Goal: Task Accomplishment & Management: Complete application form

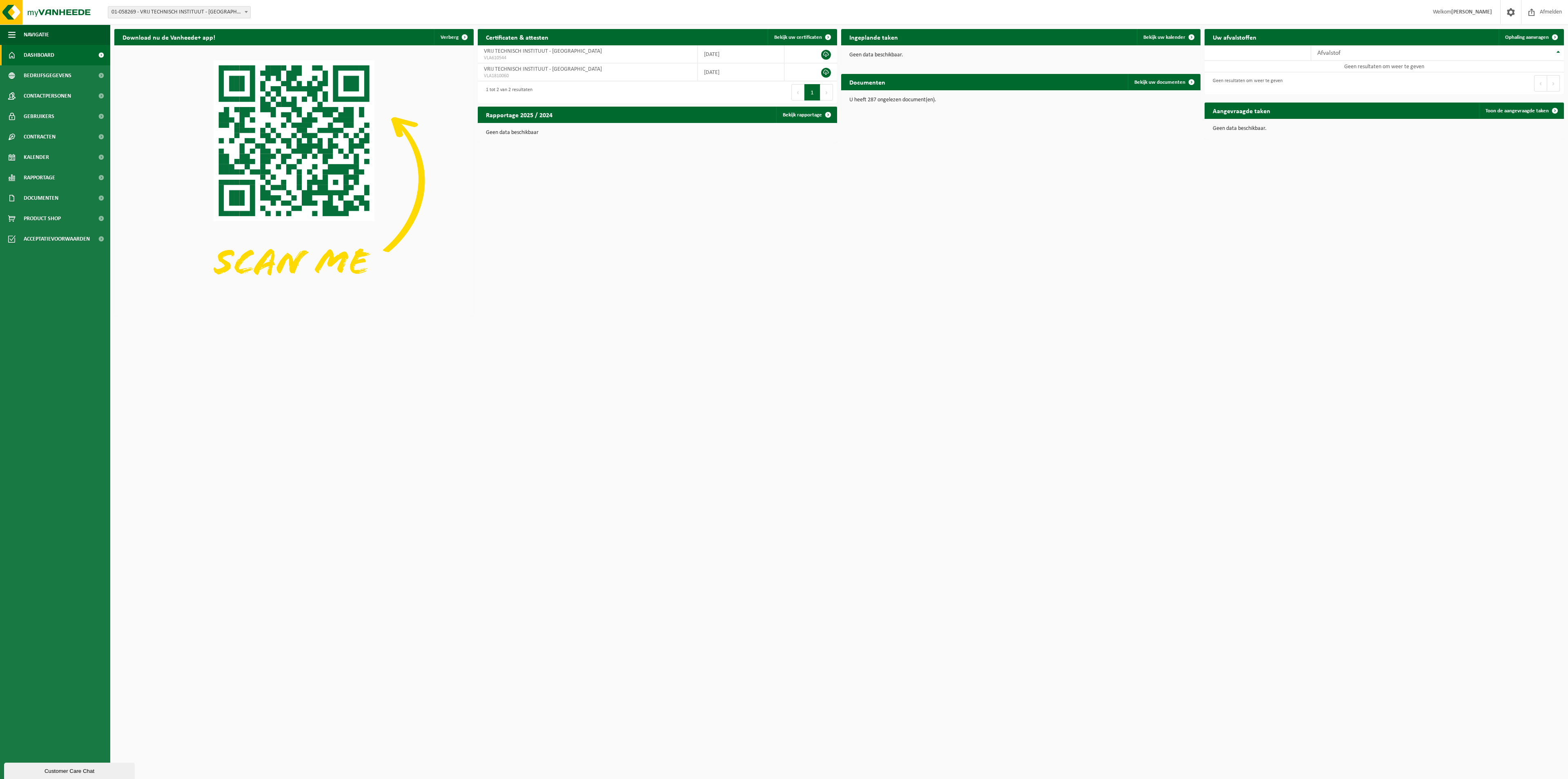
click at [244, 11] on span at bounding box center [246, 11] width 8 height 11
click at [245, 14] on span at bounding box center [246, 11] width 8 height 11
select select "36592"
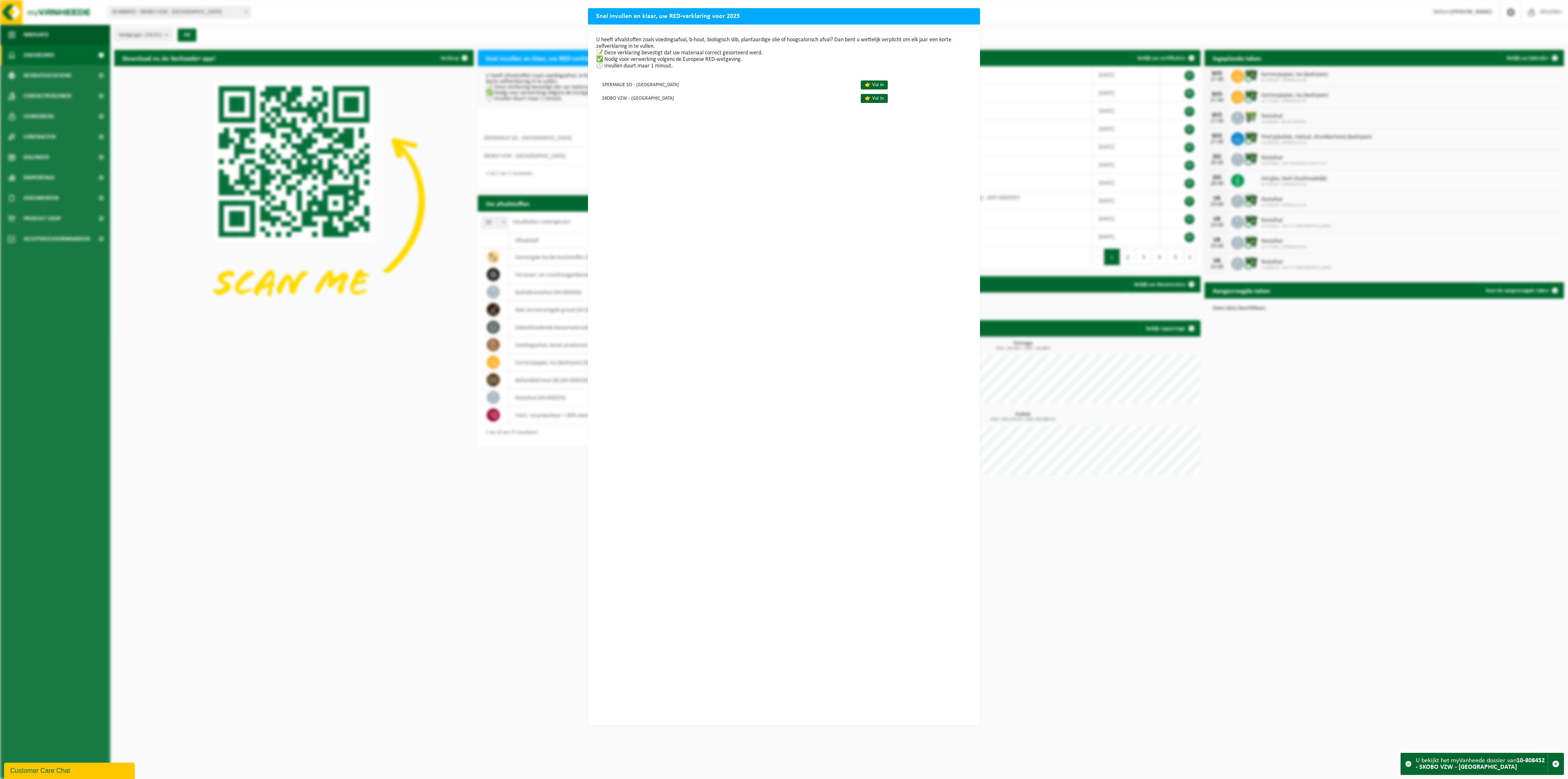
click at [543, 12] on div "Snel invullen en klaar, uw RED-verklaring voor 2025 U heeft afvalstoffen zoals …" at bounding box center [784, 390] width 1568 height 779
click at [967, 14] on h2 "Snel invullen en klaar, uw RED-verklaring voor 2025" at bounding box center [784, 16] width 392 height 16
click at [471, 22] on div "Snel invullen en klaar, uw RED-verklaring voor 2025 U heeft afvalstoffen zoals …" at bounding box center [784, 390] width 1568 height 779
click at [485, 591] on div "Snel invullen en klaar, uw RED-verklaring voor 2025 U heeft afvalstoffen zoals …" at bounding box center [784, 390] width 1568 height 779
click at [792, 572] on div "U heeft afvalstoffen zoals voedingsafval, b-hout, biologisch slib, plantaardige…" at bounding box center [784, 375] width 392 height 701
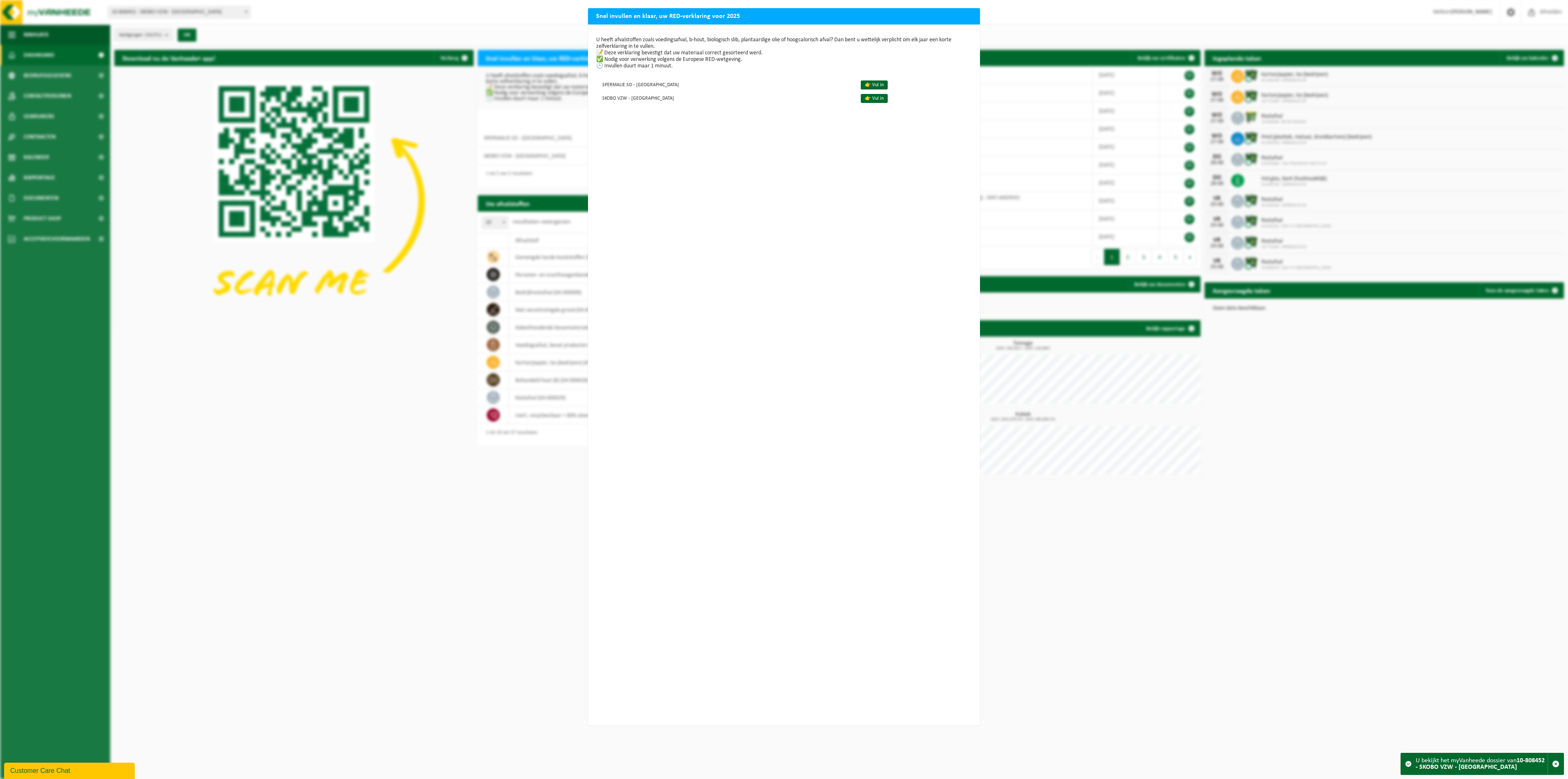
click at [519, 588] on div "Snel invullen en klaar, uw RED-verklaring voor 2025 U heeft afvalstoffen zoals …" at bounding box center [784, 390] width 1568 height 779
click at [861, 97] on link "👉 Vul in" at bounding box center [874, 98] width 27 height 9
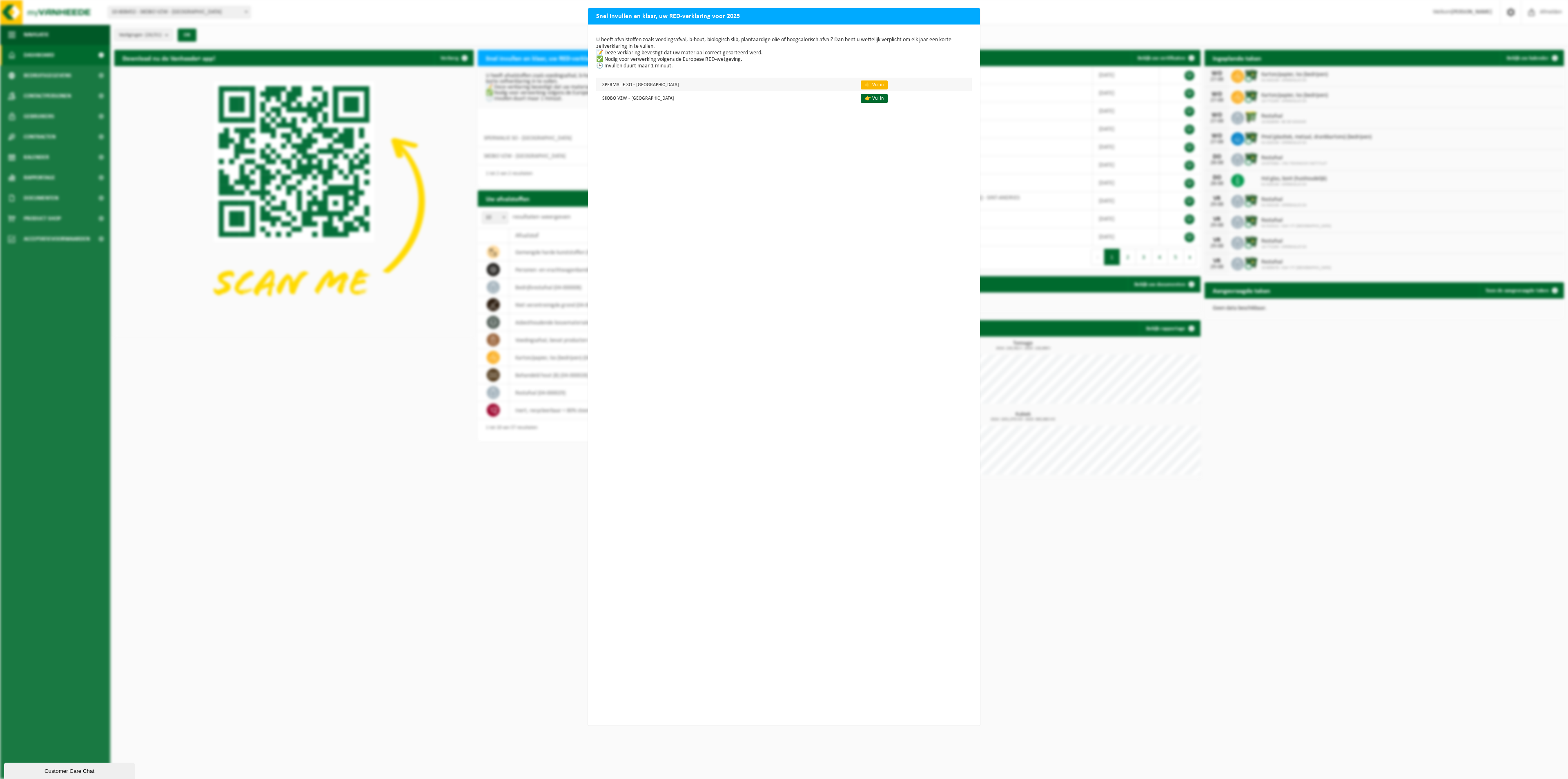
click at [861, 83] on link "👉 Vul in" at bounding box center [874, 85] width 27 height 9
click at [861, 97] on link "👉 Vul in" at bounding box center [874, 98] width 27 height 9
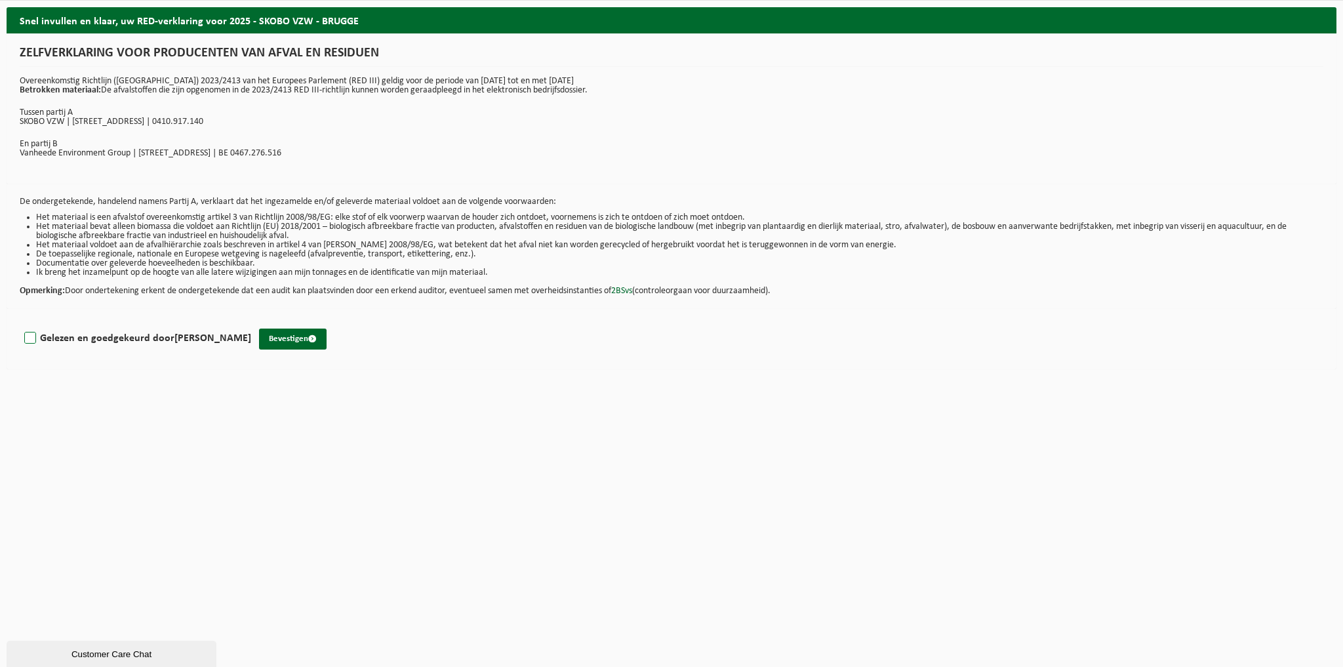
click at [33, 336] on label "Gelezen en goedgekeurd door [PERSON_NAME]" at bounding box center [136, 338] width 229 height 20
click at [251, 322] on input "Gelezen en goedgekeurd door [PERSON_NAME]" at bounding box center [251, 321] width 1 height 1
checkbox input "true"
click at [304, 341] on button "Bevestigen" at bounding box center [293, 338] width 68 height 21
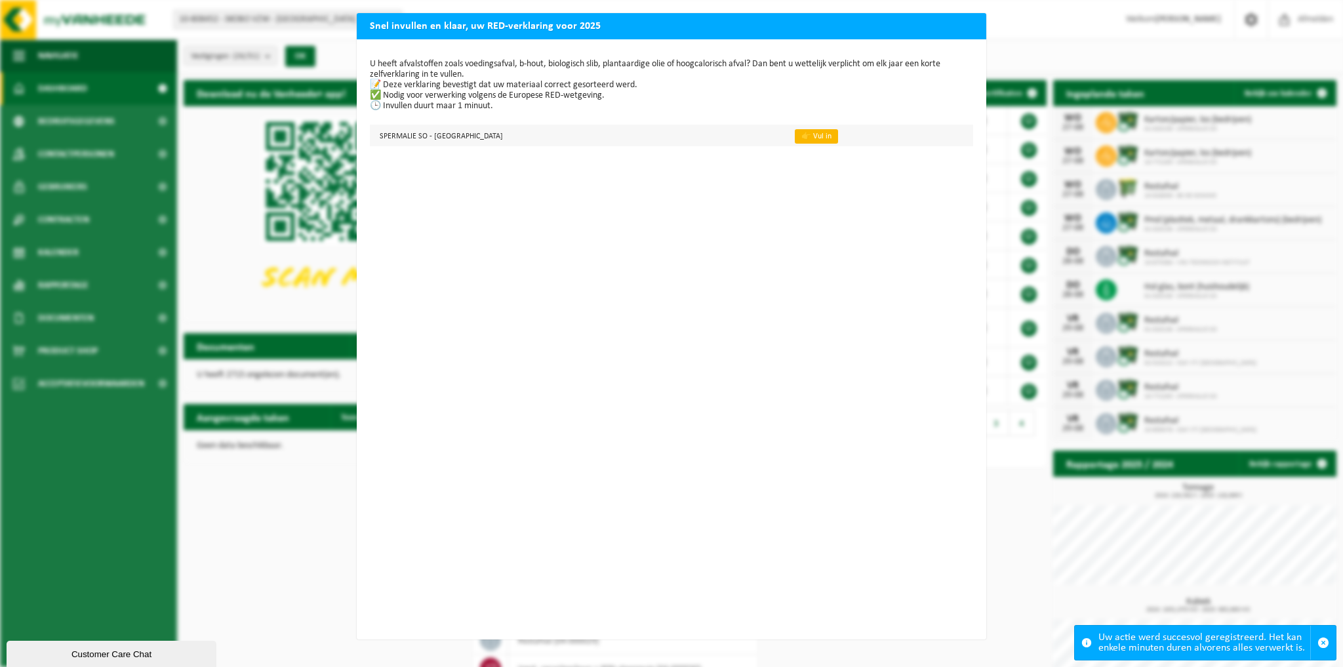
click at [795, 134] on link "👉 Vul in" at bounding box center [816, 136] width 43 height 14
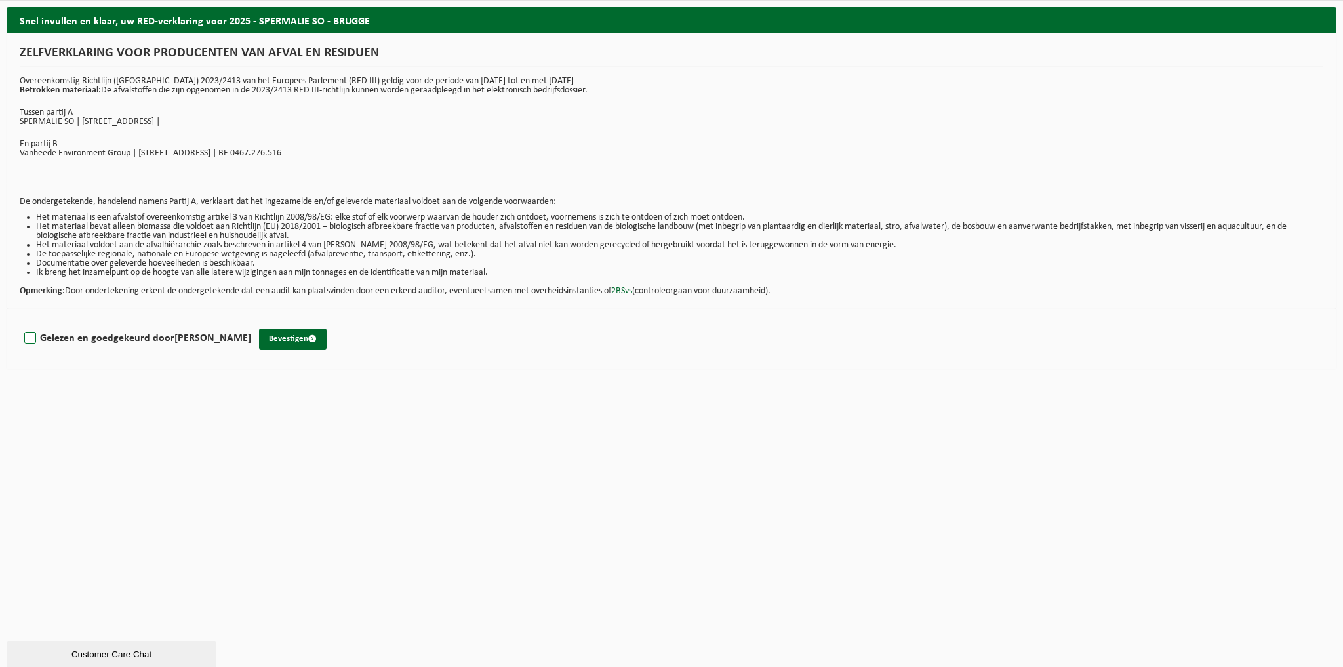
click at [31, 336] on label "Gelezen en goedgekeurd door [PERSON_NAME]" at bounding box center [136, 338] width 229 height 20
click at [251, 322] on input "Gelezen en goedgekeurd door [PERSON_NAME]" at bounding box center [251, 321] width 1 height 1
checkbox input "true"
click at [307, 336] on button "Bevestigen" at bounding box center [293, 338] width 68 height 21
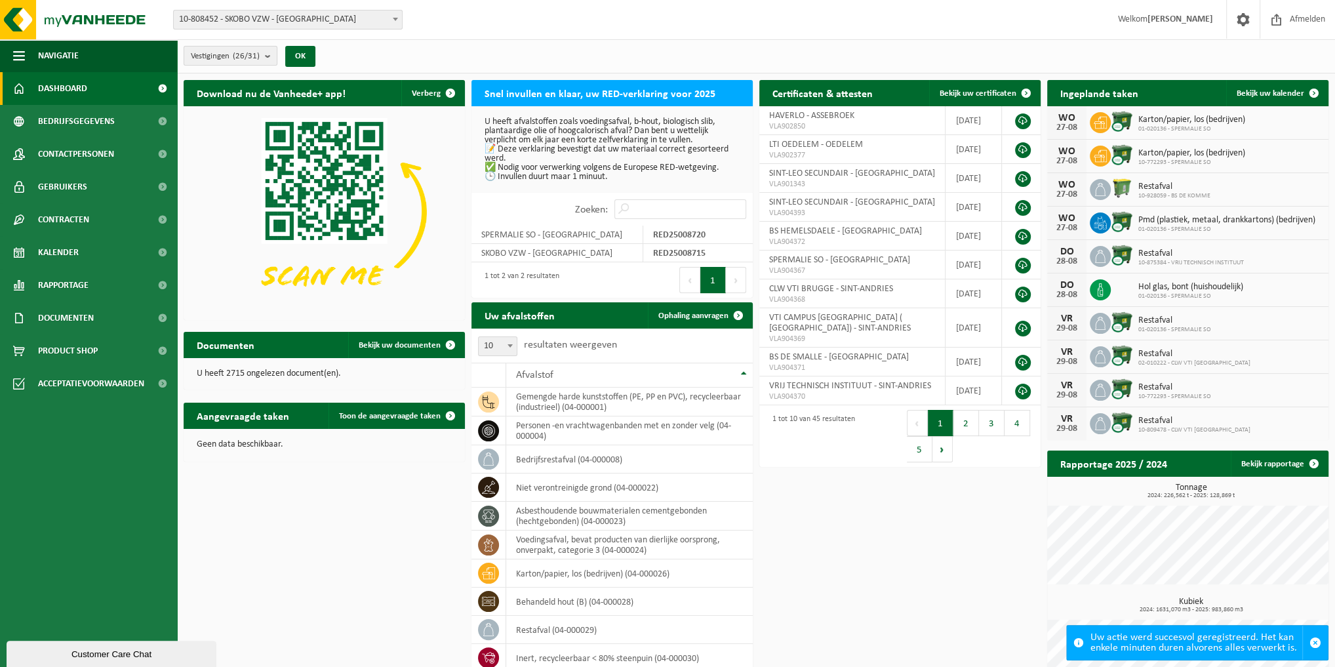
click at [270, 59] on b "submit" at bounding box center [271, 56] width 12 height 18
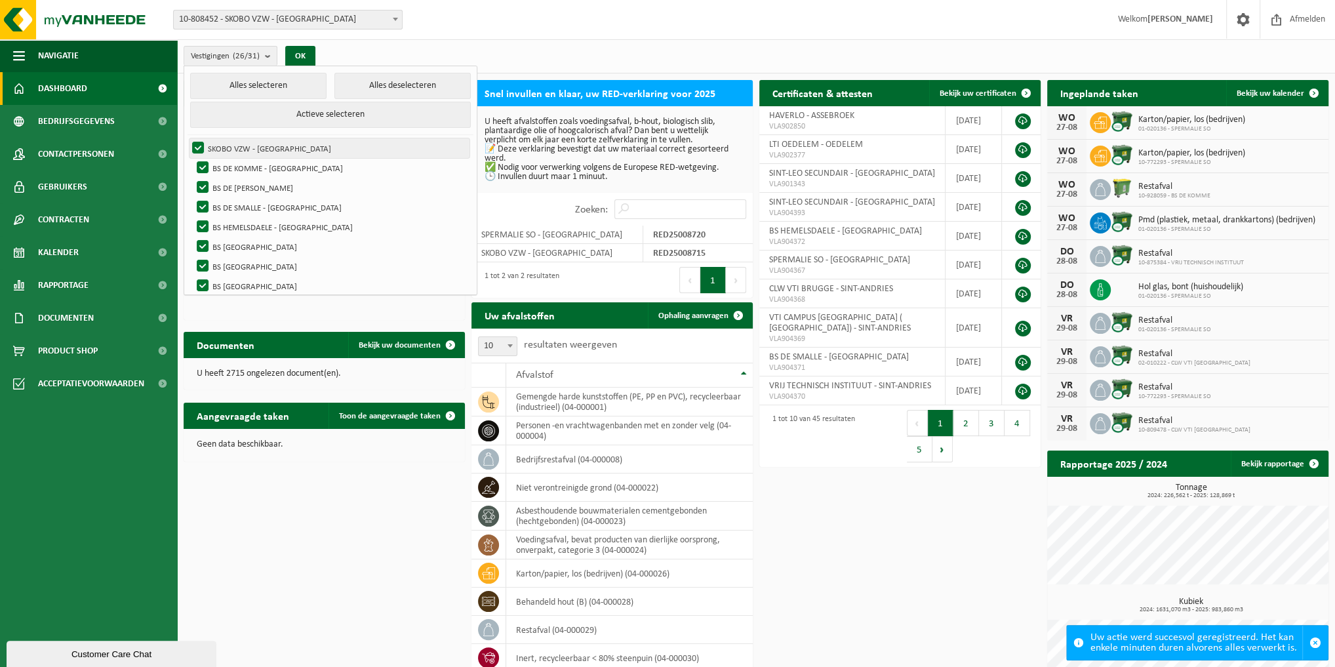
click at [198, 139] on label "SKOBO VZW - [GEOGRAPHIC_DATA]" at bounding box center [329, 148] width 280 height 20
click at [187, 138] on input "SKOBO VZW - [GEOGRAPHIC_DATA]" at bounding box center [187, 138] width 1 height 1
checkbox input "false"
click at [201, 183] on label "BS DE [PERSON_NAME]" at bounding box center [331, 188] width 275 height 20
click at [192, 178] on input "BS DE [PERSON_NAME]" at bounding box center [191, 177] width 1 height 1
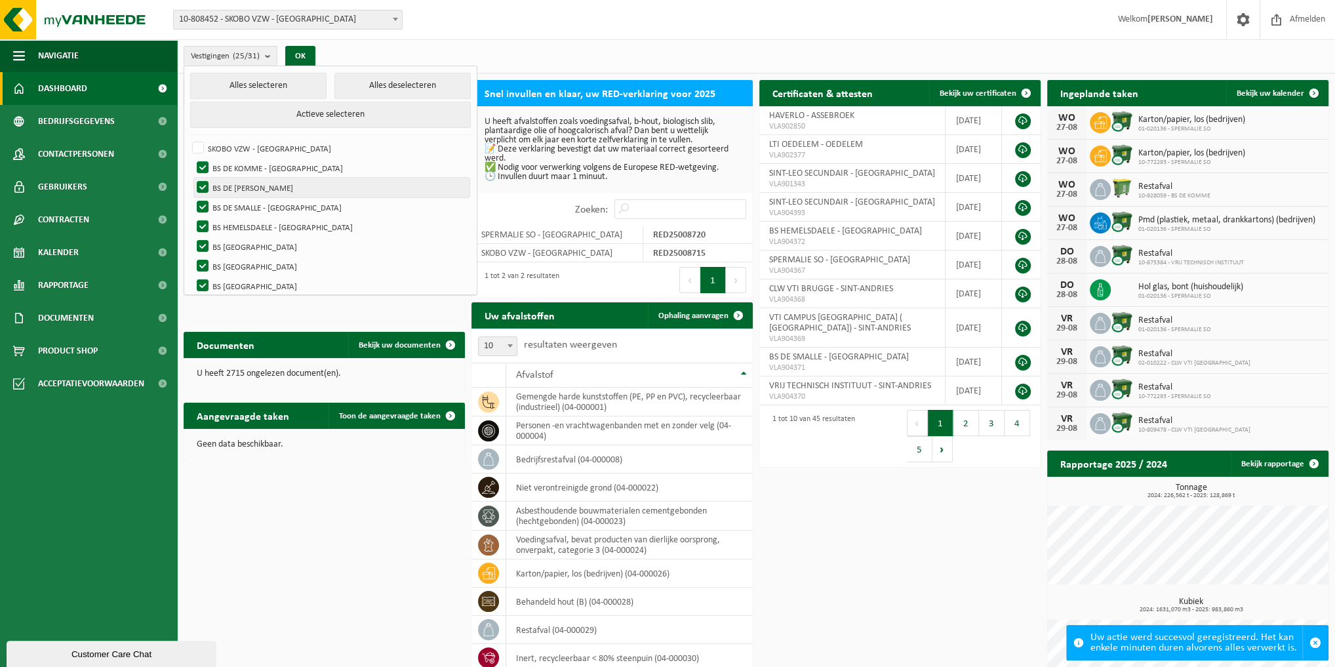
checkbox input "false"
click at [202, 202] on label "BS DE SMALLE - [GEOGRAPHIC_DATA]" at bounding box center [331, 207] width 275 height 20
click at [192, 197] on input "BS DE SMALLE - [GEOGRAPHIC_DATA]" at bounding box center [191, 197] width 1 height 1
checkbox input "false"
click at [203, 222] on label "BS HEMELSDAELE - [GEOGRAPHIC_DATA]" at bounding box center [331, 227] width 275 height 20
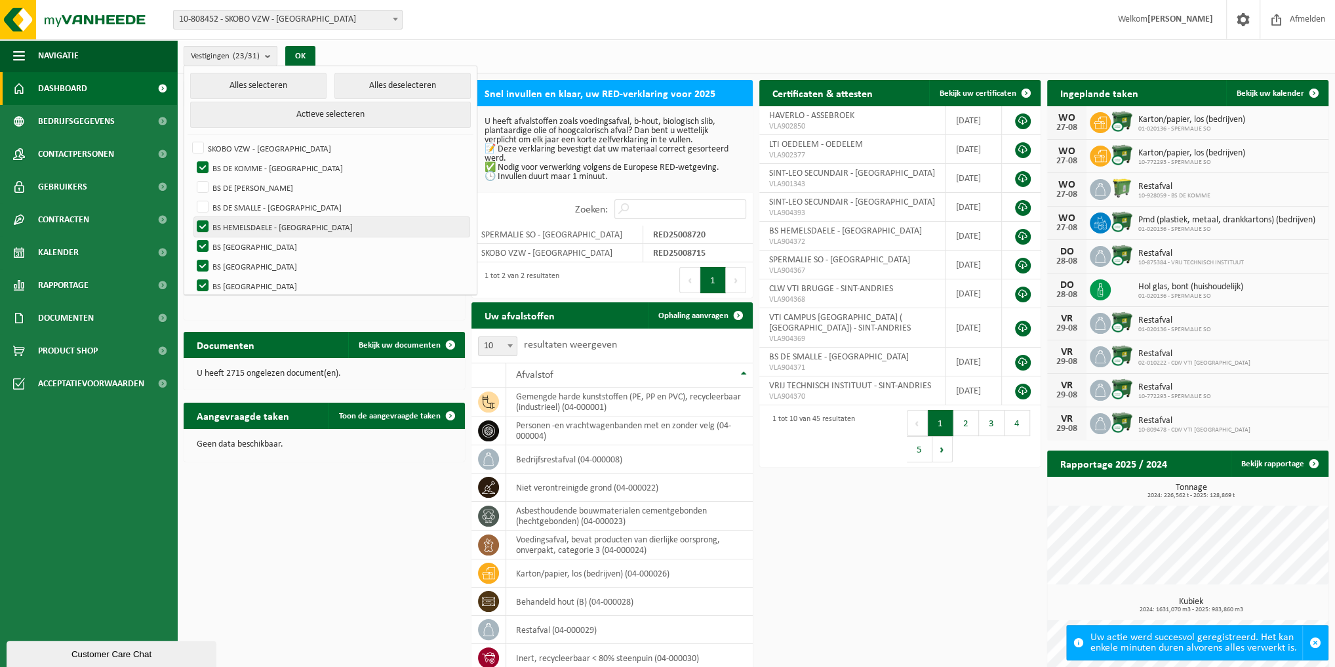
click at [192, 217] on input "BS HEMELSDAELE - [GEOGRAPHIC_DATA]" at bounding box center [191, 216] width 1 height 1
checkbox input "false"
click at [201, 237] on label "BS [GEOGRAPHIC_DATA]" at bounding box center [331, 247] width 275 height 20
click at [192, 237] on input "BS [GEOGRAPHIC_DATA]" at bounding box center [191, 236] width 1 height 1
checkbox input "false"
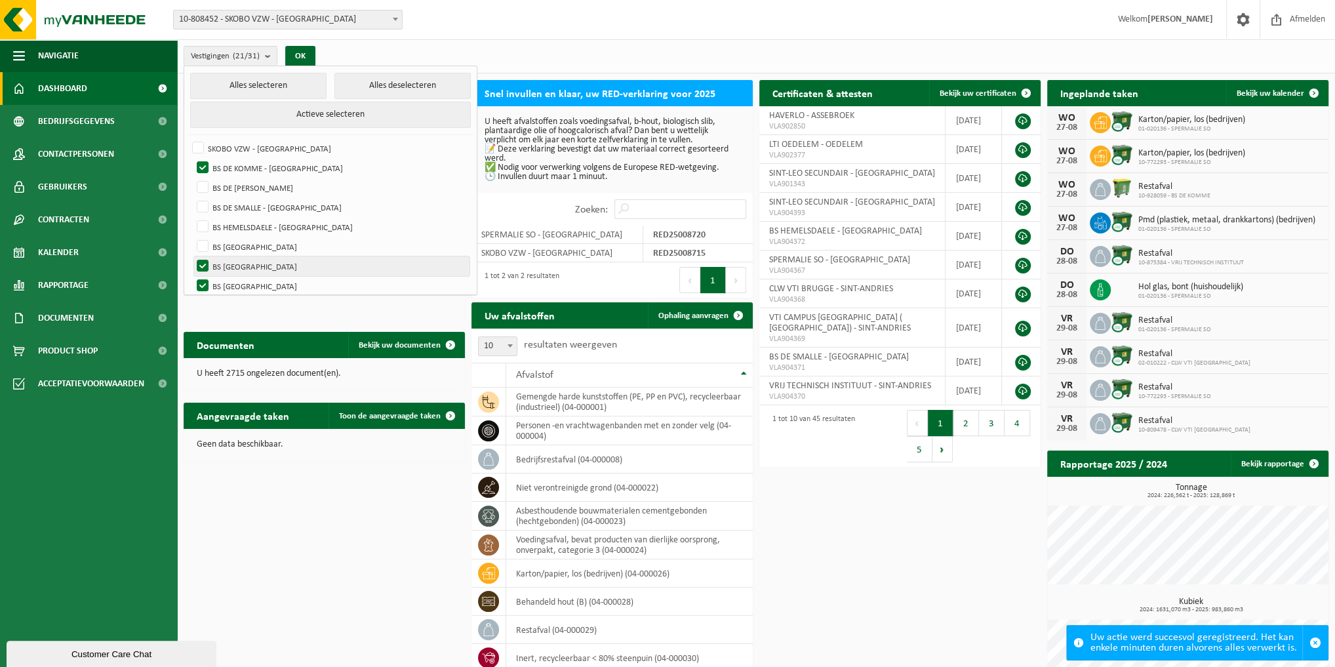
click at [201, 261] on label "BS [GEOGRAPHIC_DATA]" at bounding box center [331, 266] width 275 height 20
click at [192, 256] on input "BS [GEOGRAPHIC_DATA]" at bounding box center [191, 256] width 1 height 1
checkbox input "false"
click at [203, 163] on label "BS DE KOMME - BRUGGE" at bounding box center [331, 168] width 275 height 20
click at [192, 158] on input "BS DE KOMME - BRUGGE" at bounding box center [191, 157] width 1 height 1
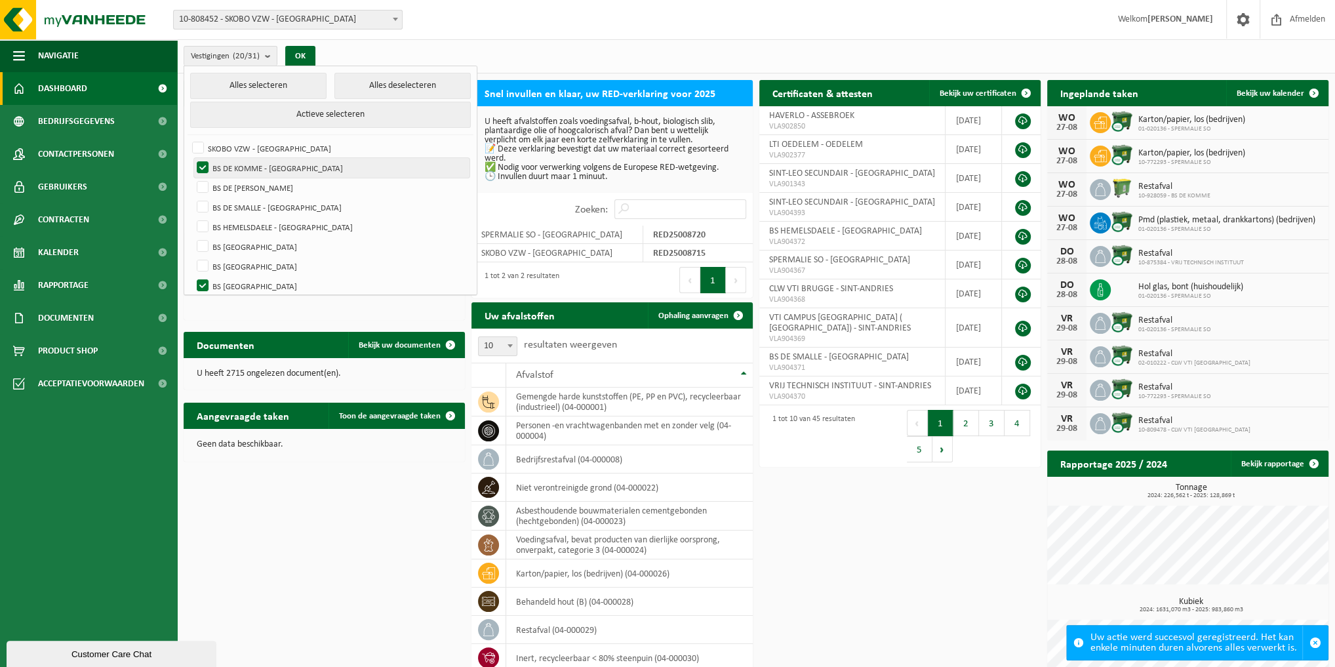
checkbox input "false"
click at [201, 281] on label "BS SINT-LEO SINT-PIETERS - BRUGGE" at bounding box center [331, 286] width 275 height 20
click at [192, 276] on input "BS SINT-LEO SINT-PIETERS - BRUGGE" at bounding box center [191, 275] width 1 height 1
checkbox input "false"
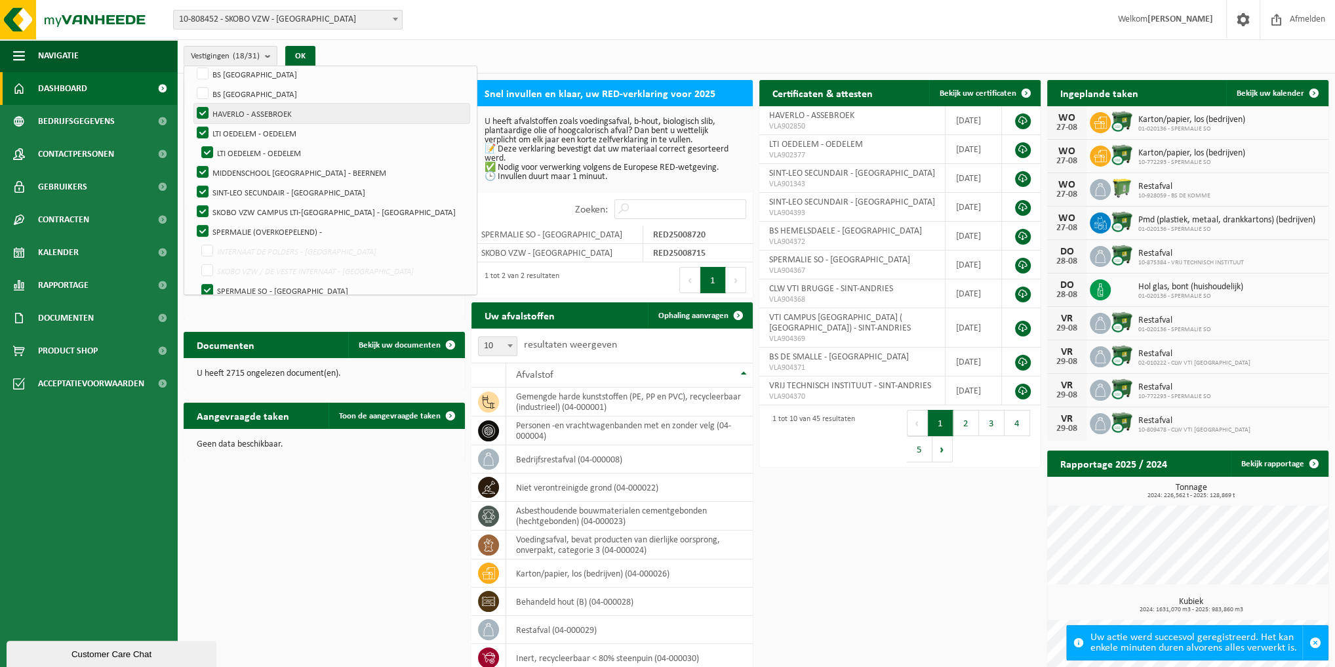
click at [201, 108] on label "HAVERLO - ASSEBROEK" at bounding box center [331, 114] width 275 height 20
click at [192, 104] on input "HAVERLO - ASSEBROEK" at bounding box center [191, 103] width 1 height 1
checkbox input "false"
click at [200, 127] on label "LTI OEDELEM - OEDELEM" at bounding box center [331, 133] width 275 height 20
click at [192, 123] on input "LTI OEDELEM - OEDELEM" at bounding box center [191, 123] width 1 height 1
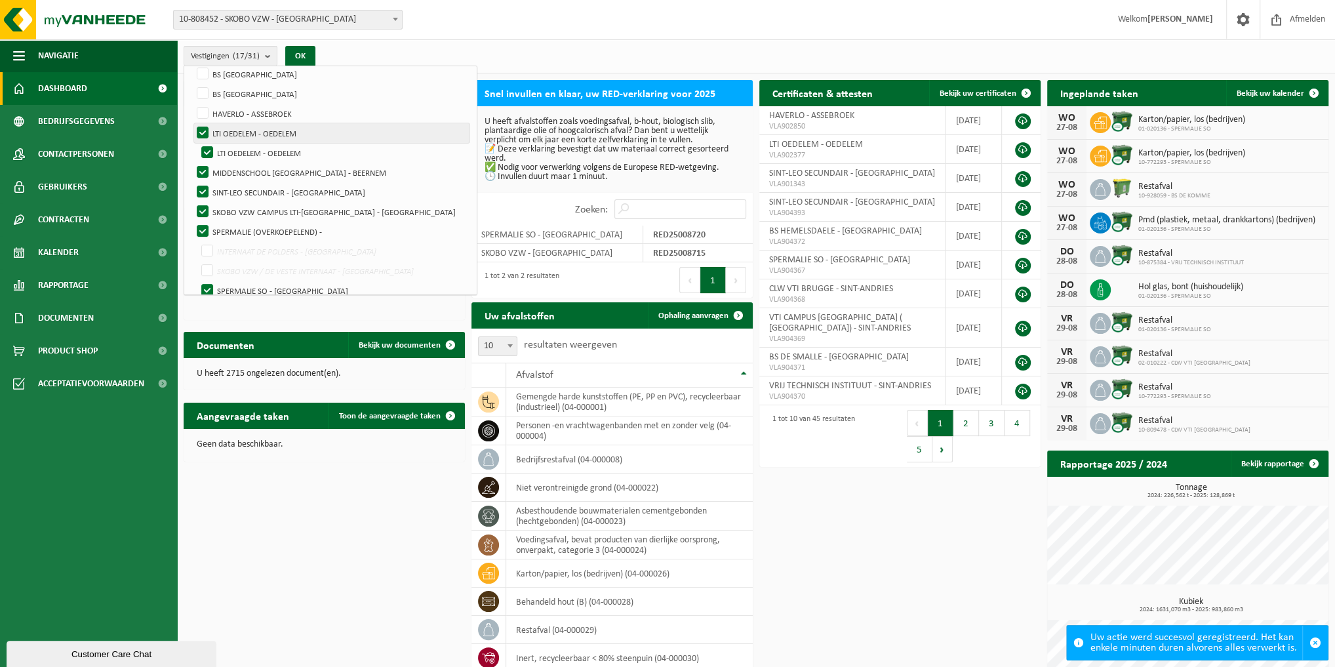
checkbox input "false"
click at [205, 146] on label "LTI OEDELEM - OEDELEM" at bounding box center [334, 153] width 271 height 20
click at [197, 143] on input "LTI OEDELEM - OEDELEM" at bounding box center [196, 142] width 1 height 1
checkbox input "false"
click at [203, 166] on label "MIDDENSCHOOL SINT-LUTGART - BEERNEM" at bounding box center [331, 173] width 275 height 20
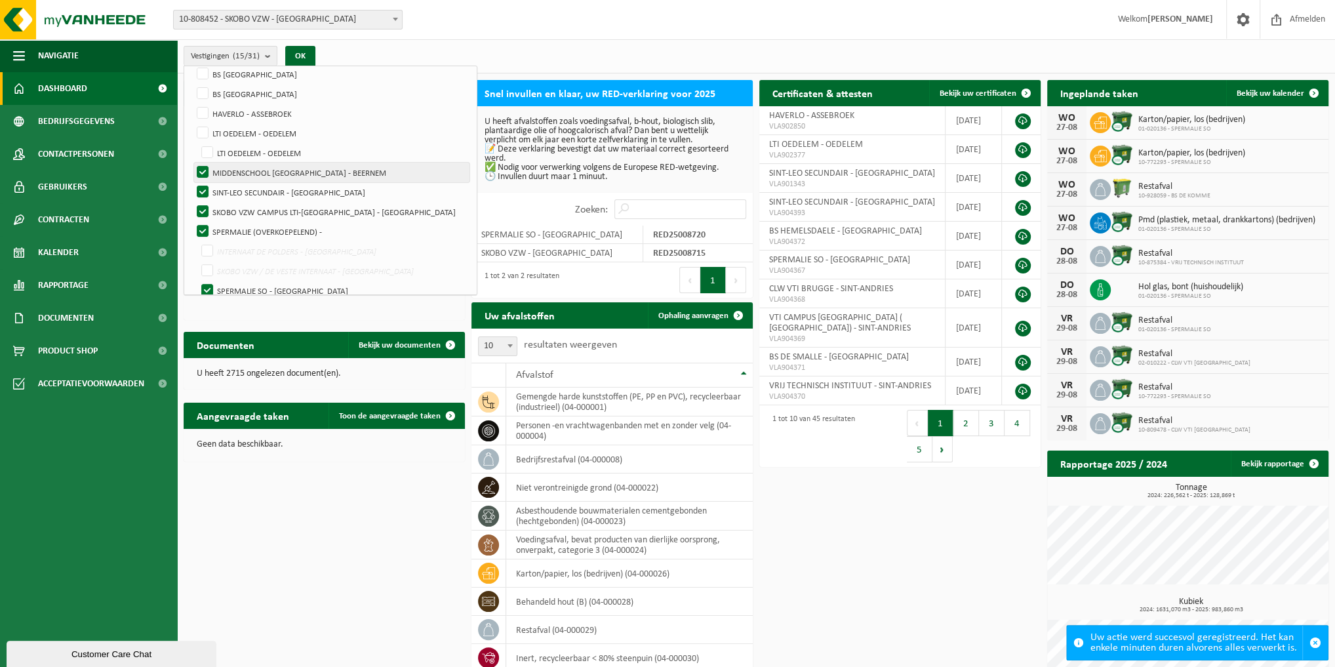
click at [192, 163] on input "MIDDENSCHOOL SINT-LUTGART - BEERNEM" at bounding box center [191, 162] width 1 height 1
checkbox input "false"
click at [203, 187] on label "SINT-LEO SECUNDAIR - BRUGGE" at bounding box center [331, 192] width 275 height 20
click at [192, 182] on input "SINT-LEO SECUNDAIR - BRUGGE" at bounding box center [191, 182] width 1 height 1
checkbox input "false"
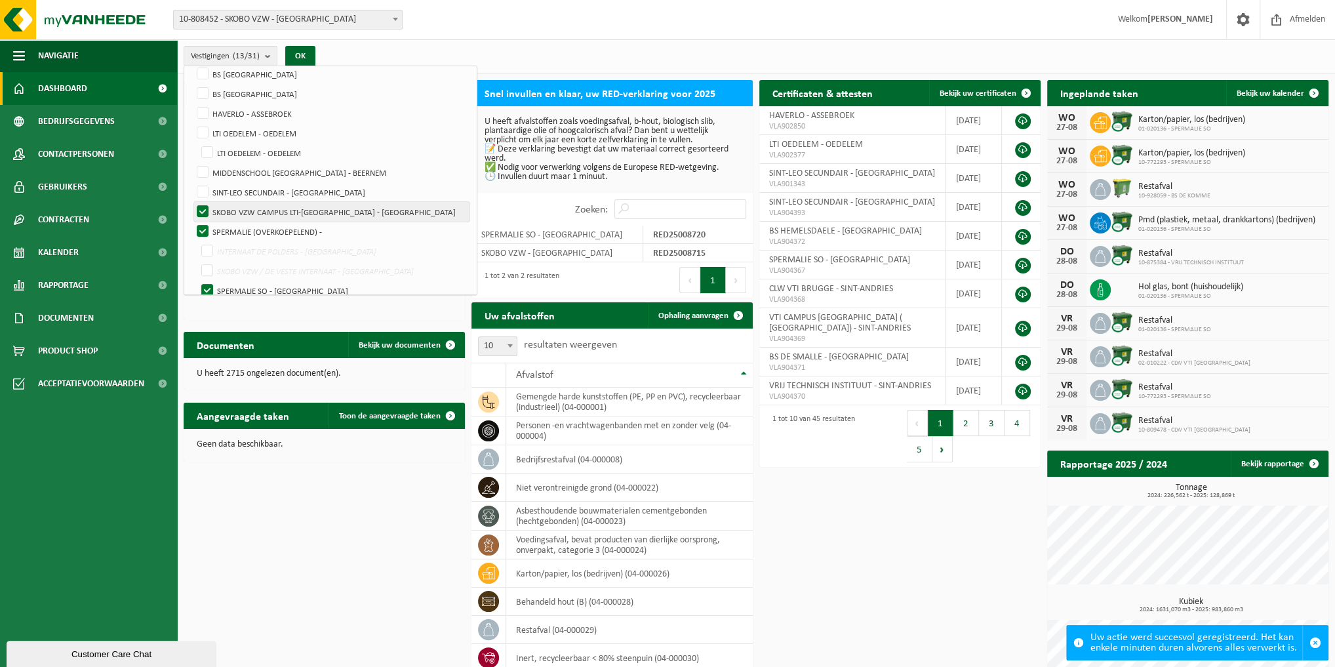
click at [201, 207] on label "SKOBO VZW CAMPUS LTI-OEDELEM - BRUGGE" at bounding box center [331, 212] width 275 height 20
click at [192, 202] on input "SKOBO VZW CAMPUS LTI-OEDELEM - BRUGGE" at bounding box center [191, 201] width 1 height 1
checkbox input "false"
click at [205, 228] on label "SPERMALIE (OVERKOEPELEND) -" at bounding box center [331, 232] width 275 height 20
click at [192, 222] on input "SPERMALIE (OVERKOEPELEND) -" at bounding box center [191, 221] width 1 height 1
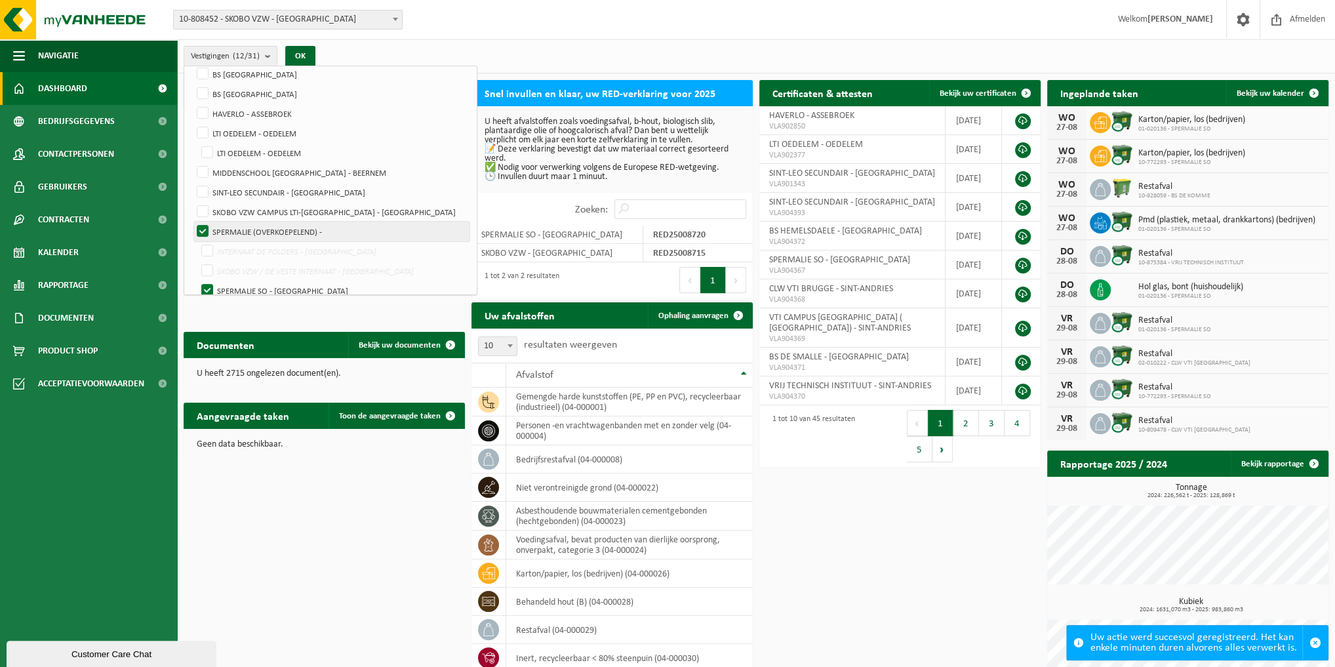
checkbox input "false"
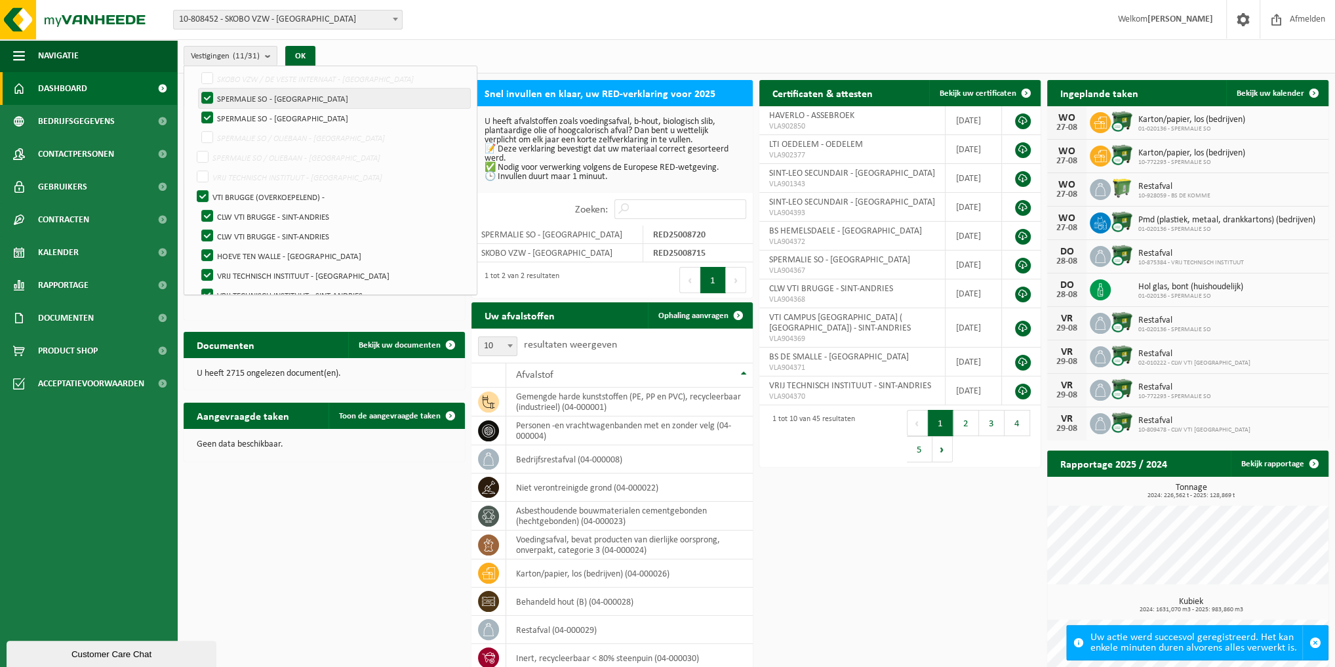
click at [206, 92] on label "SPERMALIE SO - BRUGGE" at bounding box center [334, 98] width 271 height 20
click at [197, 88] on input "SPERMALIE SO - BRUGGE" at bounding box center [196, 88] width 1 height 1
checkbox input "false"
drag, startPoint x: 209, startPoint y: 110, endPoint x: 208, endPoint y: 135, distance: 24.9
click at [210, 111] on label "SPERMALIE SO - BRUGGE" at bounding box center [334, 118] width 271 height 20
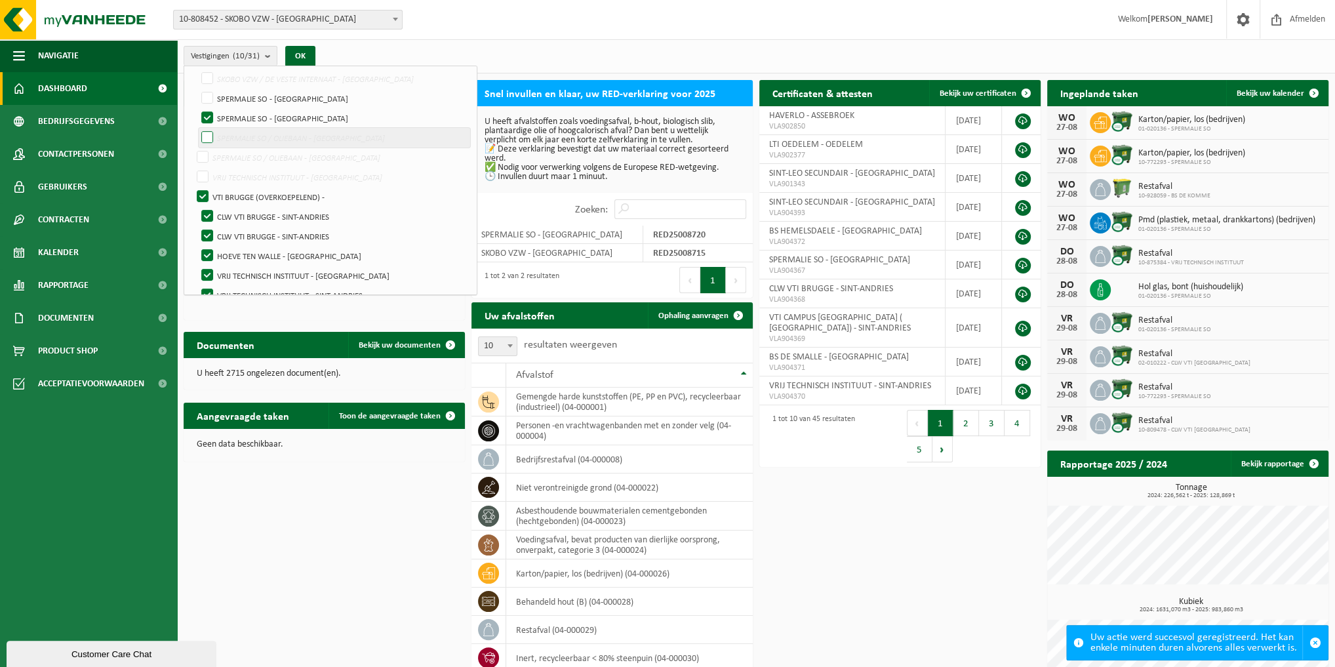
click at [197, 108] on input "SPERMALIE SO - BRUGGE" at bounding box center [196, 108] width 1 height 1
checkbox input "false"
click at [198, 192] on label "VTI BRUGGE (OVERKOEPELEND) -" at bounding box center [331, 197] width 275 height 20
click at [192, 187] on input "VTI BRUGGE (OVERKOEPELEND) -" at bounding box center [191, 186] width 1 height 1
checkbox input "false"
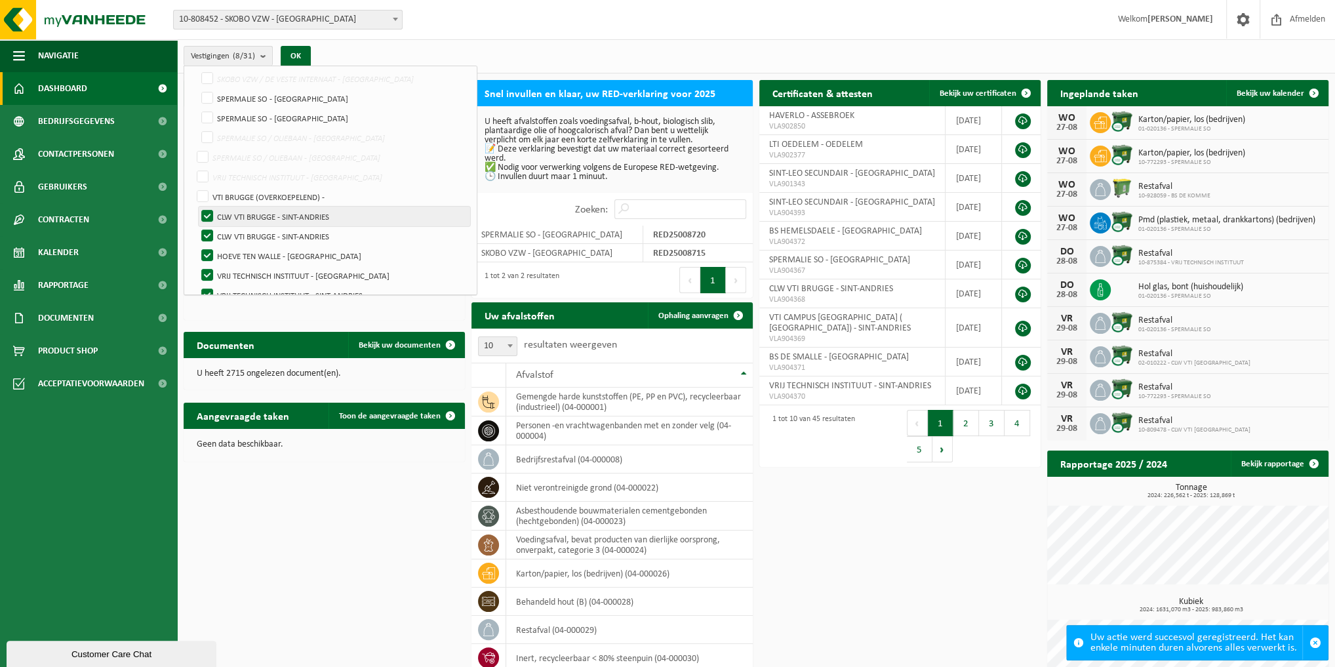
click at [206, 208] on label "CLW VTI BRUGGE - SINT-ANDRIES" at bounding box center [334, 216] width 271 height 20
click at [197, 206] on input "CLW VTI BRUGGE - SINT-ANDRIES" at bounding box center [196, 206] width 1 height 1
checkbox input "false"
click at [206, 231] on label "CLW VTI BRUGGE - SINT-ANDRIES" at bounding box center [334, 236] width 271 height 20
click at [197, 226] on input "CLW VTI BRUGGE - SINT-ANDRIES" at bounding box center [196, 226] width 1 height 1
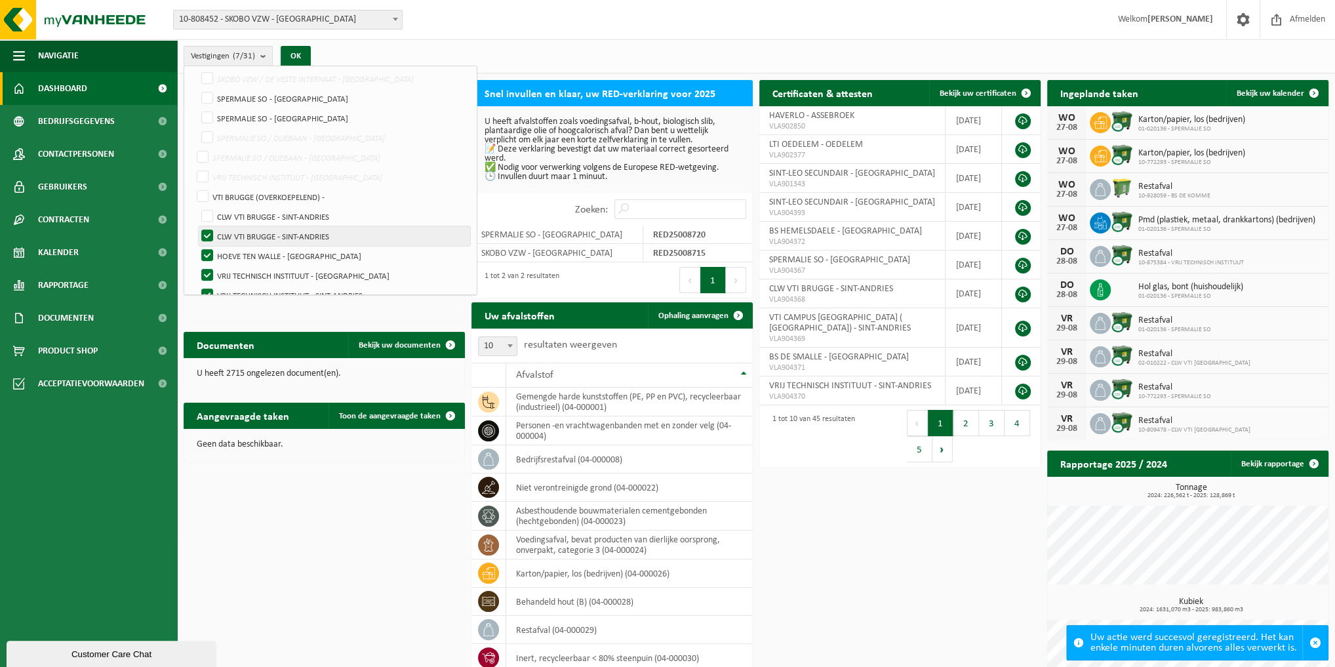
checkbox input "false"
click at [208, 254] on label "HOEVE TEN WALLE - BRUGGE" at bounding box center [334, 256] width 271 height 20
click at [197, 246] on input "HOEVE TEN WALLE - BRUGGE" at bounding box center [196, 245] width 1 height 1
checkbox input "false"
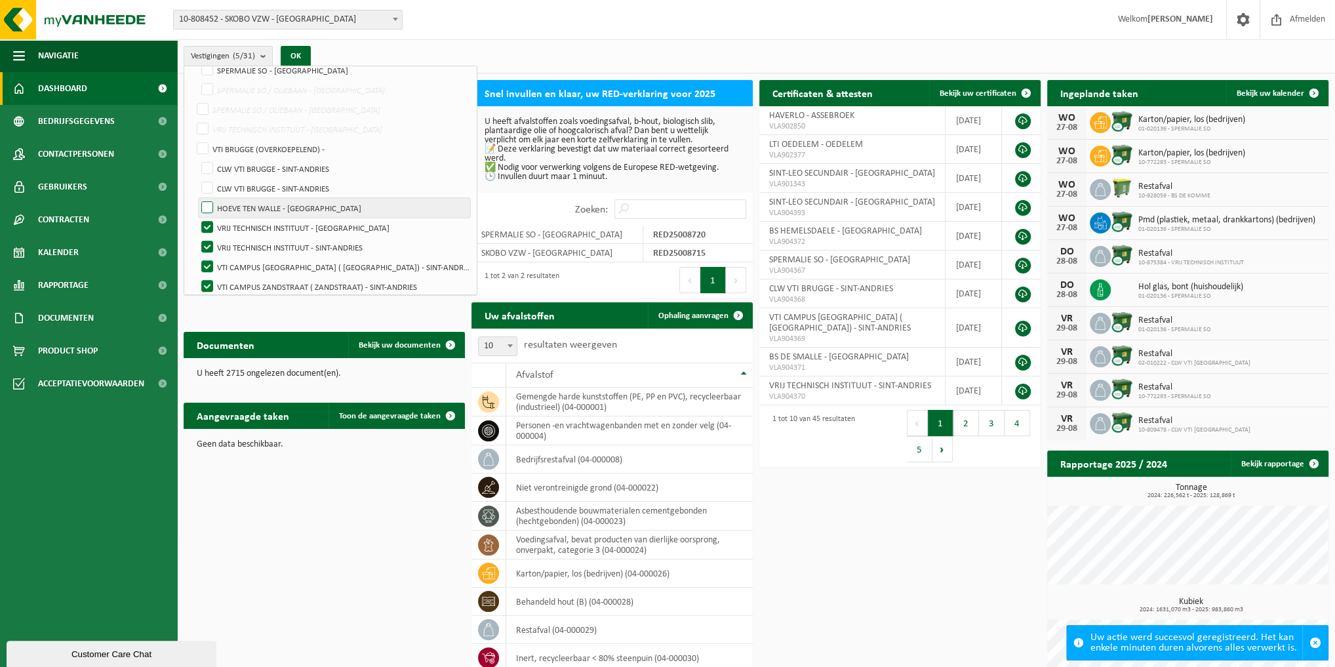
scroll to position [456, 0]
click at [207, 216] on label "VRIJ TECHNISCH INSTITUUT - SINT-ANDRIES" at bounding box center [334, 223] width 271 height 20
click at [197, 213] on input "VRIJ TECHNISCH INSTITUUT - SINT-ANDRIES" at bounding box center [196, 212] width 1 height 1
checkbox input "false"
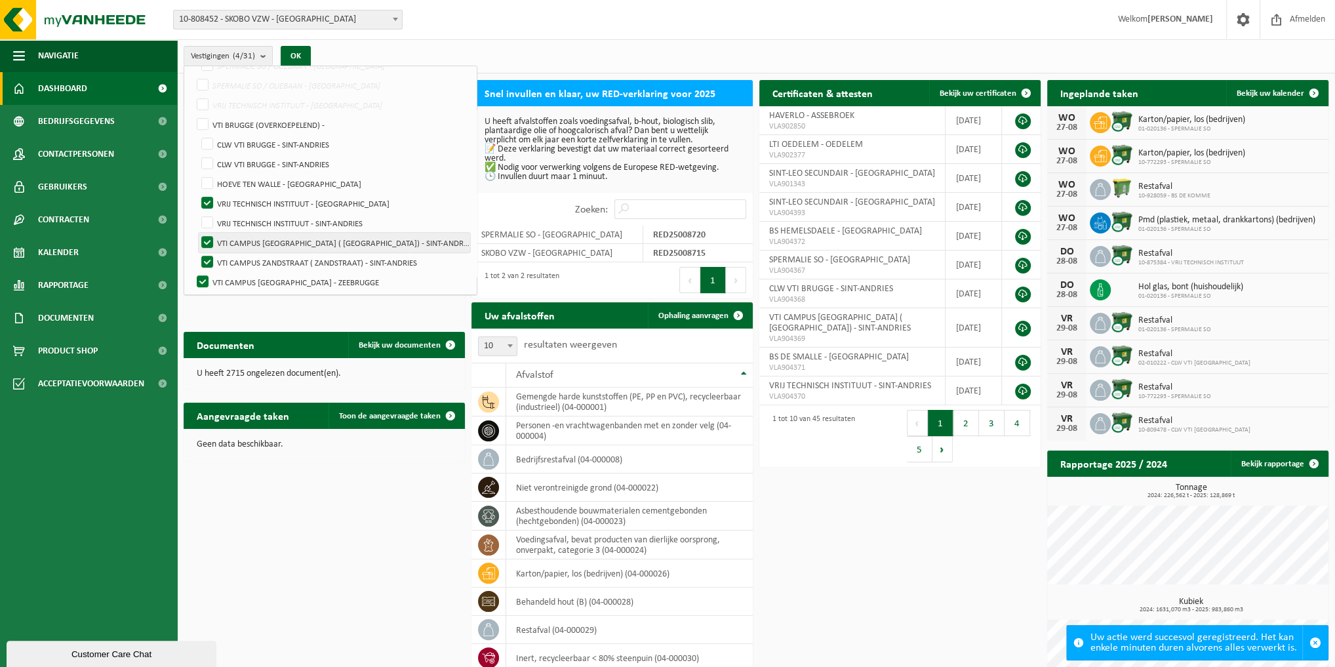
click at [206, 241] on label "VTI CAMPUS ZANDSTRAAT ( PAUWSTRAAT) - SINT-ANDRIES" at bounding box center [334, 243] width 271 height 20
click at [197, 233] on input "VTI CAMPUS ZANDSTRAAT ( PAUWSTRAAT) - SINT-ANDRIES" at bounding box center [196, 232] width 1 height 1
checkbox input "false"
click at [205, 254] on label "VTI CAMPUS ZANDSTRAAT ( ZANDSTRAAT) - SINT-ANDRIES" at bounding box center [334, 262] width 271 height 20
click at [197, 252] on input "VTI CAMPUS ZANDSTRAAT ( ZANDSTRAAT) - SINT-ANDRIES" at bounding box center [196, 252] width 1 height 1
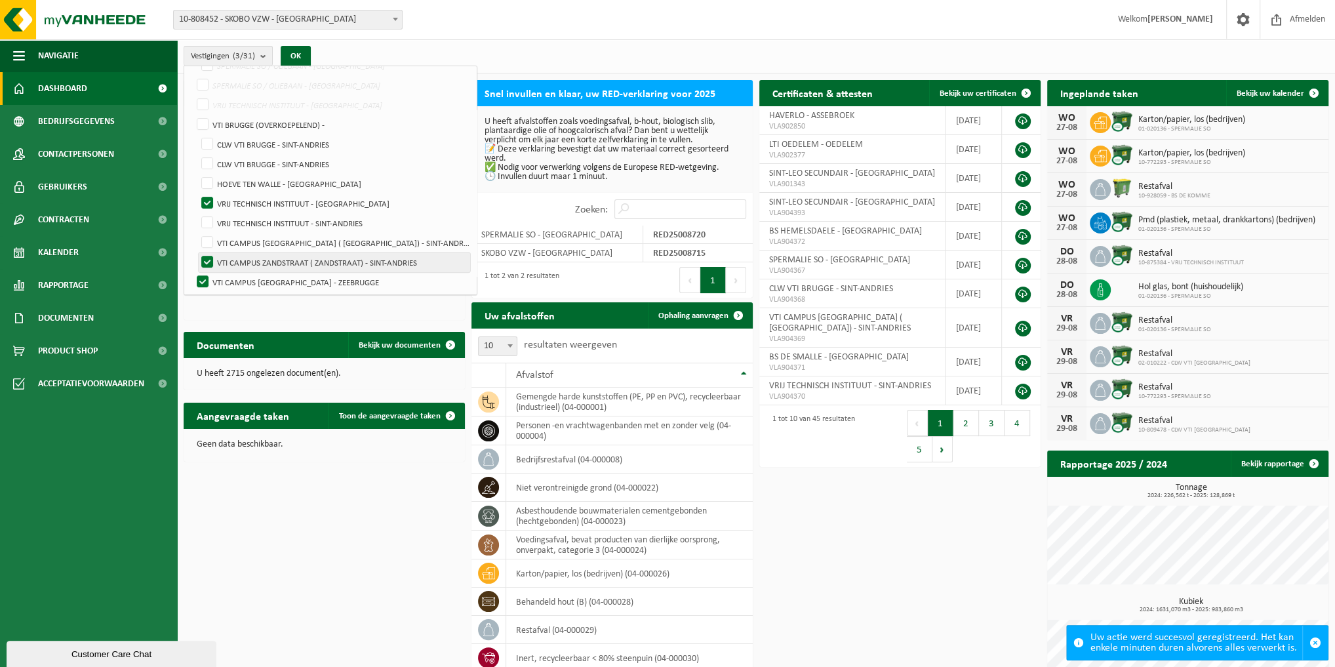
checkbox input "false"
click at [205, 274] on label "VTI CAMPUS ZEEBRUGGE - ZEEBRUGGE" at bounding box center [331, 282] width 275 height 20
click at [192, 272] on input "VTI CAMPUS ZEEBRUGGE - ZEEBRUGGE" at bounding box center [191, 271] width 1 height 1
checkbox input "false"
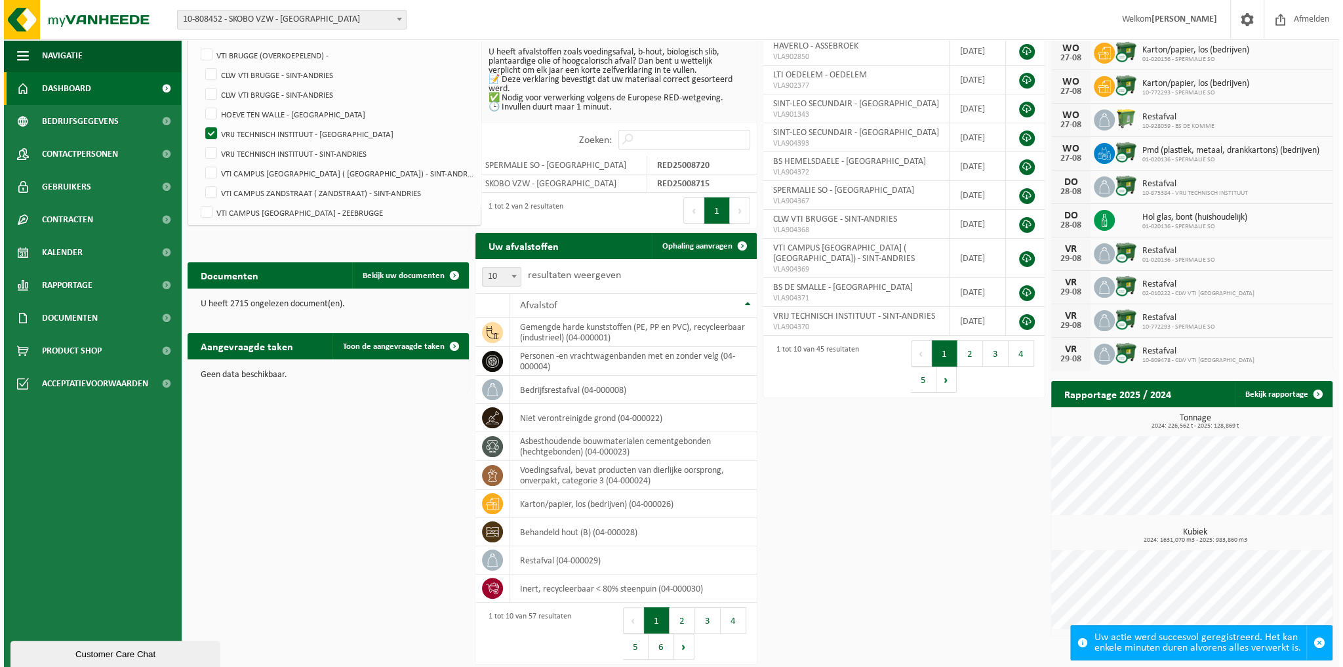
scroll to position [0, 0]
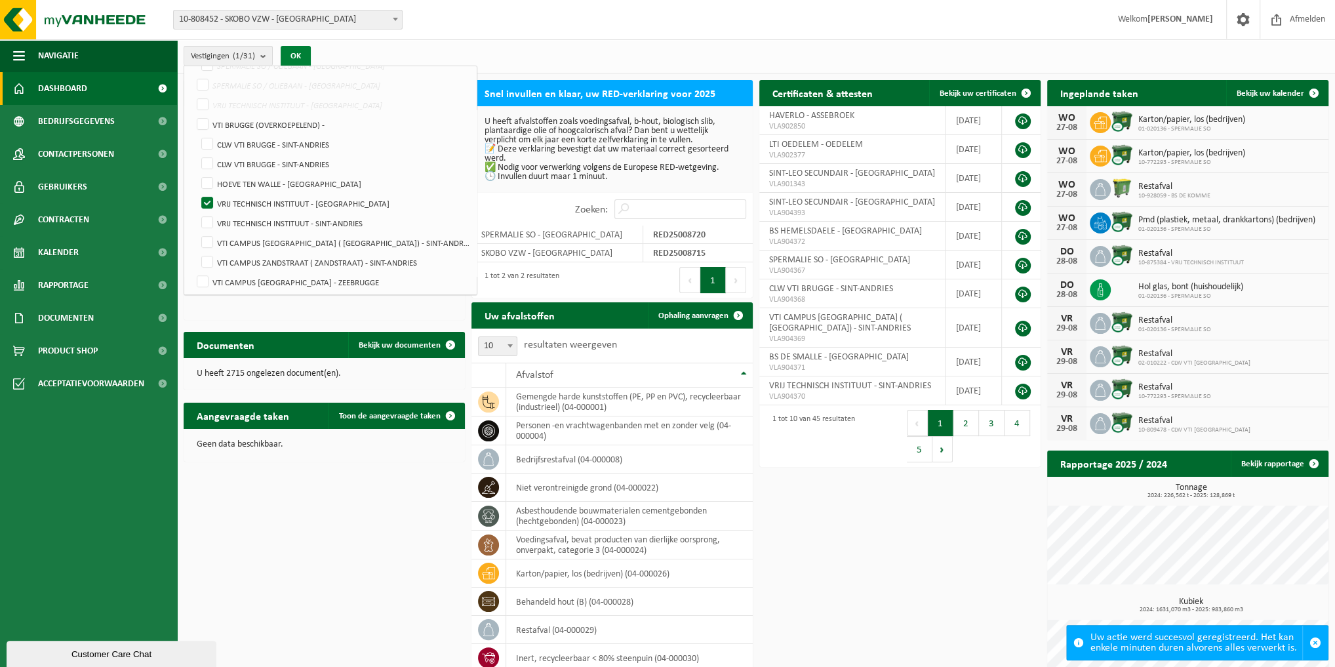
click at [303, 56] on button "OK" at bounding box center [296, 56] width 30 height 21
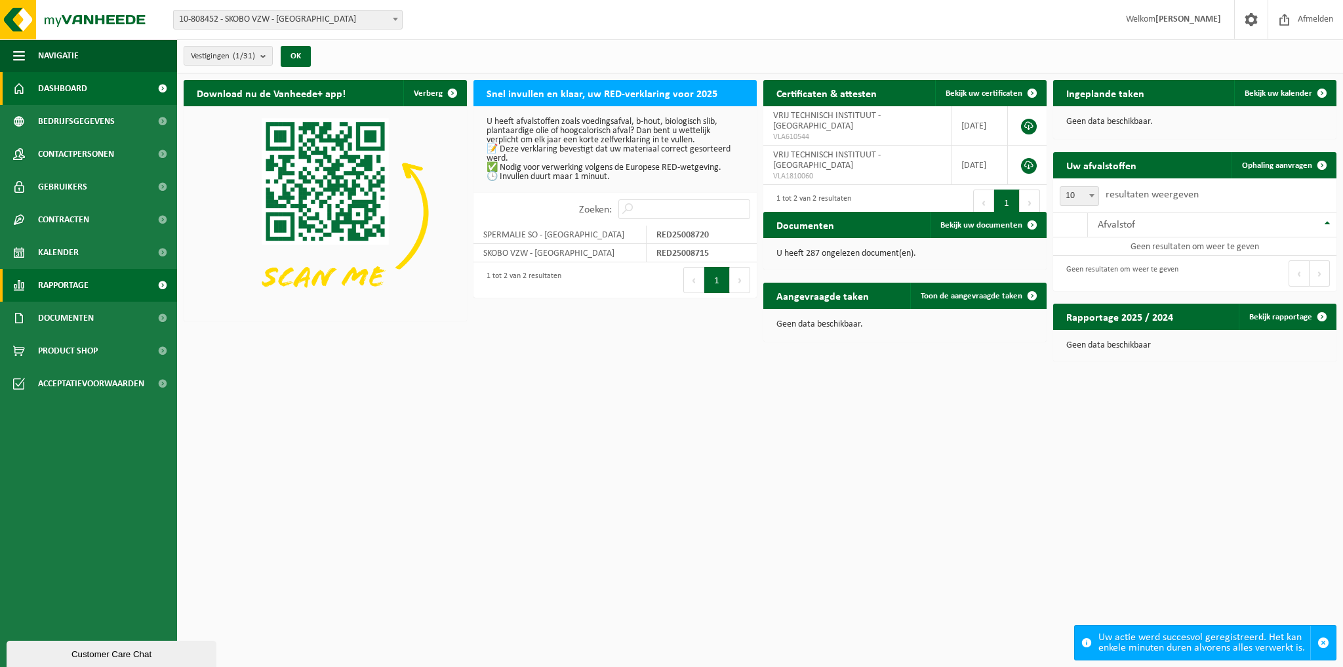
click at [73, 283] on span "Rapportage" at bounding box center [63, 285] width 50 height 33
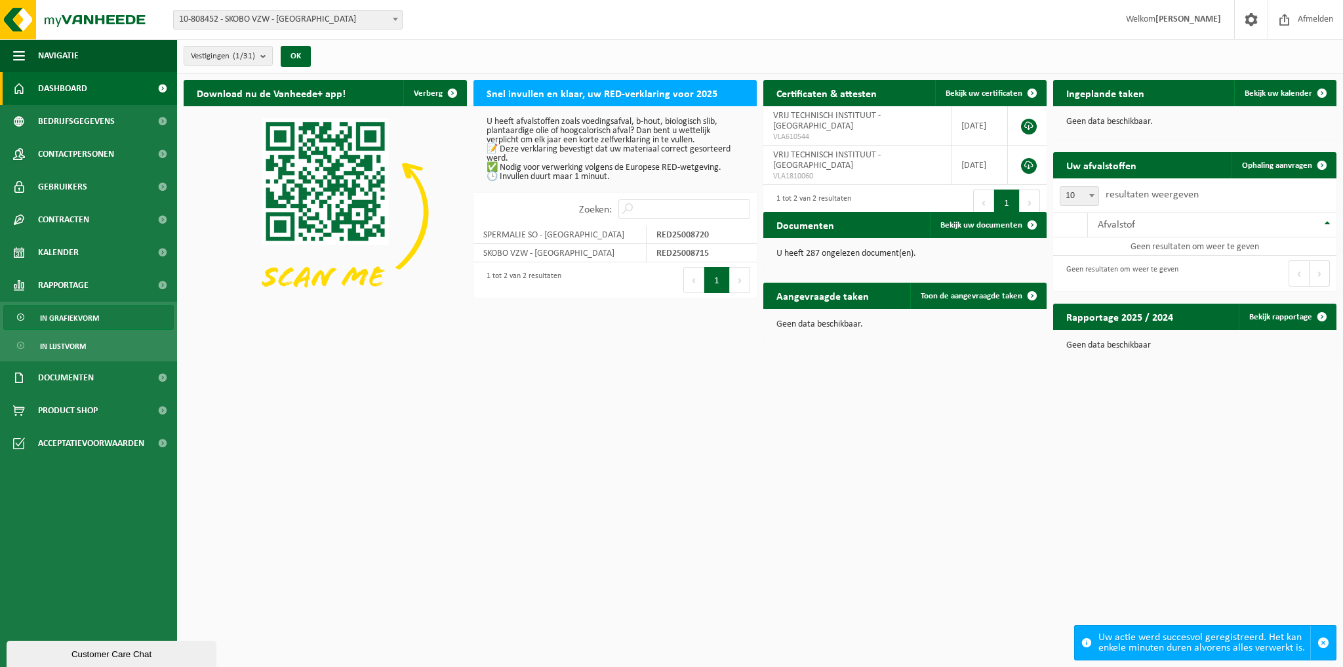
click at [75, 313] on span "In grafiekvorm" at bounding box center [69, 317] width 59 height 25
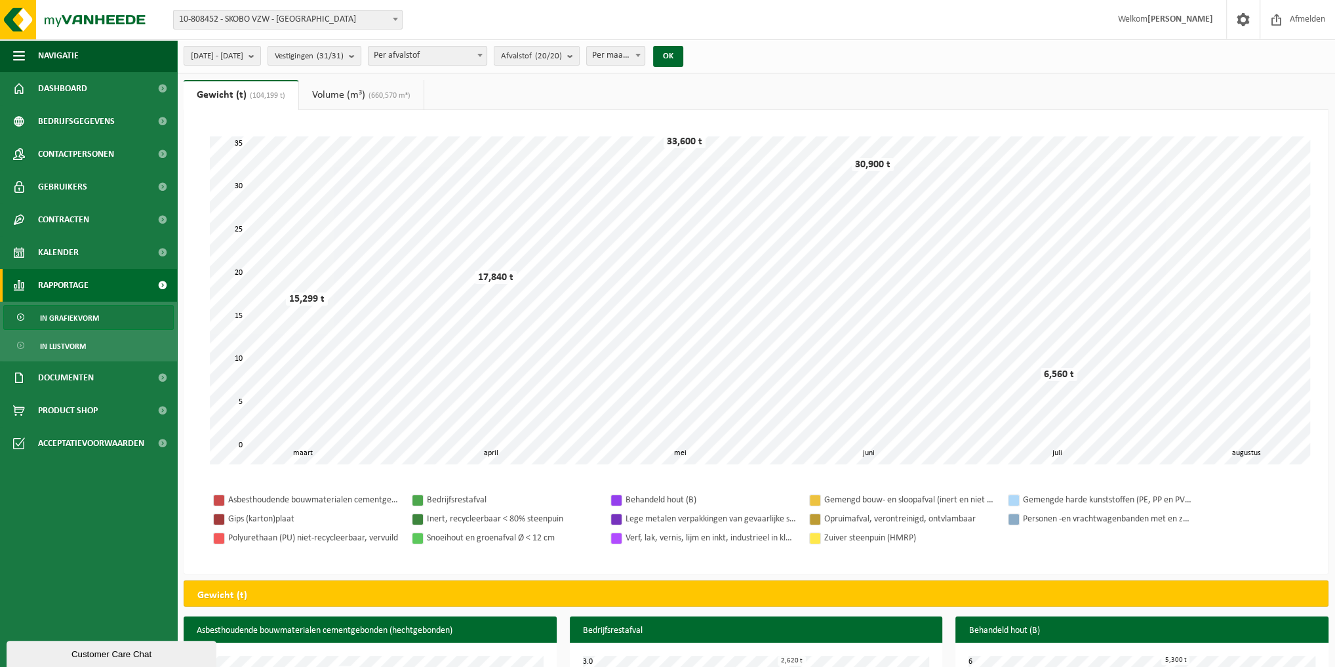
click at [71, 283] on span "Rapportage" at bounding box center [63, 285] width 50 height 33
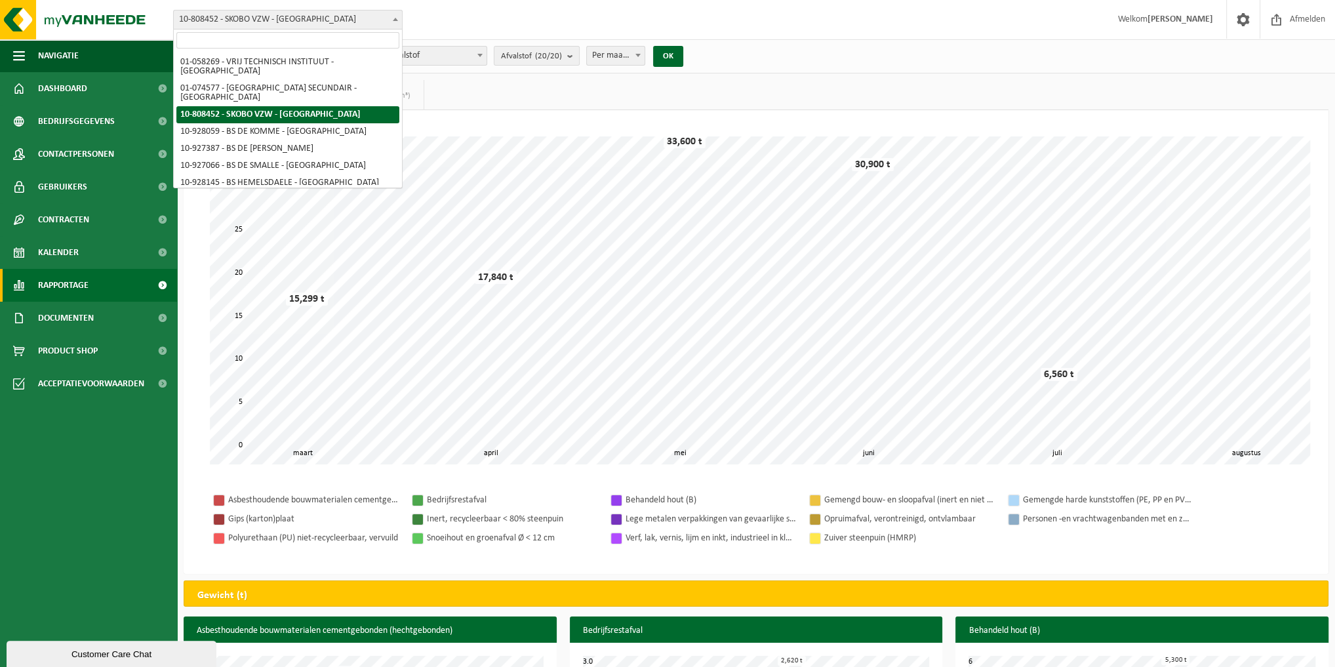
click at [395, 18] on b at bounding box center [395, 19] width 5 height 3
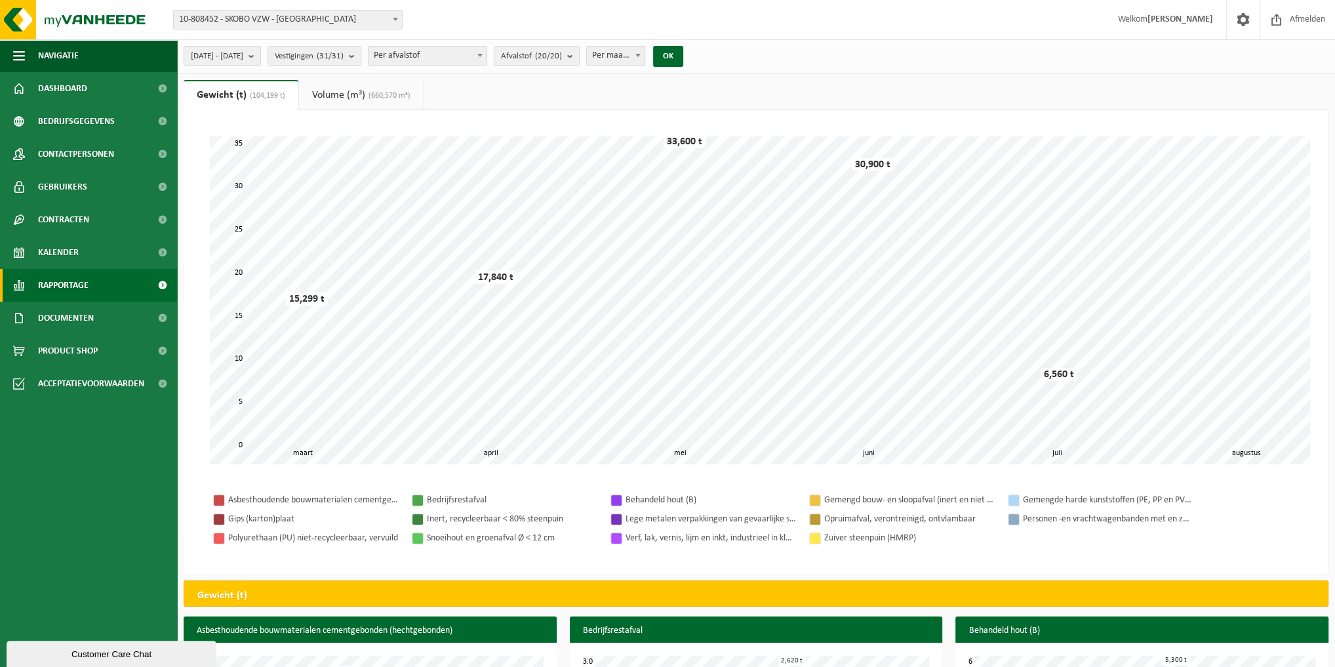
click at [79, 286] on span "Rapportage" at bounding box center [63, 285] width 50 height 33
click at [75, 315] on span "In grafiekvorm" at bounding box center [69, 317] width 59 height 25
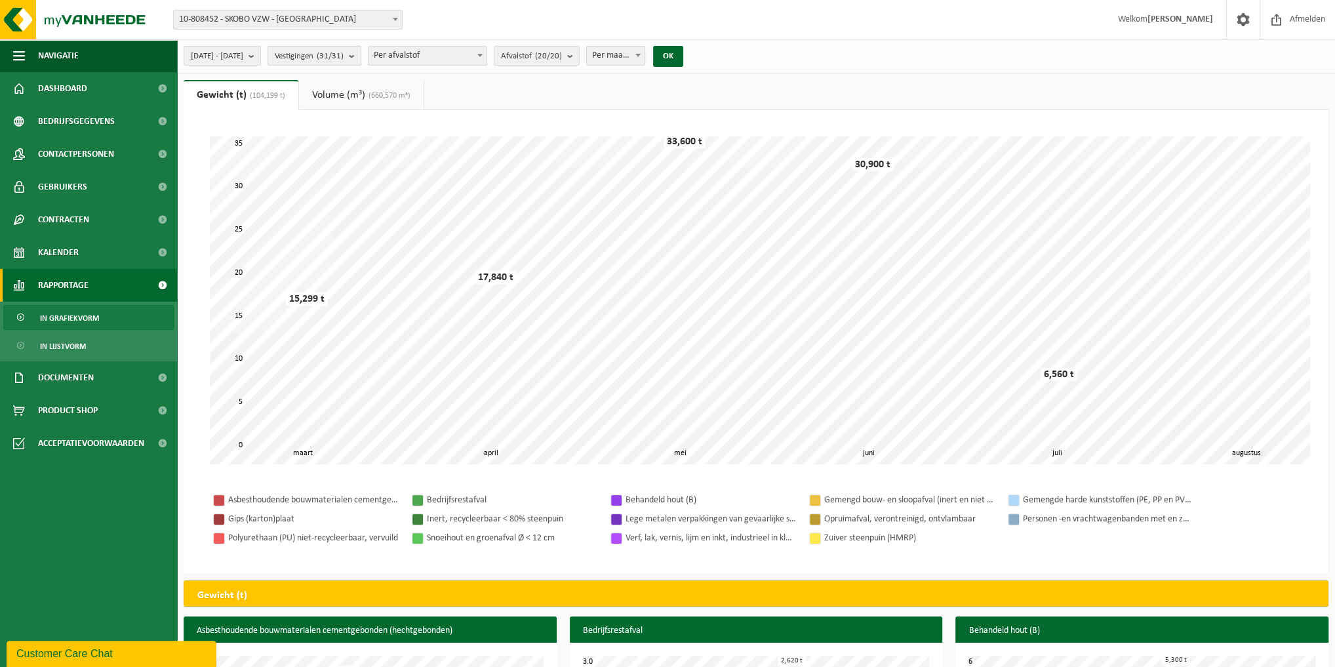
click at [361, 54] on b "submit" at bounding box center [355, 56] width 12 height 18
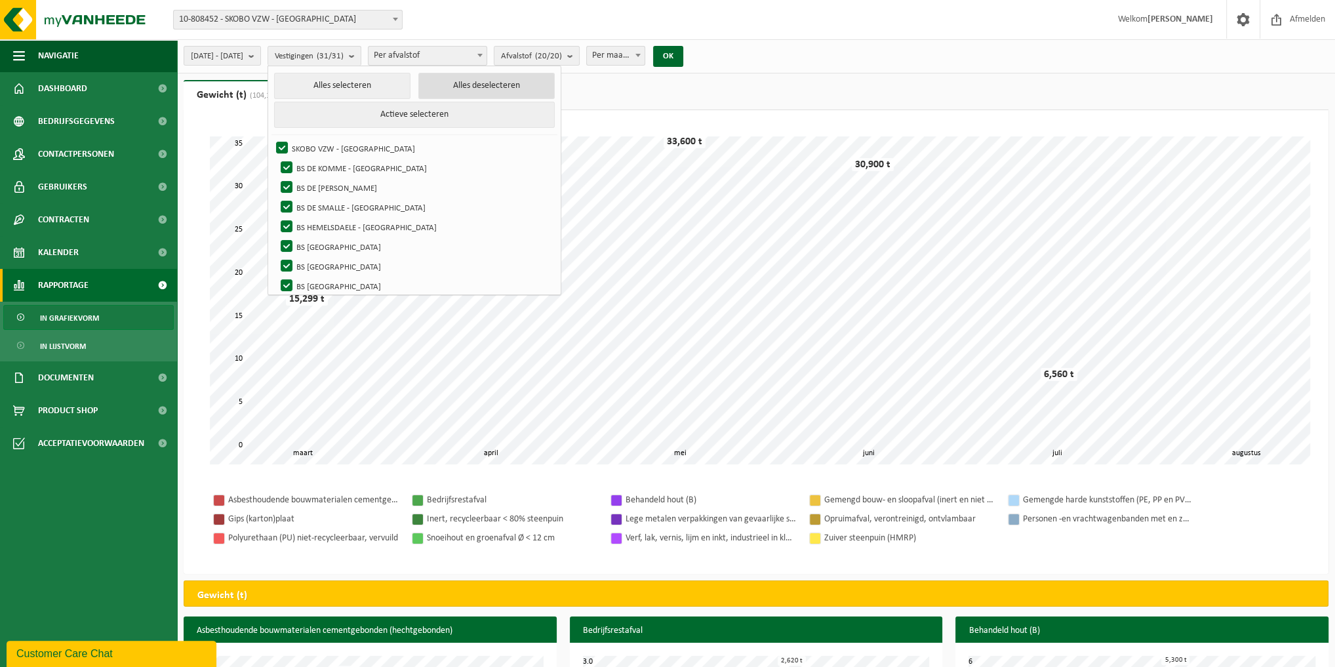
click at [453, 79] on button "Alles deselecteren" at bounding box center [486, 86] width 136 height 26
checkbox input "false"
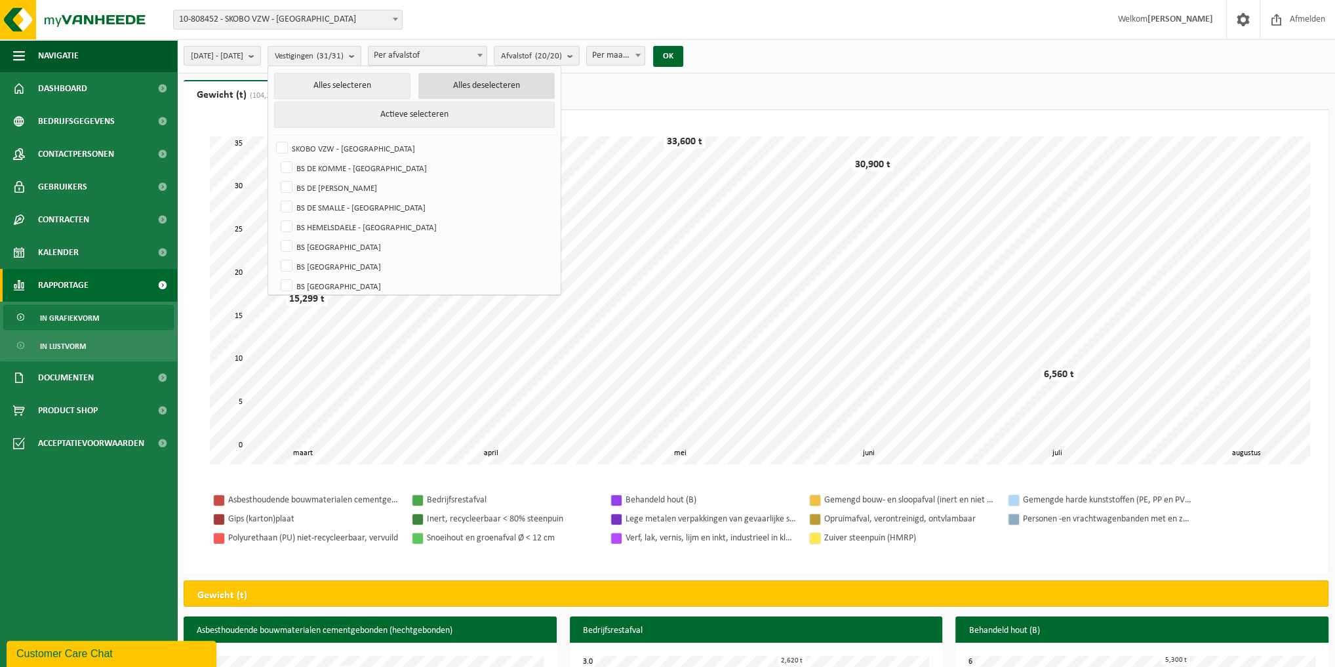
checkbox input "false"
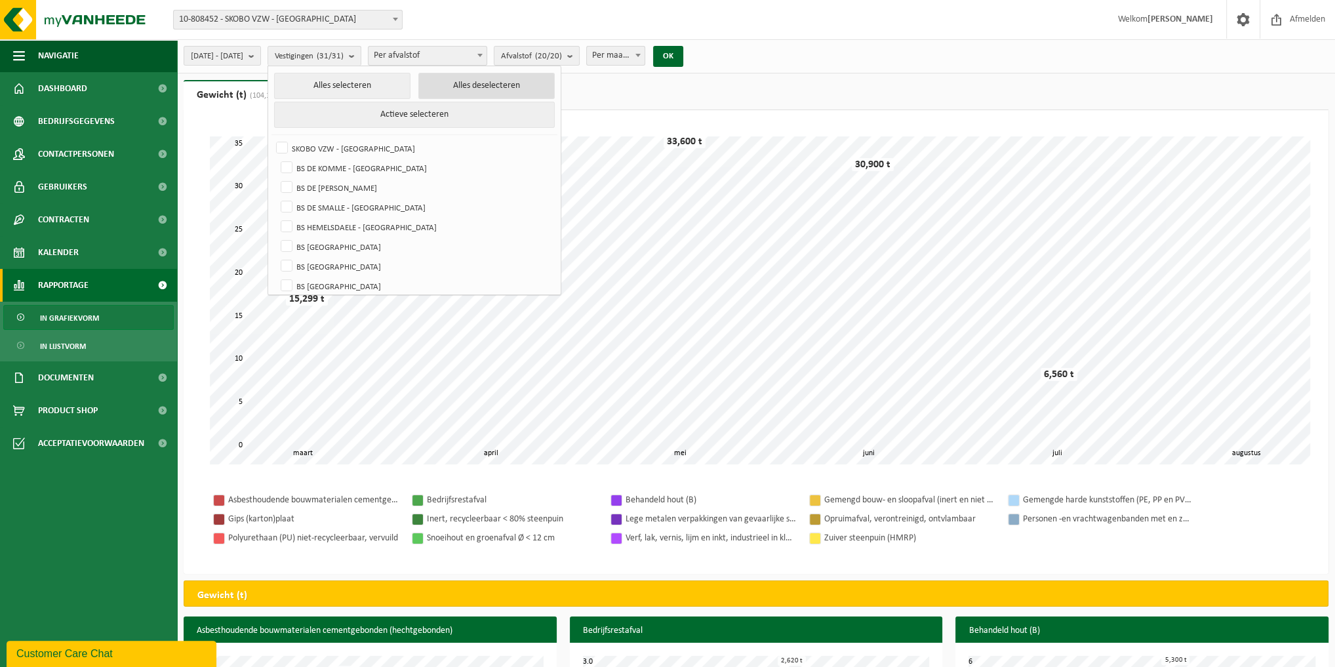
checkbox input "false"
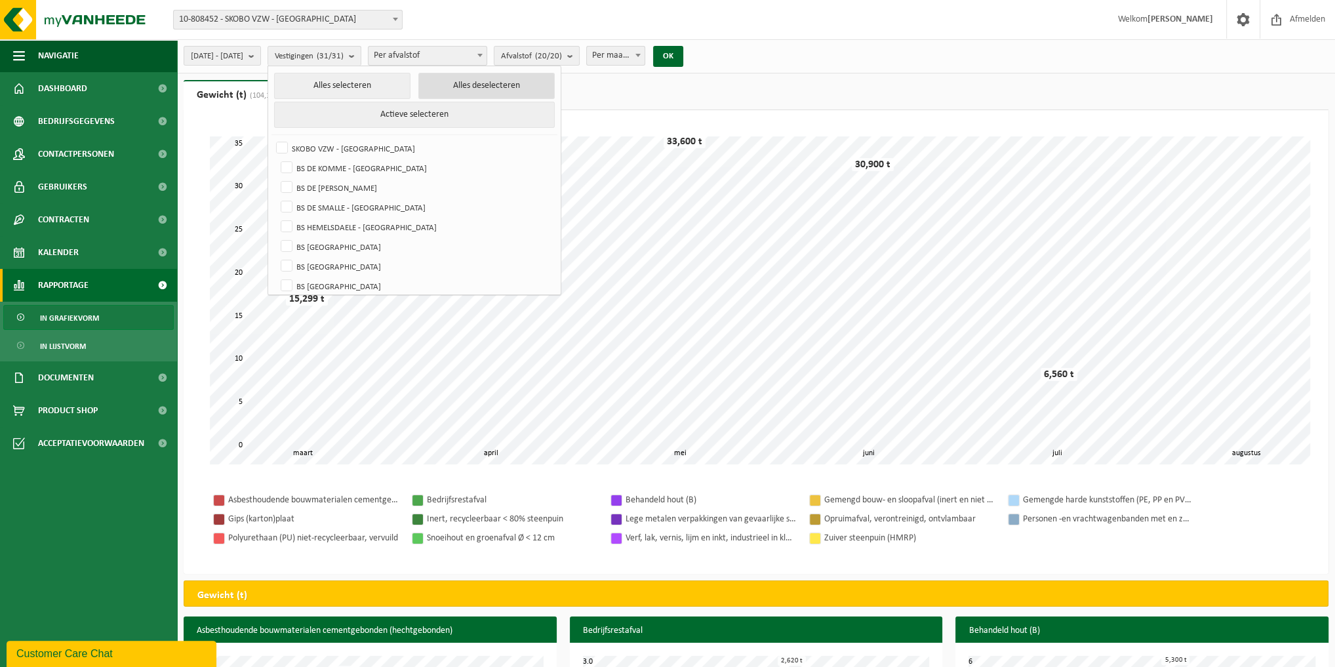
checkbox input "false"
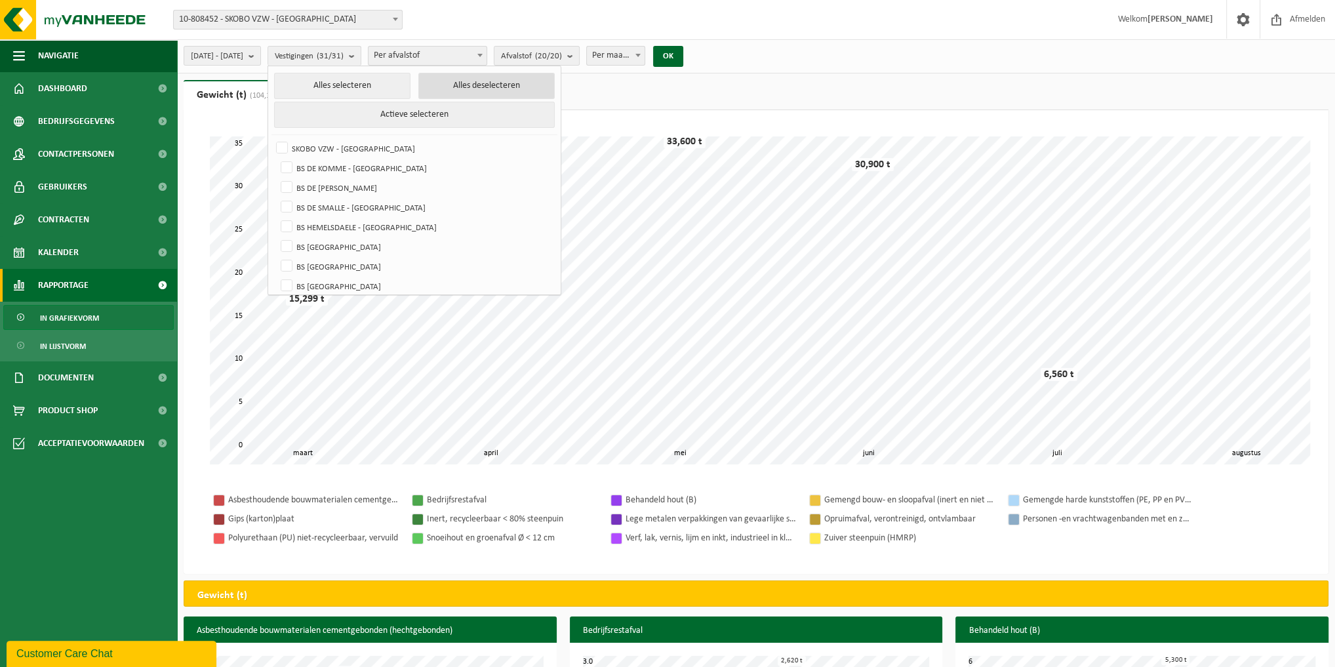
checkbox input "false"
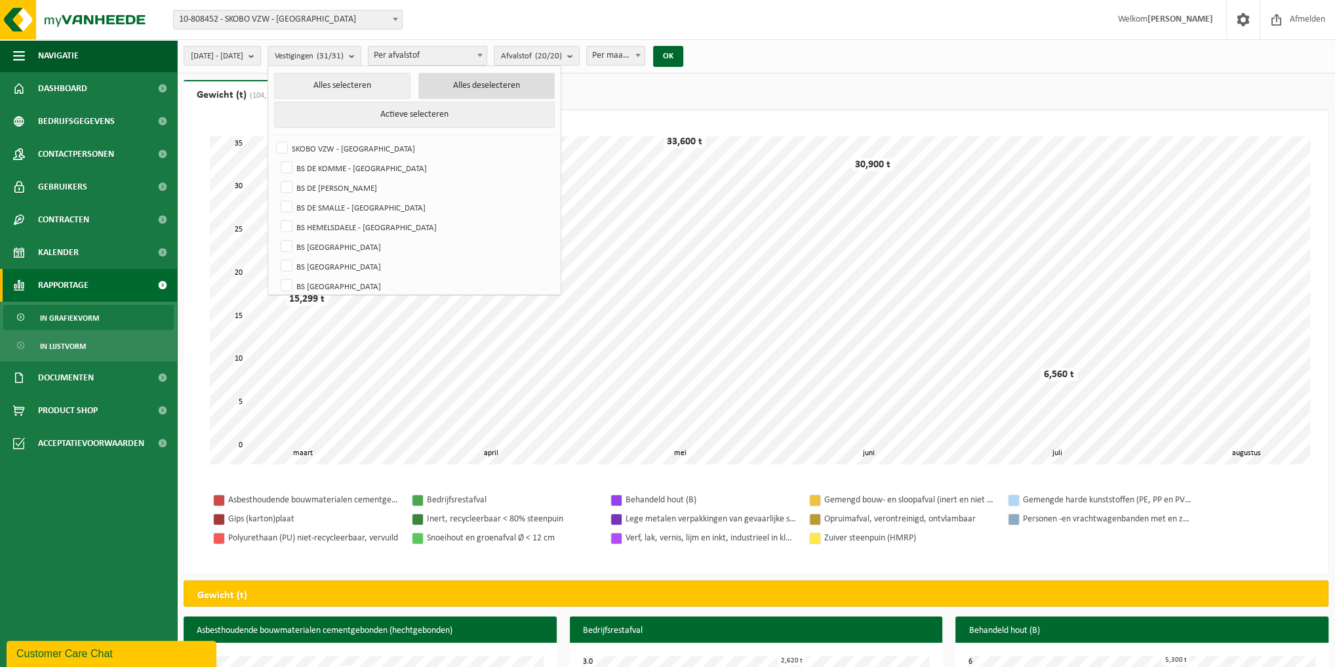
checkbox input "false"
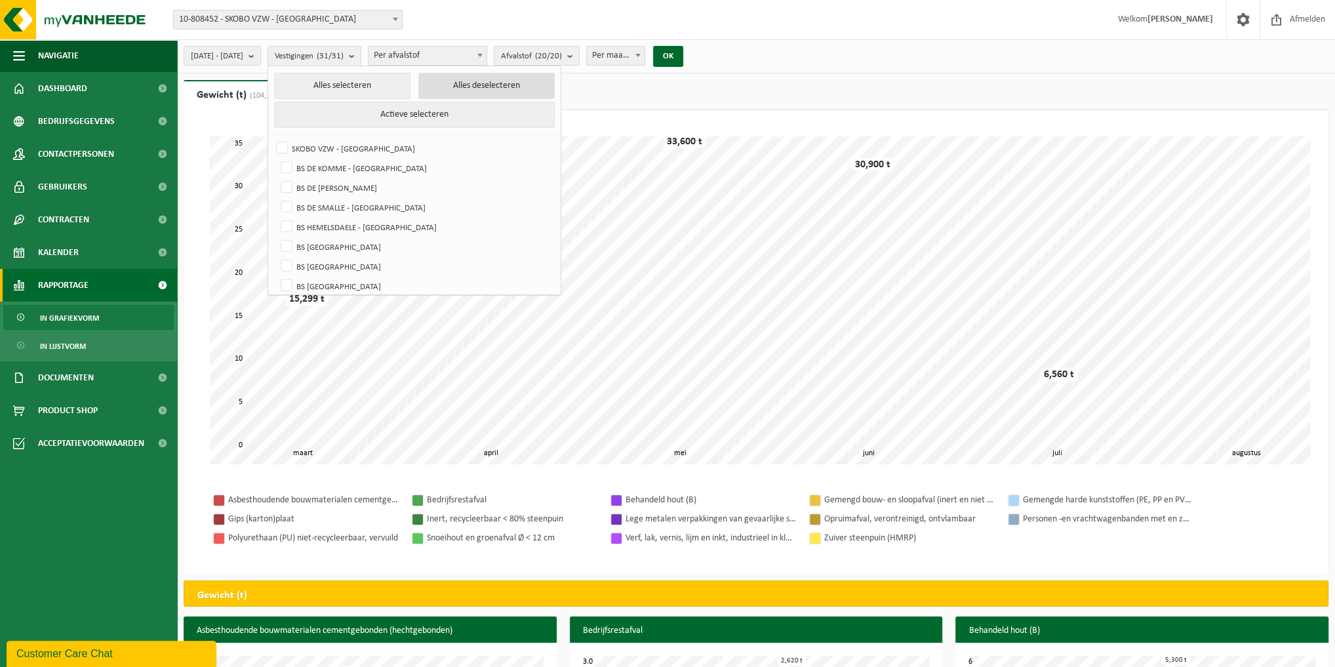
checkbox input "false"
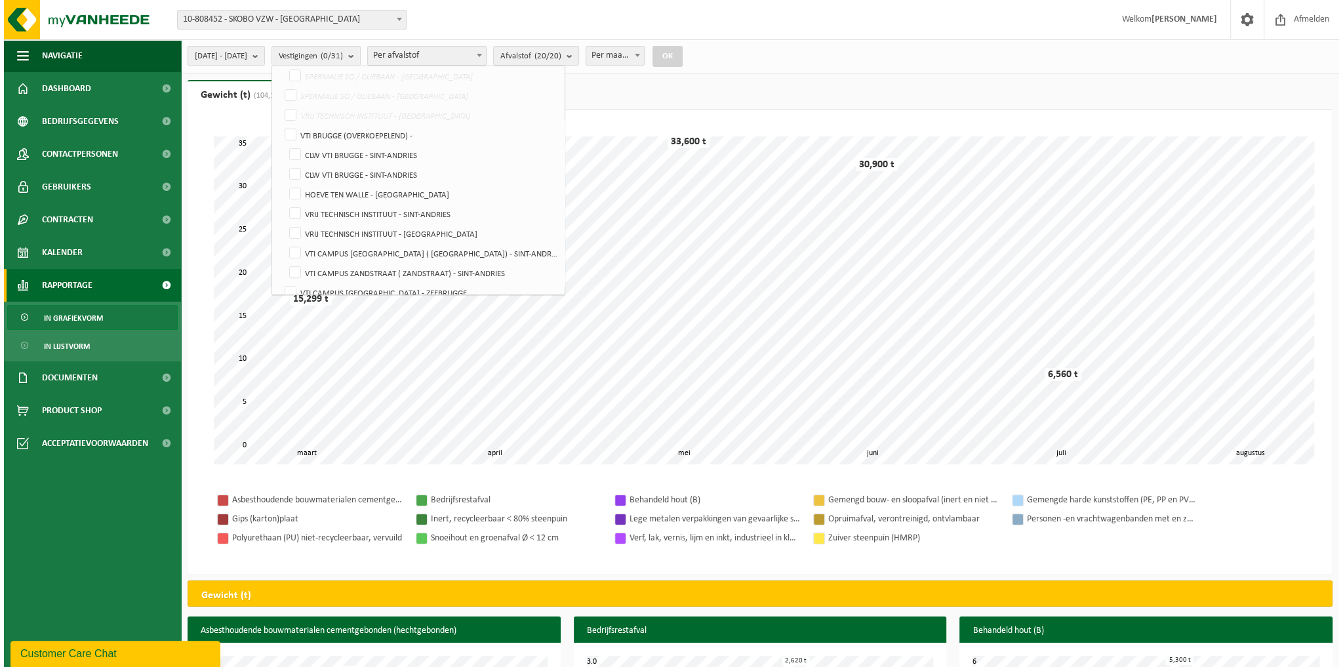
scroll to position [446, 0]
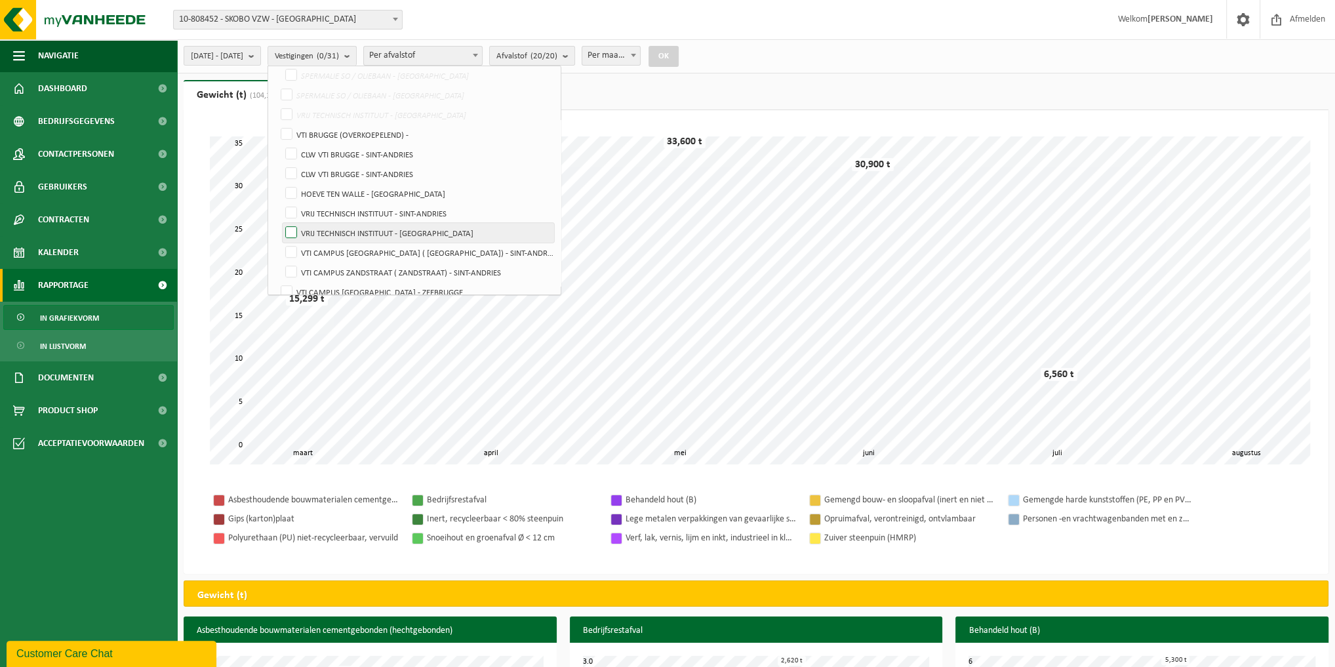
click at [321, 228] on label "VRIJ TECHNISCH INSTITUUT - BRUGGE" at bounding box center [418, 233] width 271 height 20
click at [281, 223] on input "VRIJ TECHNISCH INSTITUUT - BRUGGE" at bounding box center [280, 222] width 1 height 1
checkbox input "true"
click at [640, 51] on span at bounding box center [633, 55] width 13 height 17
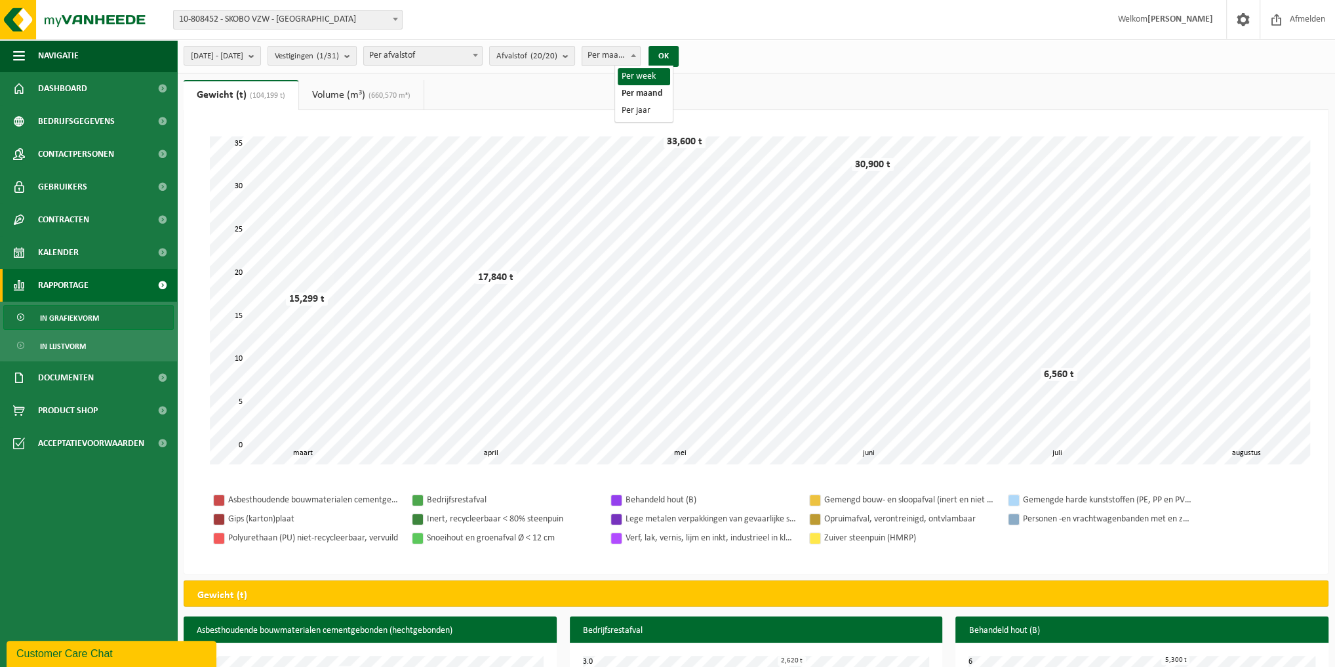
select select "1"
click at [678, 56] on button "OK" at bounding box center [663, 56] width 30 height 21
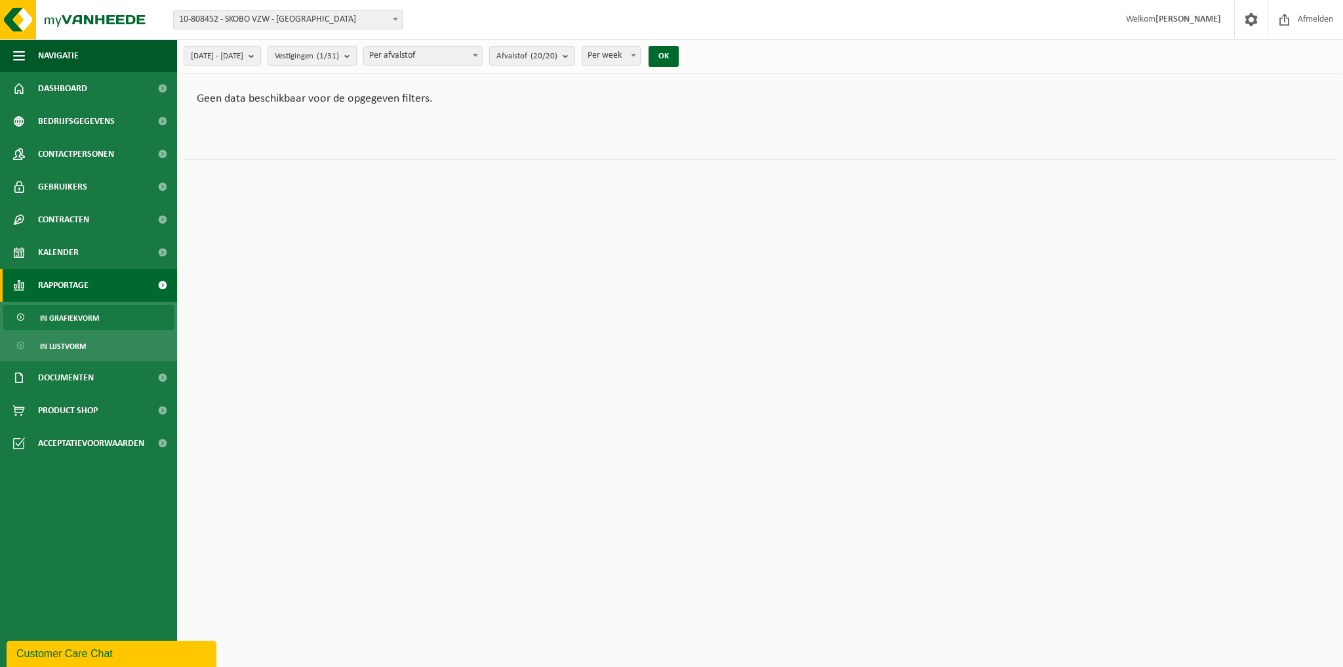
click at [356, 56] on b "submit" at bounding box center [350, 56] width 12 height 18
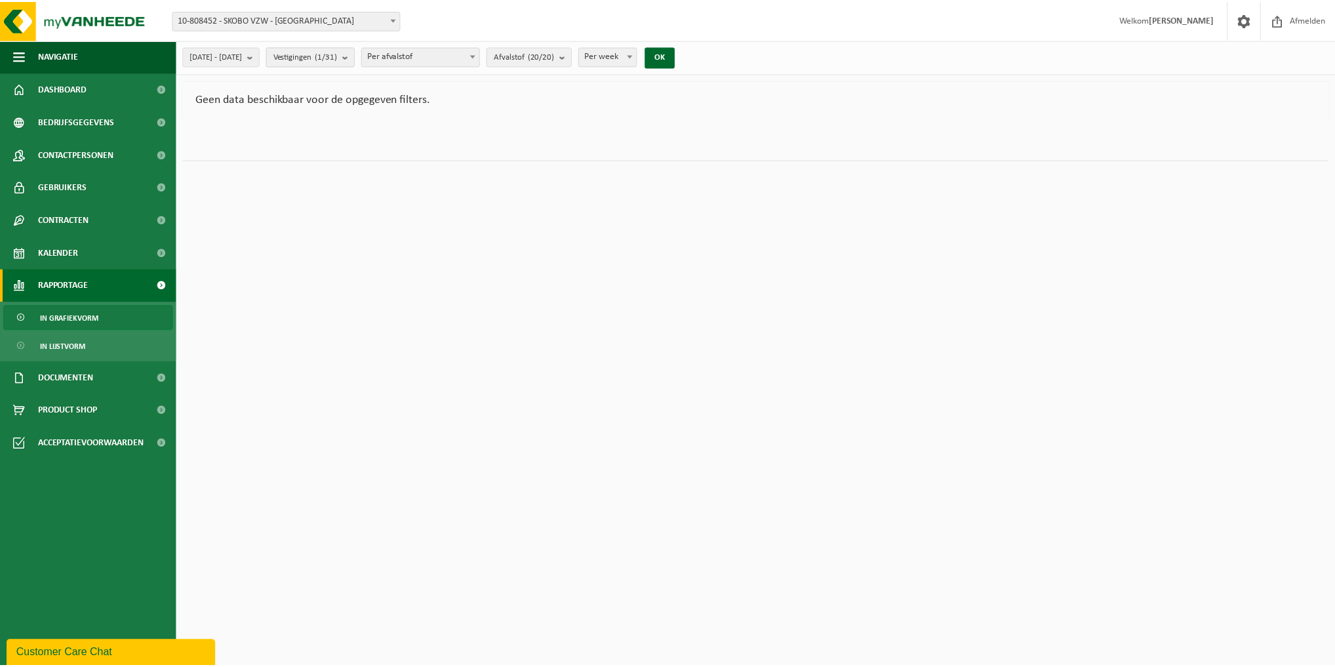
scroll to position [447, 0]
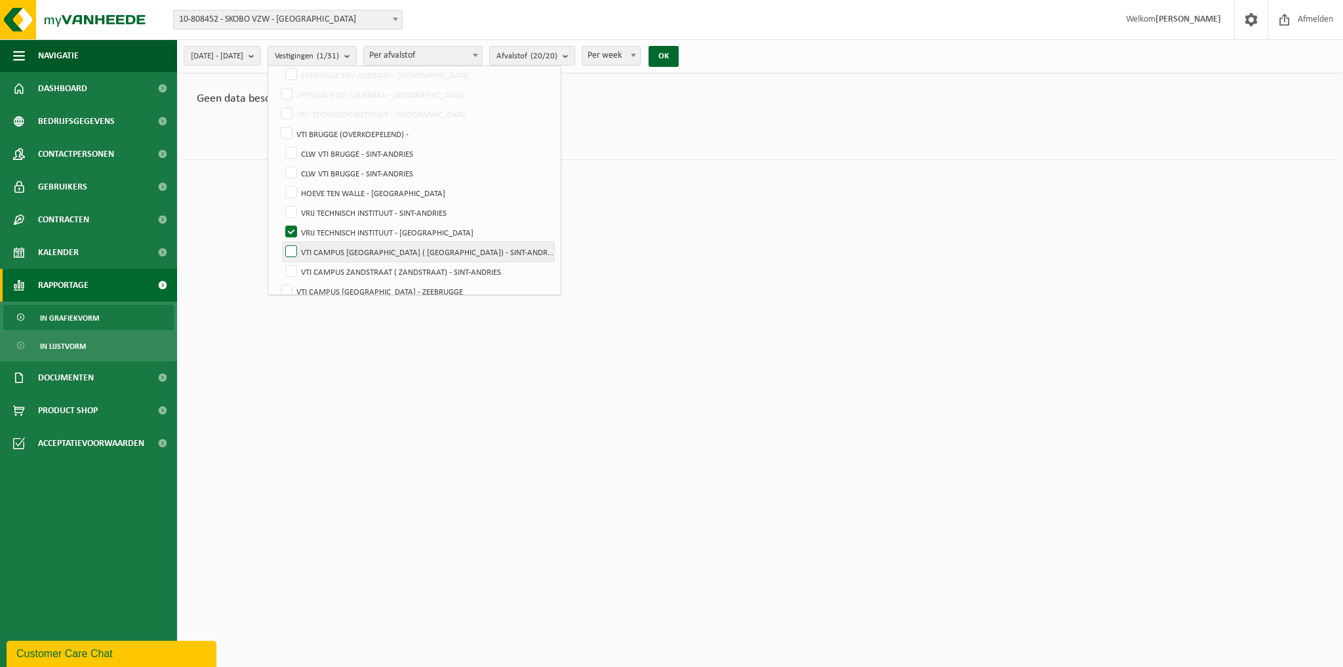
click at [322, 249] on label "VTI CAMPUS ZANDSTRAAT ( PAUWSTRAAT) - SINT-ANDRIES" at bounding box center [418, 252] width 271 height 20
click at [281, 242] on input "VTI CAMPUS ZANDSTRAAT ( PAUWSTRAAT) - SINT-ANDRIES" at bounding box center [280, 241] width 1 height 1
checkbox input "true"
click at [323, 228] on label "VRIJ TECHNISCH INSTITUUT - BRUGGE" at bounding box center [418, 232] width 271 height 20
click at [281, 222] on input "VRIJ TECHNISCH INSTITUUT - BRUGGE" at bounding box center [280, 222] width 1 height 1
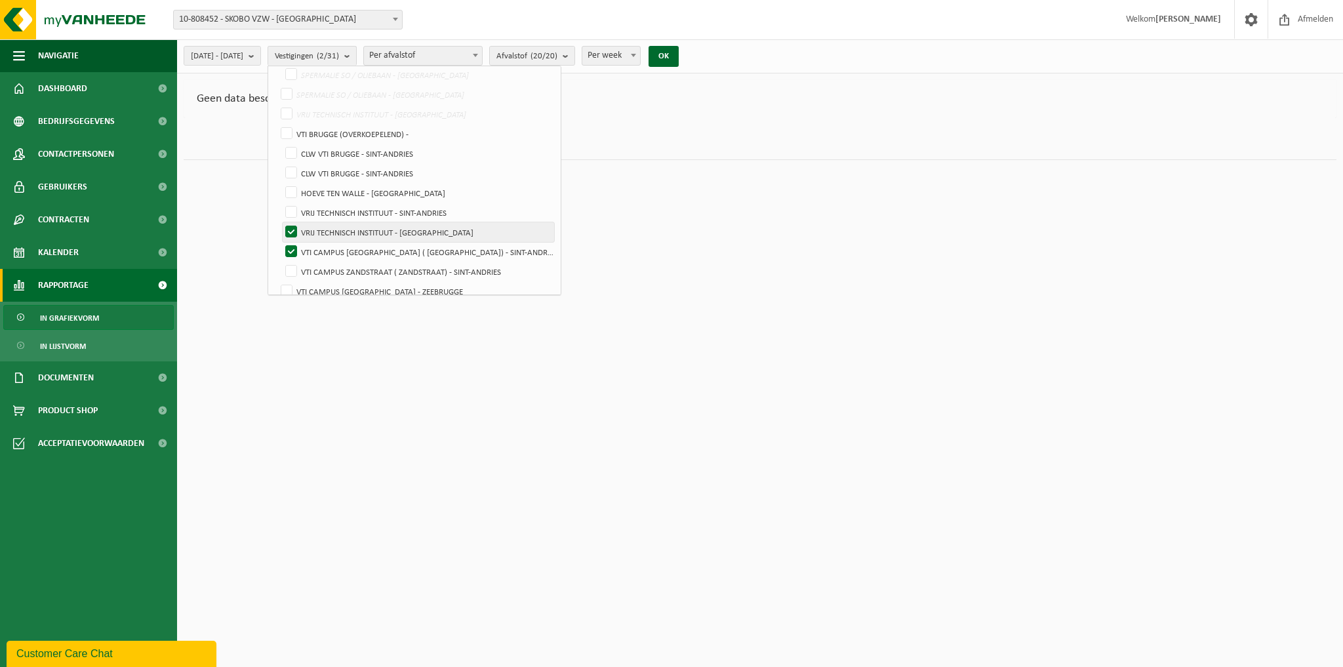
checkbox input "false"
click at [678, 58] on button "OK" at bounding box center [663, 56] width 30 height 21
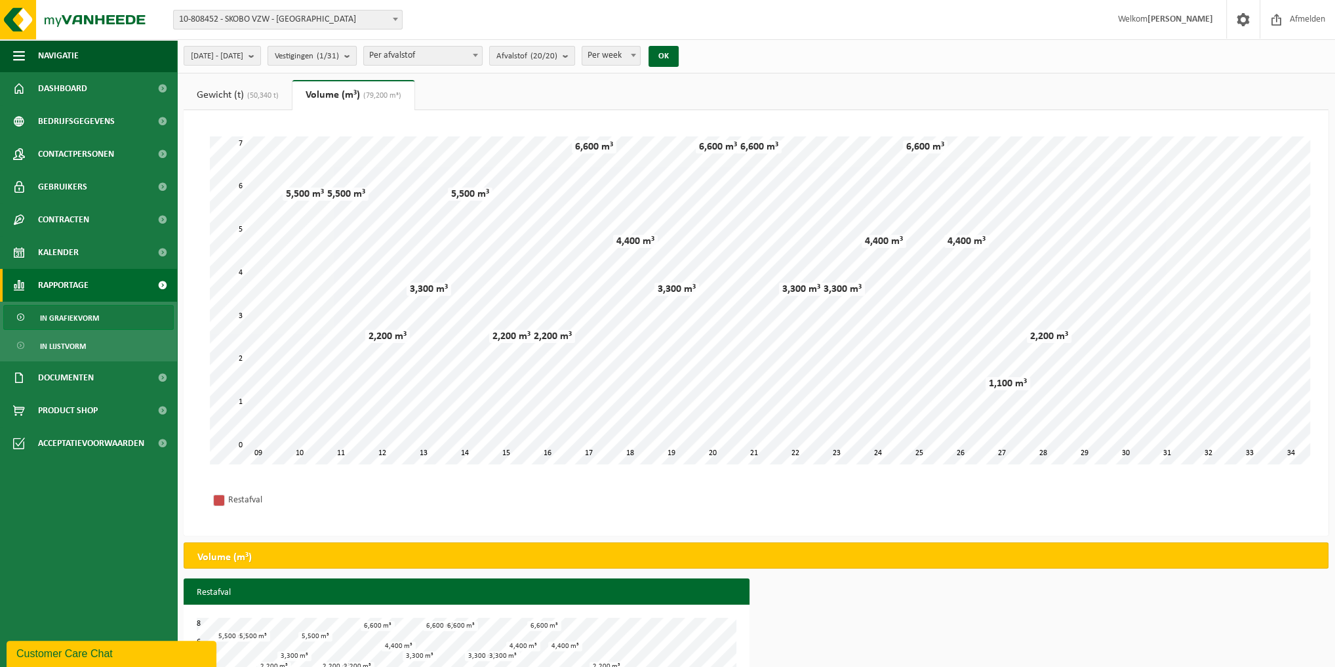
click at [356, 56] on b "submit" at bounding box center [350, 56] width 12 height 18
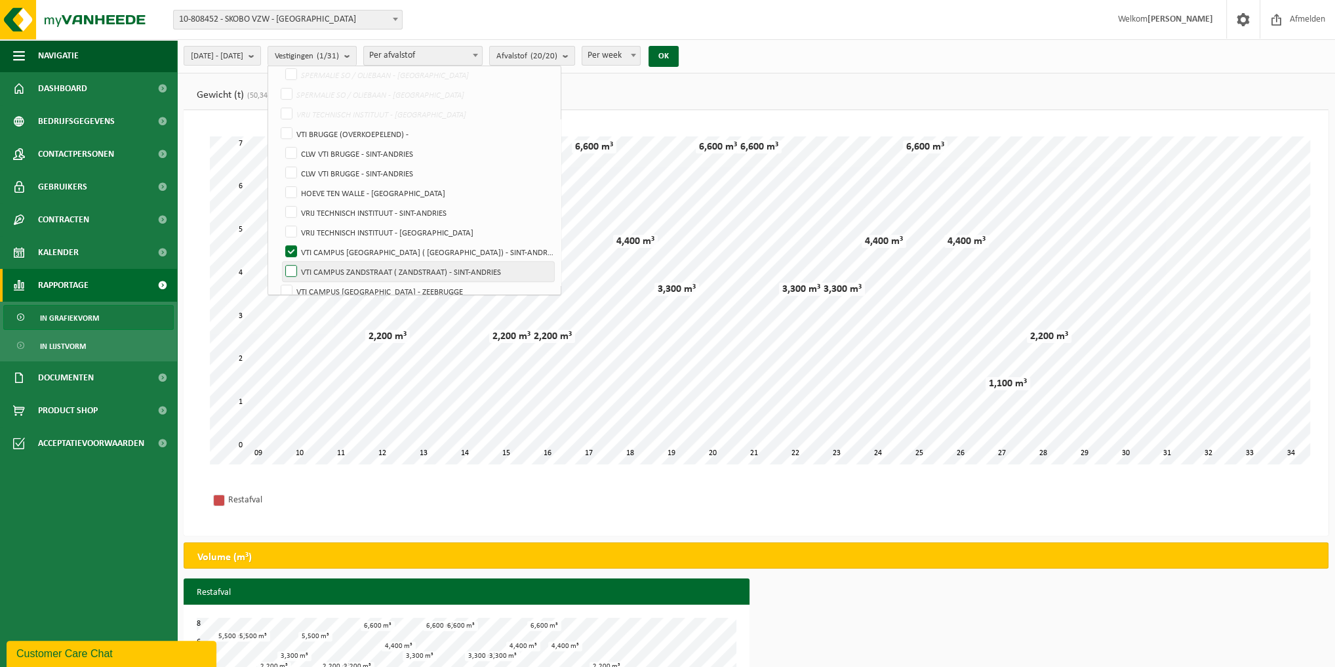
click at [323, 267] on label "VTI CAMPUS ZANDSTRAAT ( ZANDSTRAAT) - SINT-ANDRIES" at bounding box center [418, 272] width 271 height 20
click at [281, 262] on input "VTI CAMPUS ZANDSTRAAT ( ZANDSTRAAT) - SINT-ANDRIES" at bounding box center [280, 261] width 1 height 1
checkbox input "true"
click at [678, 56] on button "OK" at bounding box center [663, 56] width 30 height 21
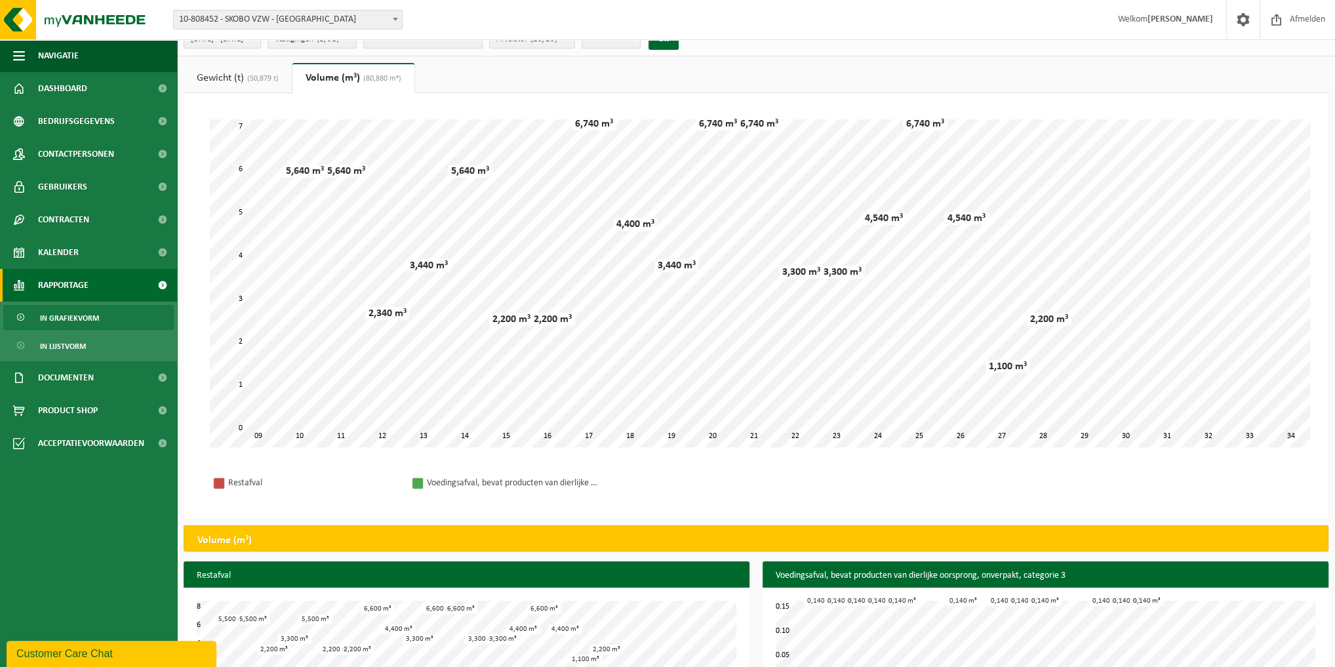
scroll to position [0, 0]
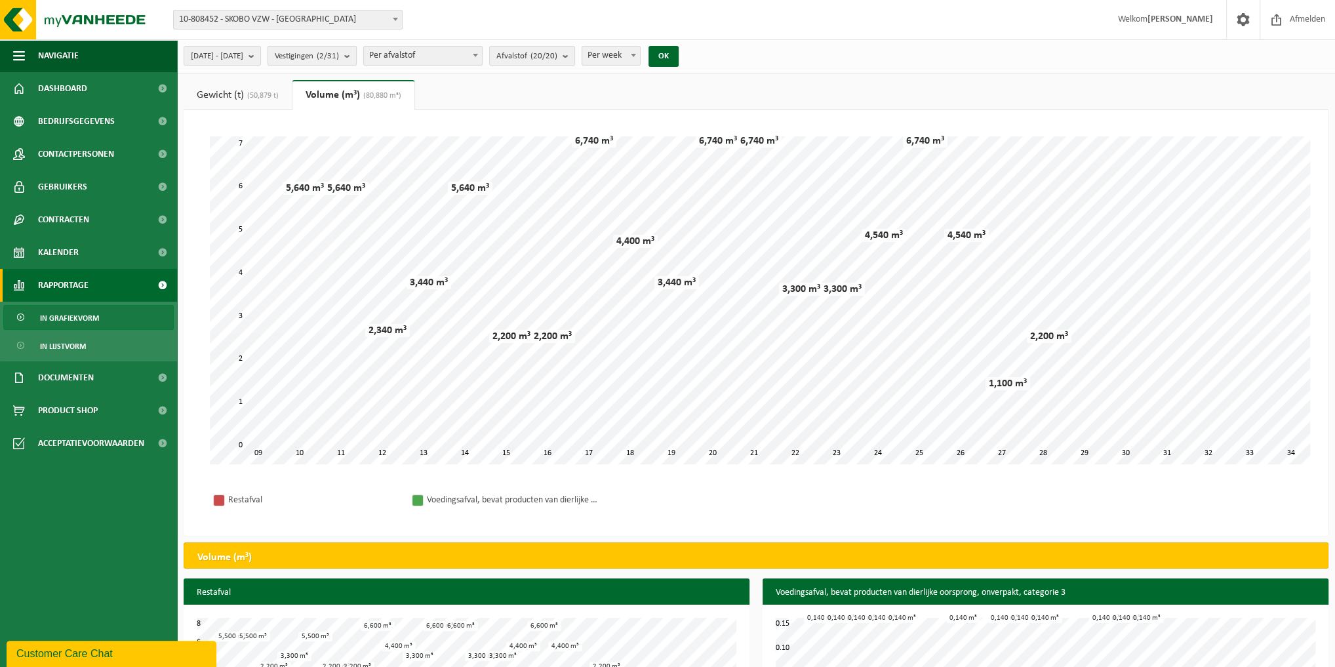
click at [356, 58] on b "submit" at bounding box center [350, 56] width 12 height 18
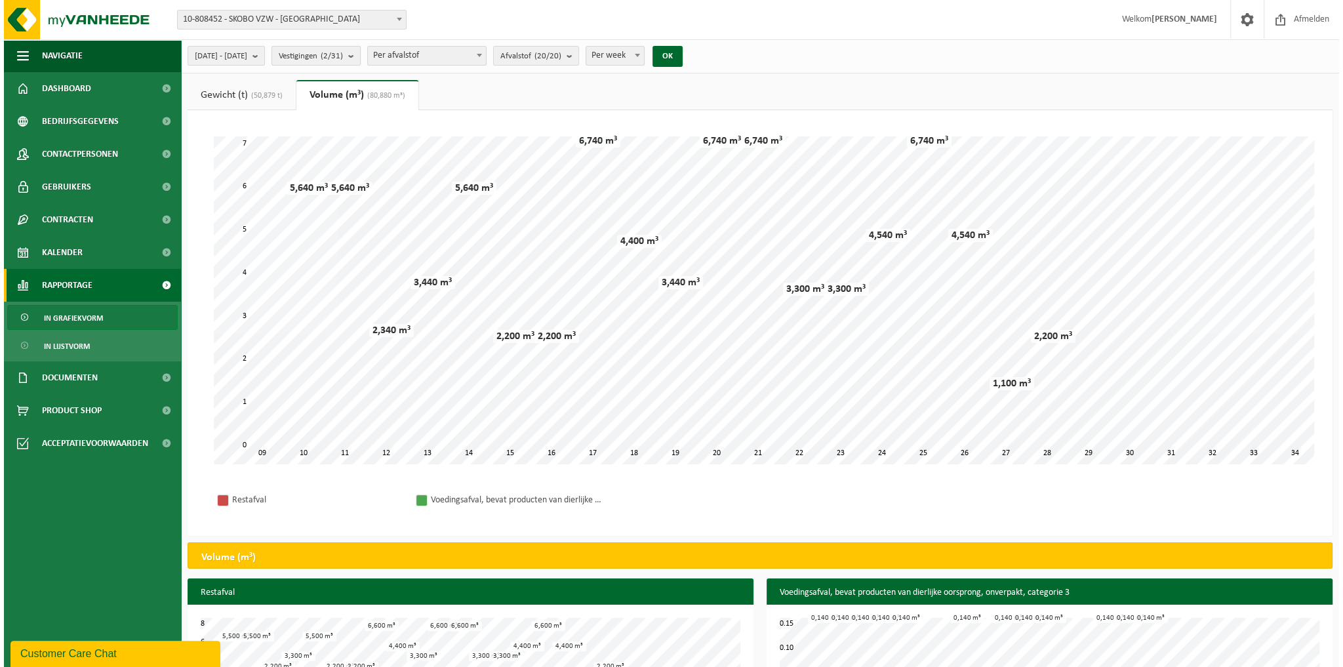
scroll to position [448, 0]
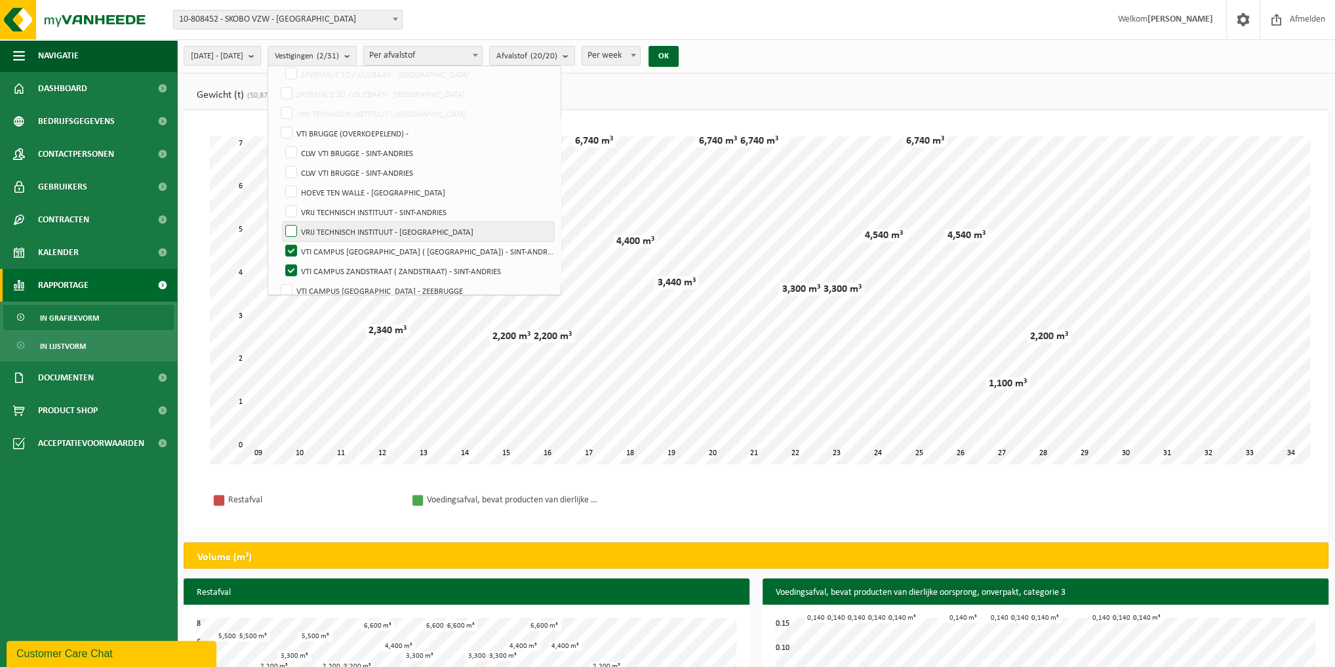
click at [328, 228] on label "VRIJ TECHNISCH INSTITUUT - BRUGGE" at bounding box center [418, 232] width 271 height 20
click at [281, 222] on input "VRIJ TECHNISCH INSTITUUT - BRUGGE" at bounding box center [280, 221] width 1 height 1
checkbox input "true"
click at [326, 241] on label "VTI CAMPUS ZANDSTRAAT ( PAUWSTRAAT) - SINT-ANDRIES" at bounding box center [418, 251] width 271 height 20
click at [281, 241] on input "VTI CAMPUS ZANDSTRAAT ( PAUWSTRAAT) - SINT-ANDRIES" at bounding box center [280, 241] width 1 height 1
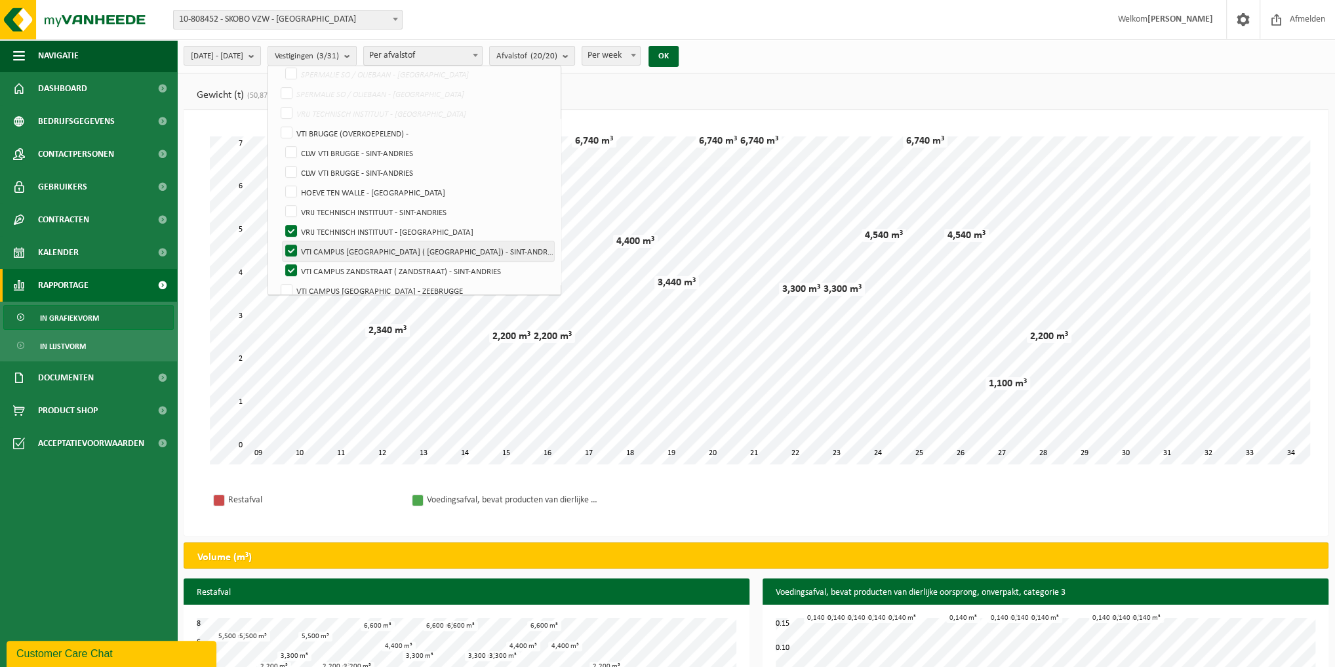
checkbox input "false"
click at [324, 261] on label "VTI CAMPUS ZANDSTRAAT ( ZANDSTRAAT) - SINT-ANDRIES" at bounding box center [418, 271] width 271 height 20
click at [281, 260] on input "VTI CAMPUS ZANDSTRAAT ( ZANDSTRAAT) - SINT-ANDRIES" at bounding box center [280, 260] width 1 height 1
checkbox input "false"
click at [678, 52] on button "OK" at bounding box center [663, 56] width 30 height 21
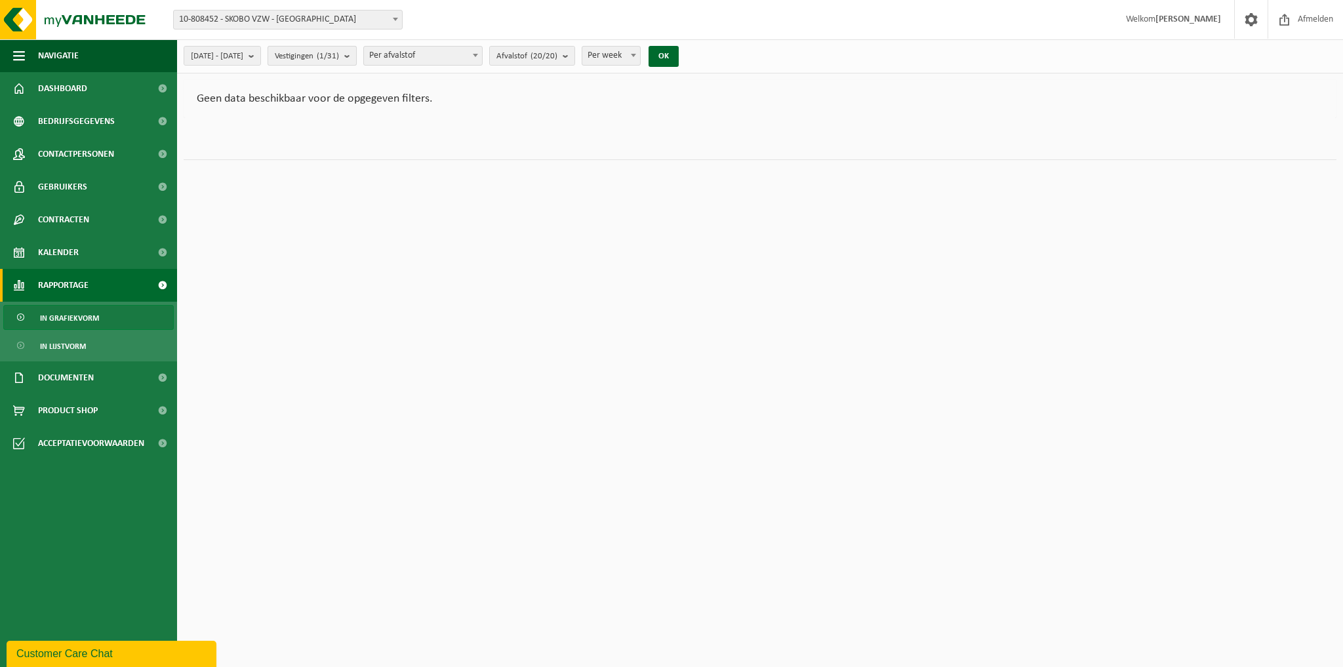
click at [356, 56] on b "submit" at bounding box center [350, 56] width 12 height 18
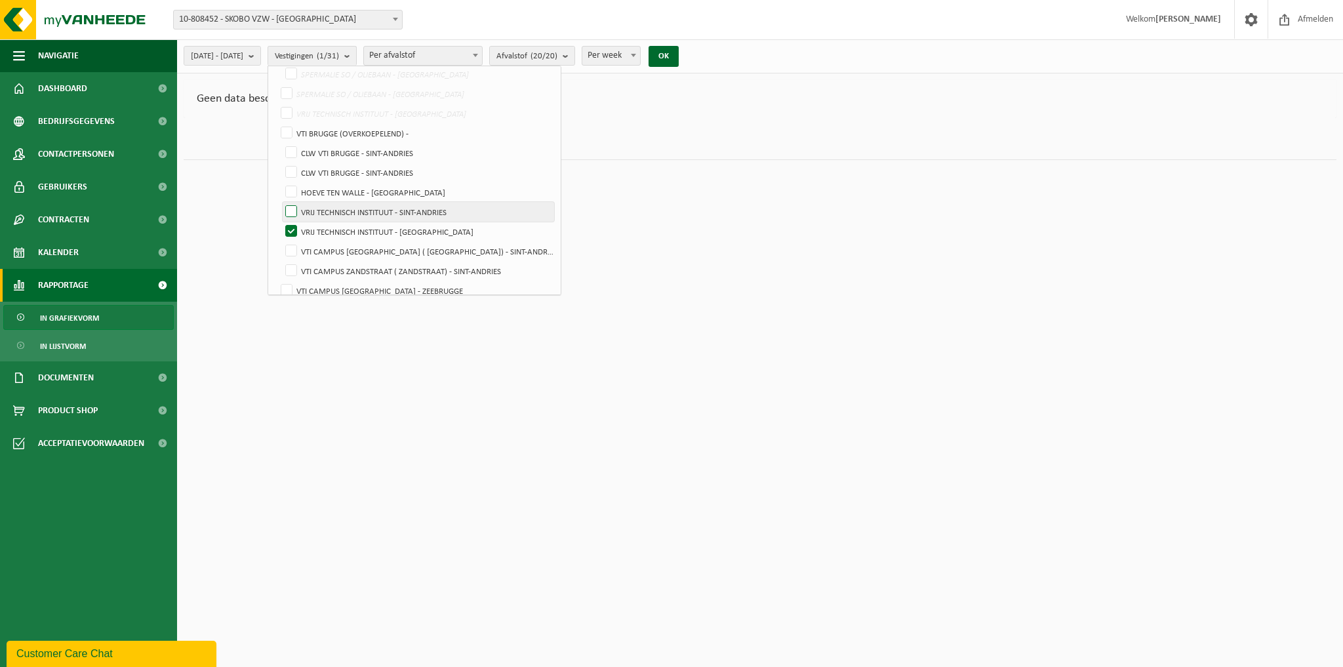
click at [323, 207] on label "VRIJ TECHNISCH INSTITUUT - SINT-ANDRIES" at bounding box center [418, 212] width 271 height 20
click at [281, 202] on input "VRIJ TECHNISCH INSTITUUT - SINT-ANDRIES" at bounding box center [280, 201] width 1 height 1
checkbox input "true"
click at [323, 224] on label "VRIJ TECHNISCH INSTITUUT - BRUGGE" at bounding box center [418, 232] width 271 height 20
click at [281, 222] on input "VRIJ TECHNISCH INSTITUUT - BRUGGE" at bounding box center [280, 221] width 1 height 1
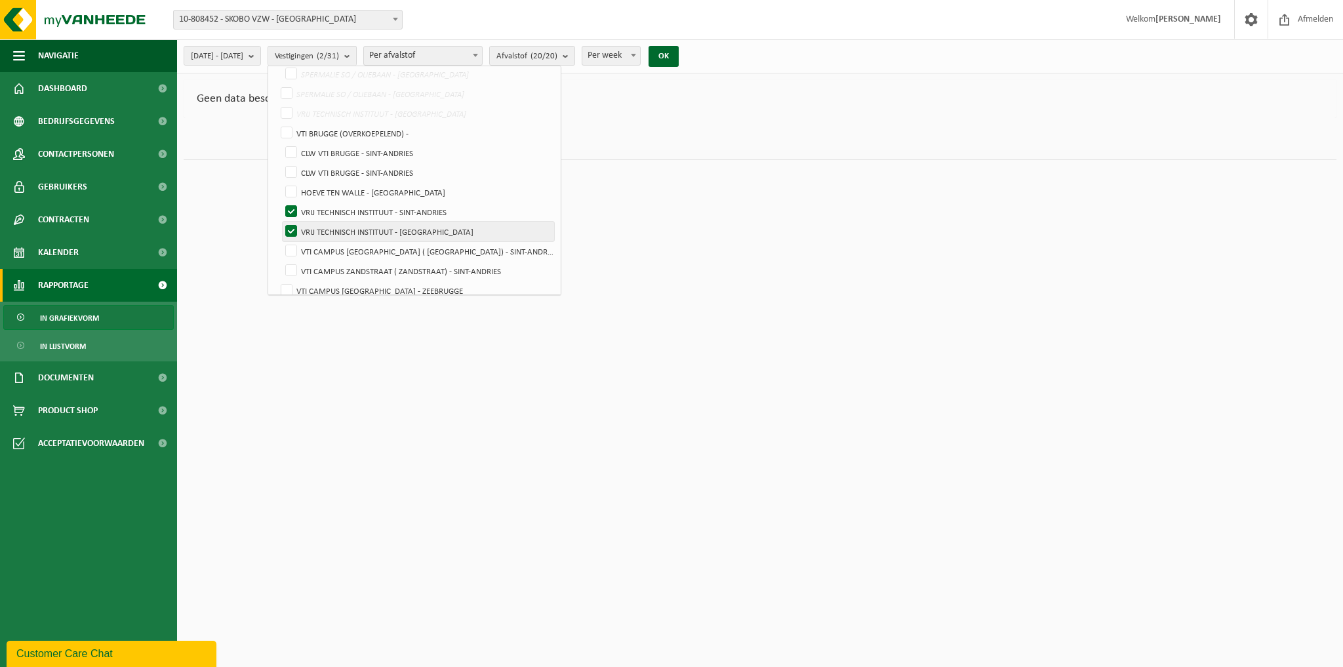
checkbox input "false"
click at [678, 52] on button "OK" at bounding box center [663, 56] width 30 height 21
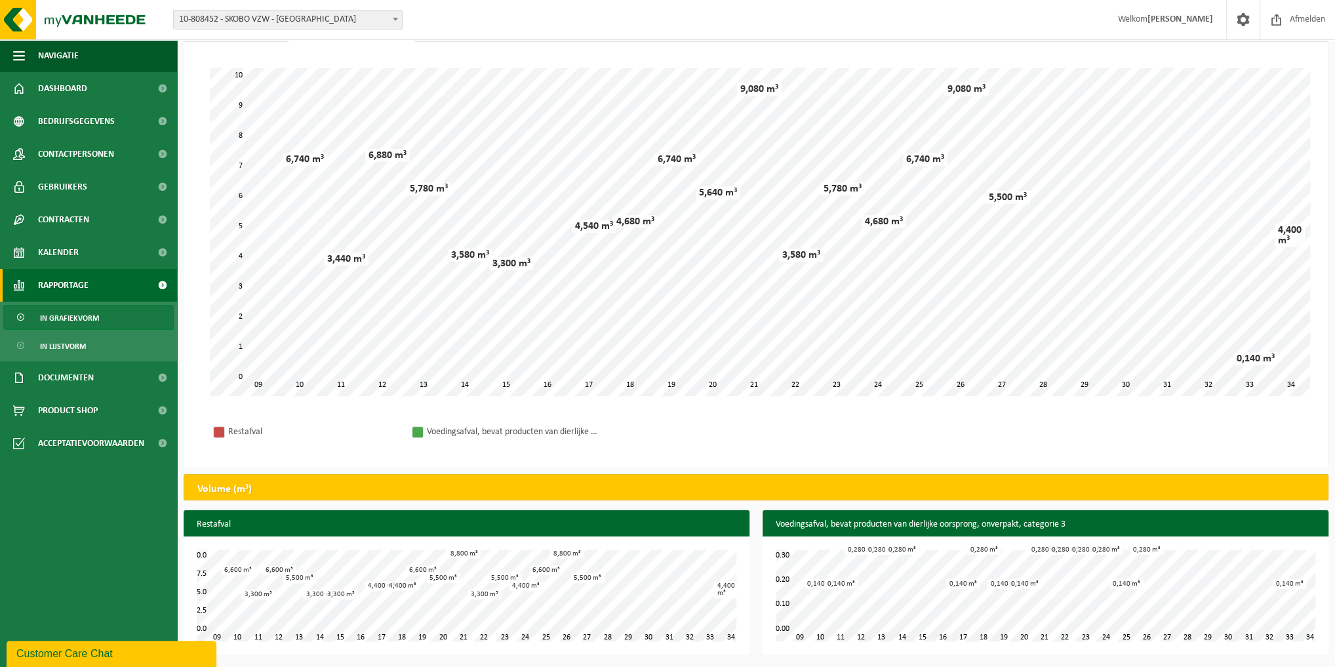
scroll to position [0, 0]
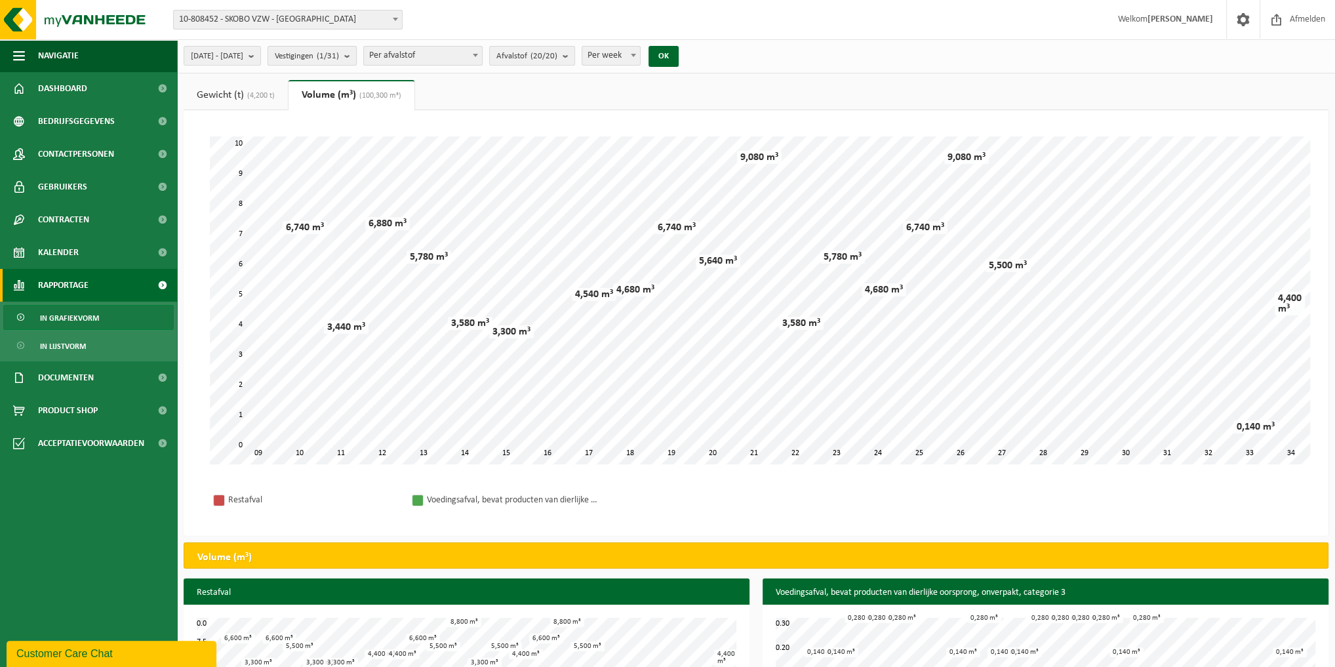
click at [356, 54] on b "submit" at bounding box center [350, 56] width 12 height 18
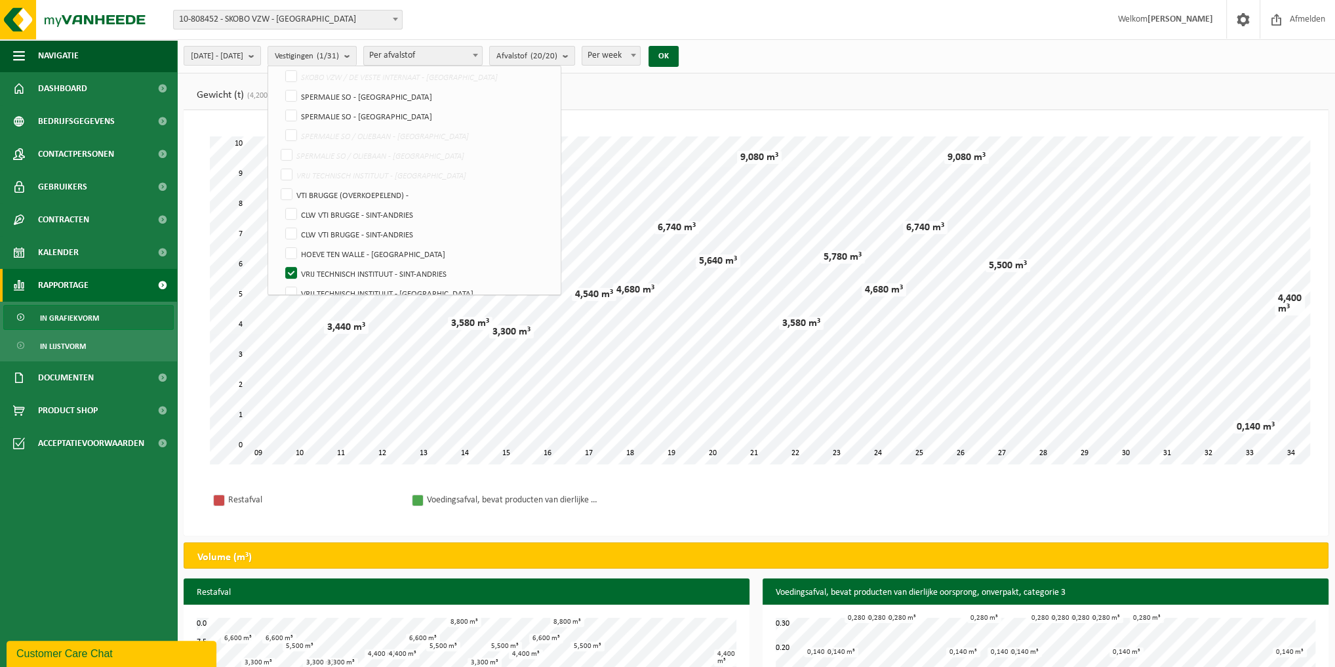
scroll to position [387, 0]
click at [323, 269] on label "VRIJ TECHNISCH INSTITUUT - SINT-ANDRIES" at bounding box center [418, 273] width 271 height 20
click at [281, 263] on input "VRIJ TECHNISCH INSTITUUT - SINT-ANDRIES" at bounding box center [280, 262] width 1 height 1
checkbox input "false"
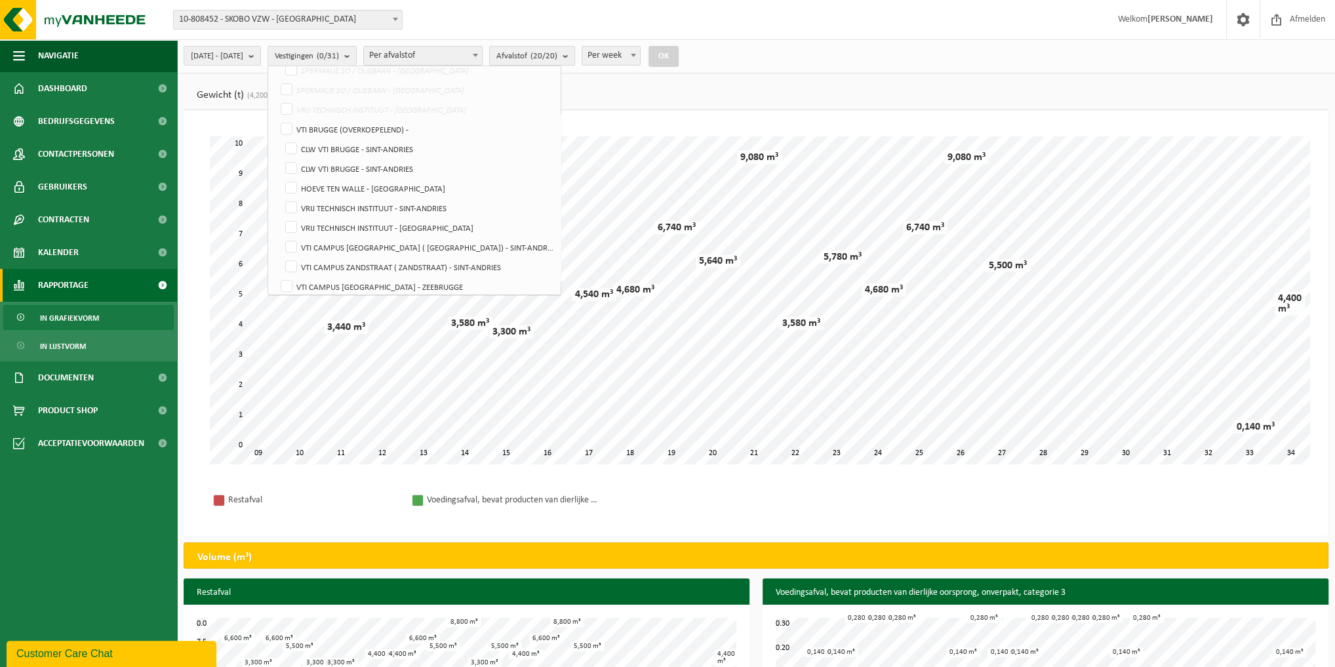
scroll to position [456, 0]
click at [319, 280] on label "VTI CAMPUS ZEEBRUGGE - ZEEBRUGGE" at bounding box center [415, 282] width 275 height 20
click at [276, 272] on input "VTI CAMPUS ZEEBRUGGE - ZEEBRUGGE" at bounding box center [275, 271] width 1 height 1
checkbox input "true"
click at [678, 55] on button "OK" at bounding box center [663, 56] width 30 height 21
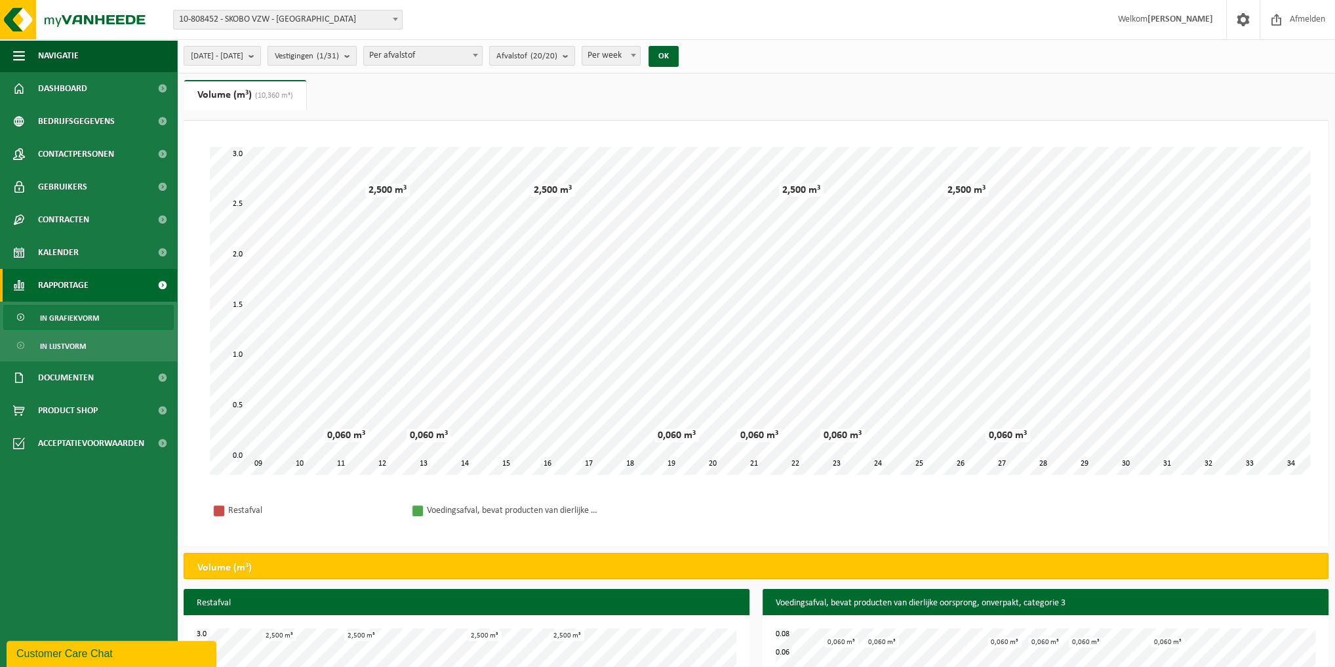
click at [356, 56] on b "submit" at bounding box center [350, 56] width 12 height 18
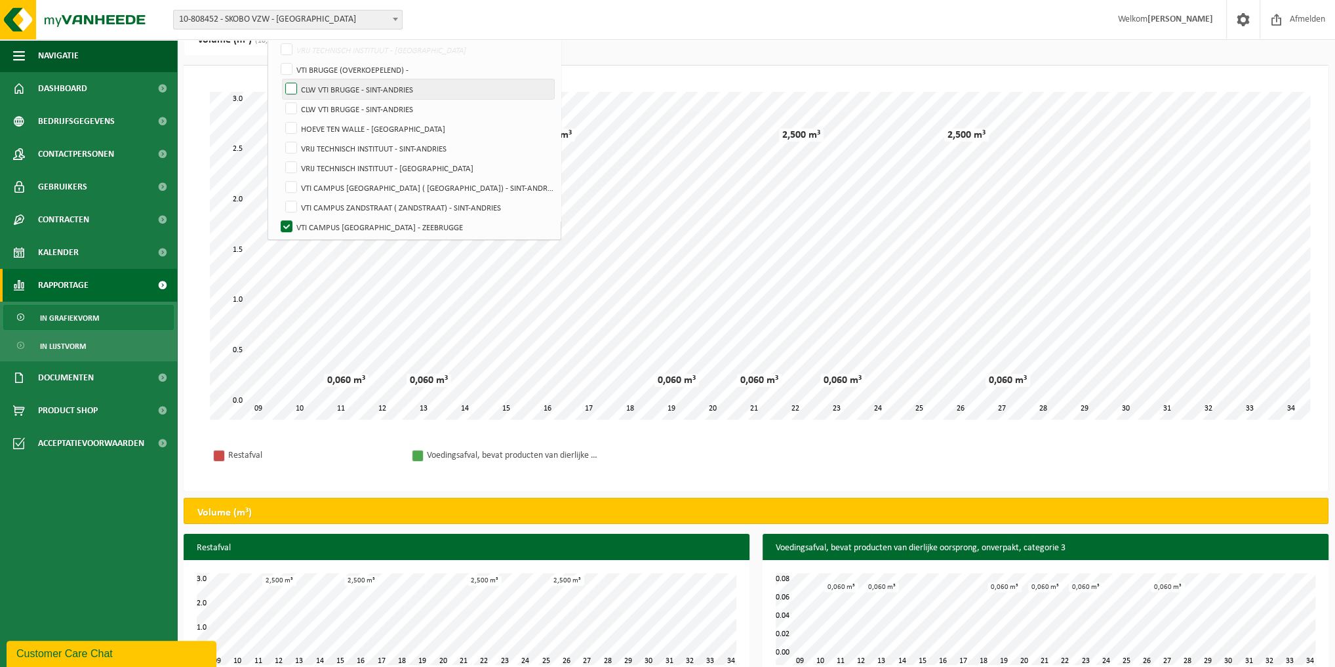
scroll to position [79, 0]
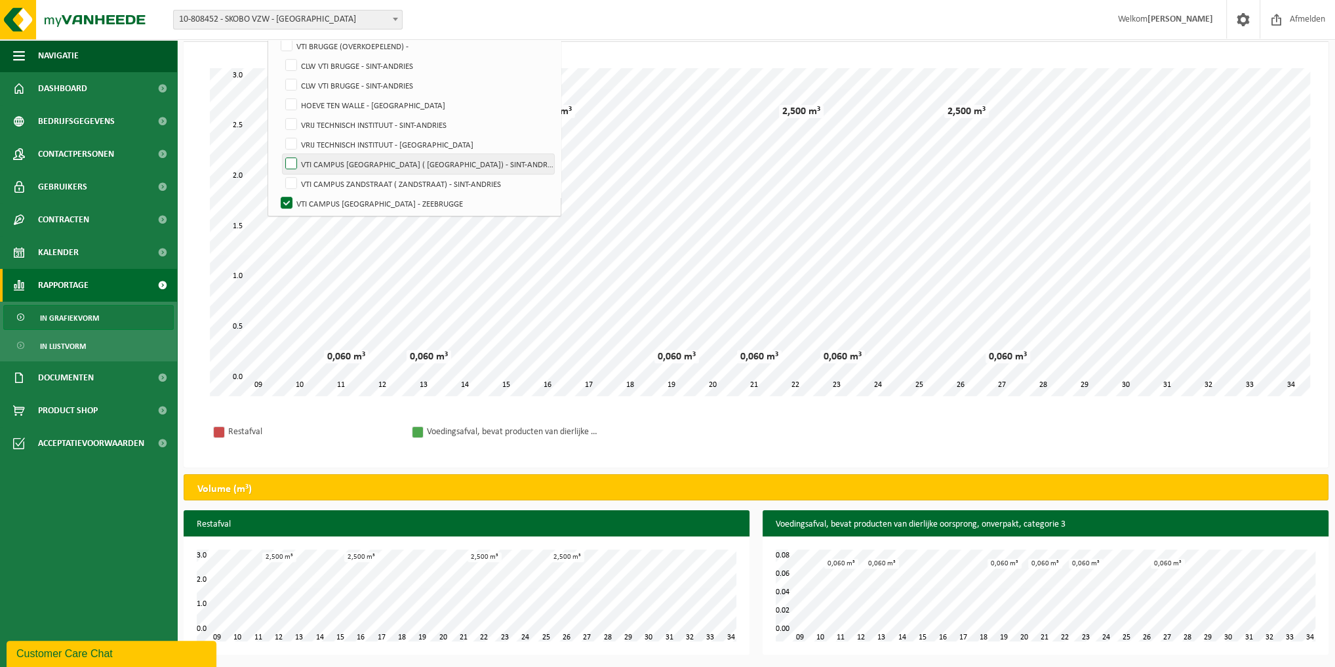
click at [325, 156] on label "VTI CAMPUS ZANDSTRAAT ( PAUWSTRAAT) - SINT-ANDRIES" at bounding box center [418, 164] width 271 height 20
click at [281, 154] on input "VTI CAMPUS ZANDSTRAAT ( PAUWSTRAAT) - SINT-ANDRIES" at bounding box center [280, 153] width 1 height 1
checkbox input "true"
click at [323, 174] on label "VTI CAMPUS ZANDSTRAAT ( ZANDSTRAAT) - SINT-ANDRIES" at bounding box center [418, 184] width 271 height 20
click at [281, 173] on input "VTI CAMPUS ZANDSTRAAT ( ZANDSTRAAT) - SINT-ANDRIES" at bounding box center [280, 173] width 1 height 1
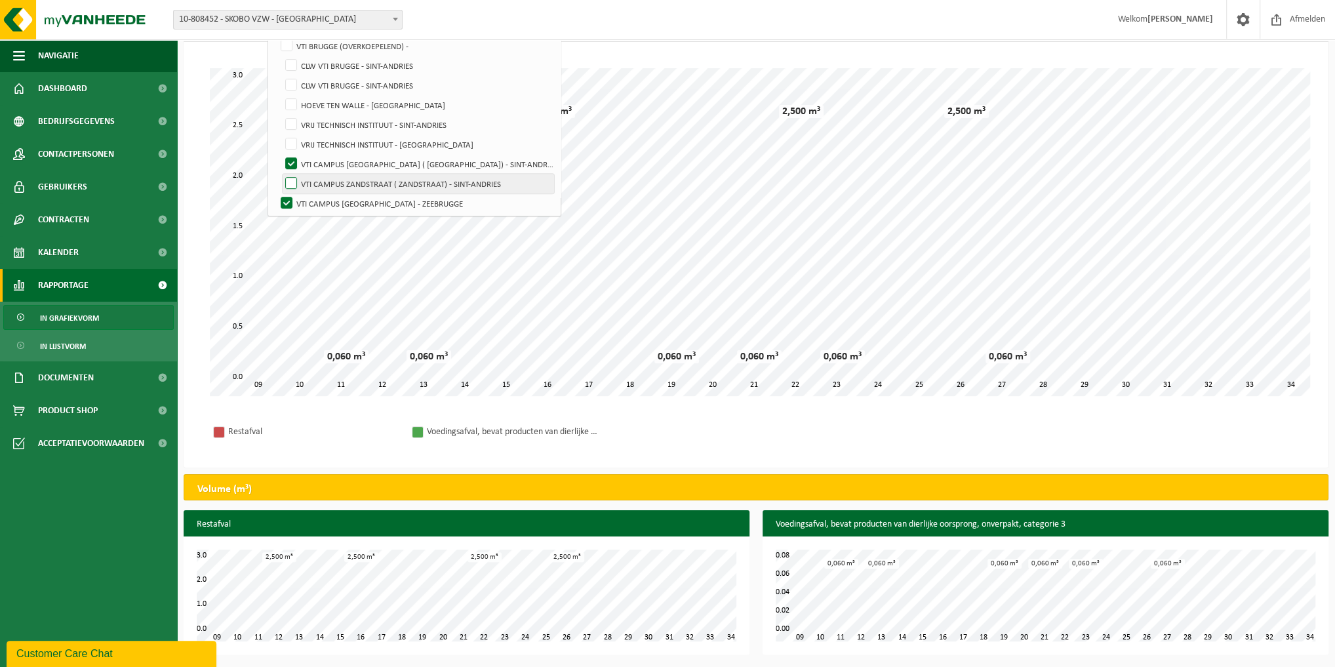
checkbox input "true"
click at [323, 197] on label "VTI CAMPUS ZEEBRUGGE - ZEEBRUGGE" at bounding box center [415, 203] width 275 height 20
click at [276, 193] on input "VTI CAMPUS ZEEBRUGGE - ZEEBRUGGE" at bounding box center [275, 193] width 1 height 1
checkbox input "false"
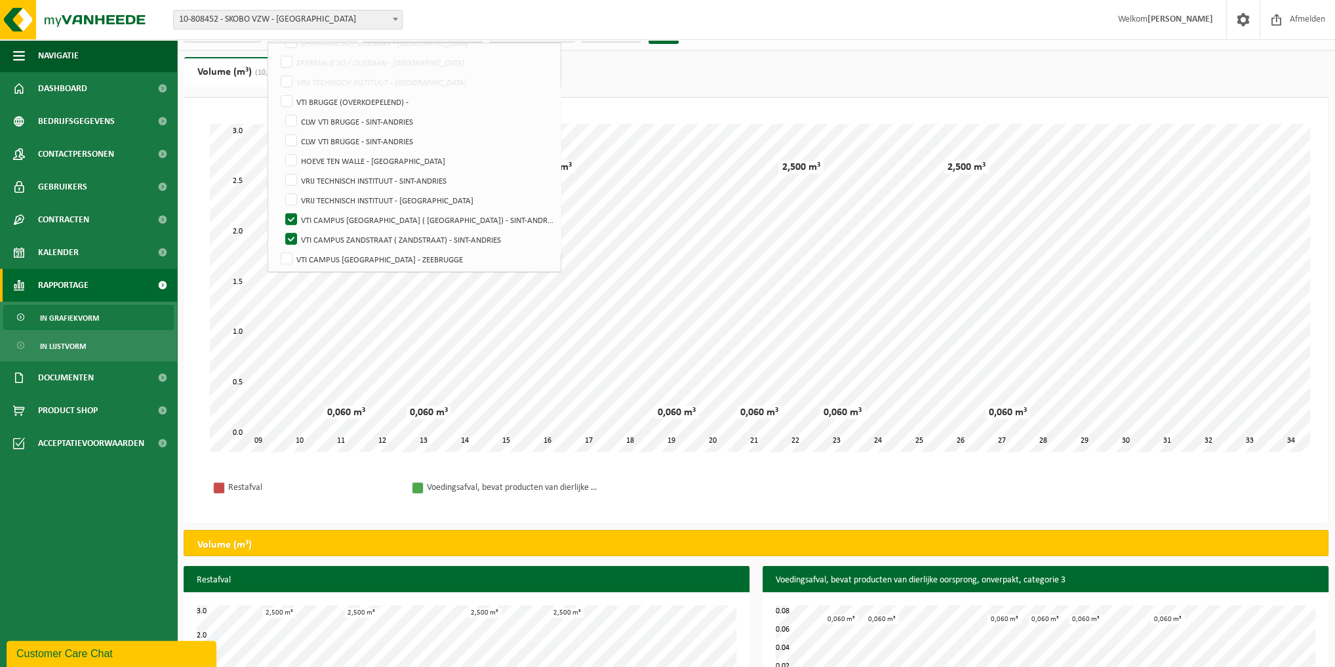
scroll to position [0, 0]
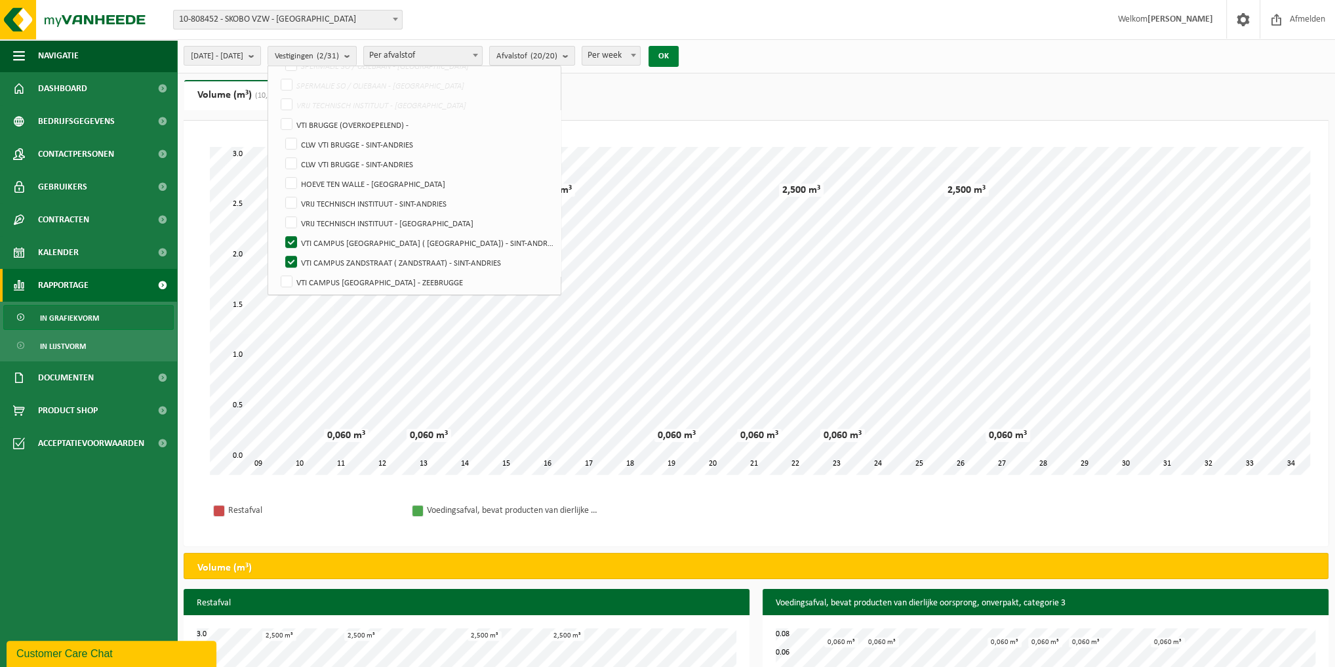
click at [678, 54] on button "OK" at bounding box center [663, 56] width 30 height 21
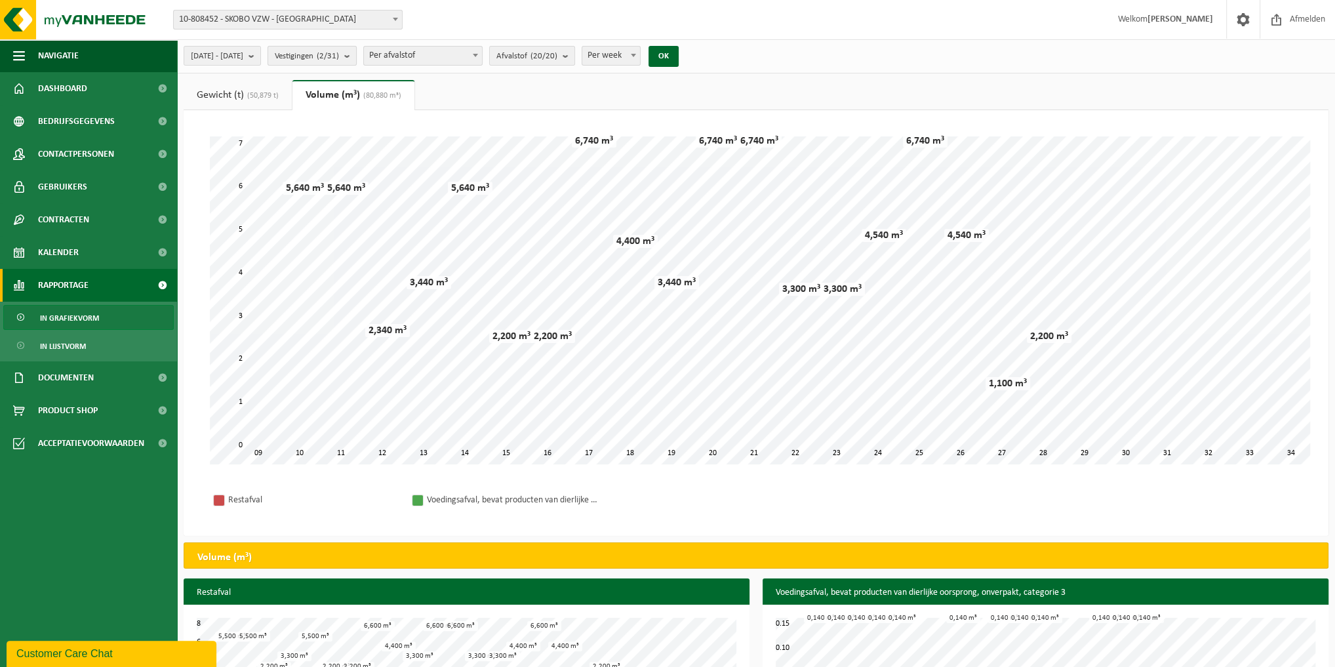
click at [356, 56] on b "submit" at bounding box center [350, 56] width 12 height 18
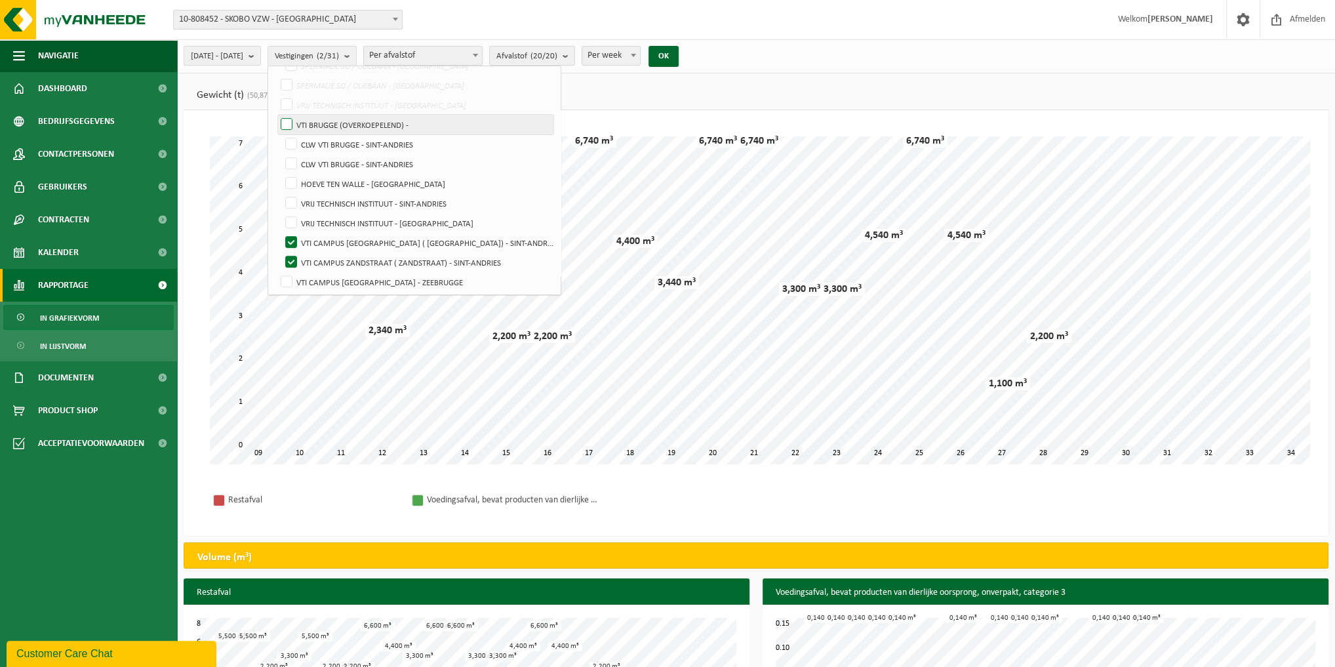
click at [323, 118] on label "VTI BRUGGE (OVERKOEPELEND) -" at bounding box center [415, 125] width 275 height 20
click at [276, 115] on input "VTI BRUGGE (OVERKOEPELEND) -" at bounding box center [275, 114] width 1 height 1
checkbox input "true"
click at [326, 237] on label "VTI CAMPUS ZANDSTRAAT ( PAUWSTRAAT) - SINT-ANDRIES" at bounding box center [418, 243] width 271 height 20
click at [281, 233] on input "VTI CAMPUS ZANDSTRAAT ( PAUWSTRAAT) - SINT-ANDRIES" at bounding box center [280, 232] width 1 height 1
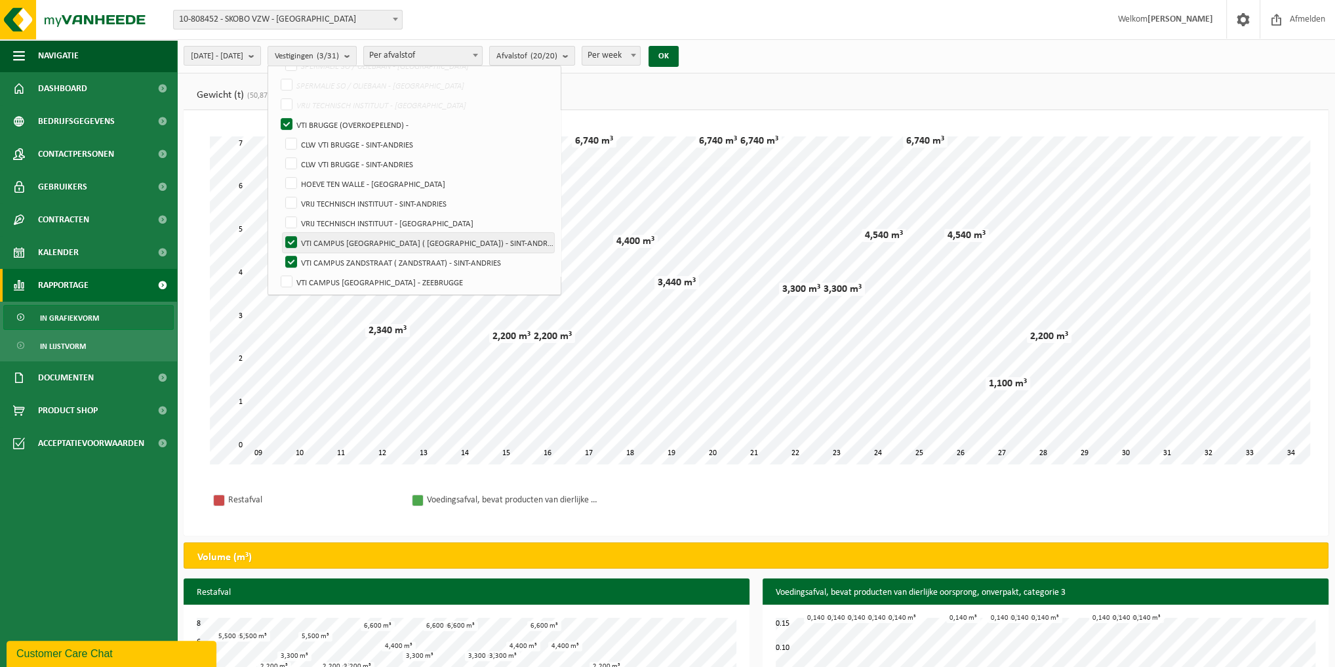
checkbox input "false"
click at [319, 254] on label "VTI CAMPUS ZANDSTRAAT ( ZANDSTRAAT) - SINT-ANDRIES" at bounding box center [418, 262] width 271 height 20
click at [281, 252] on input "VTI CAMPUS ZANDSTRAAT ( ZANDSTRAAT) - SINT-ANDRIES" at bounding box center [280, 252] width 1 height 1
checkbox input "false"
click at [678, 50] on button "OK" at bounding box center [663, 56] width 30 height 21
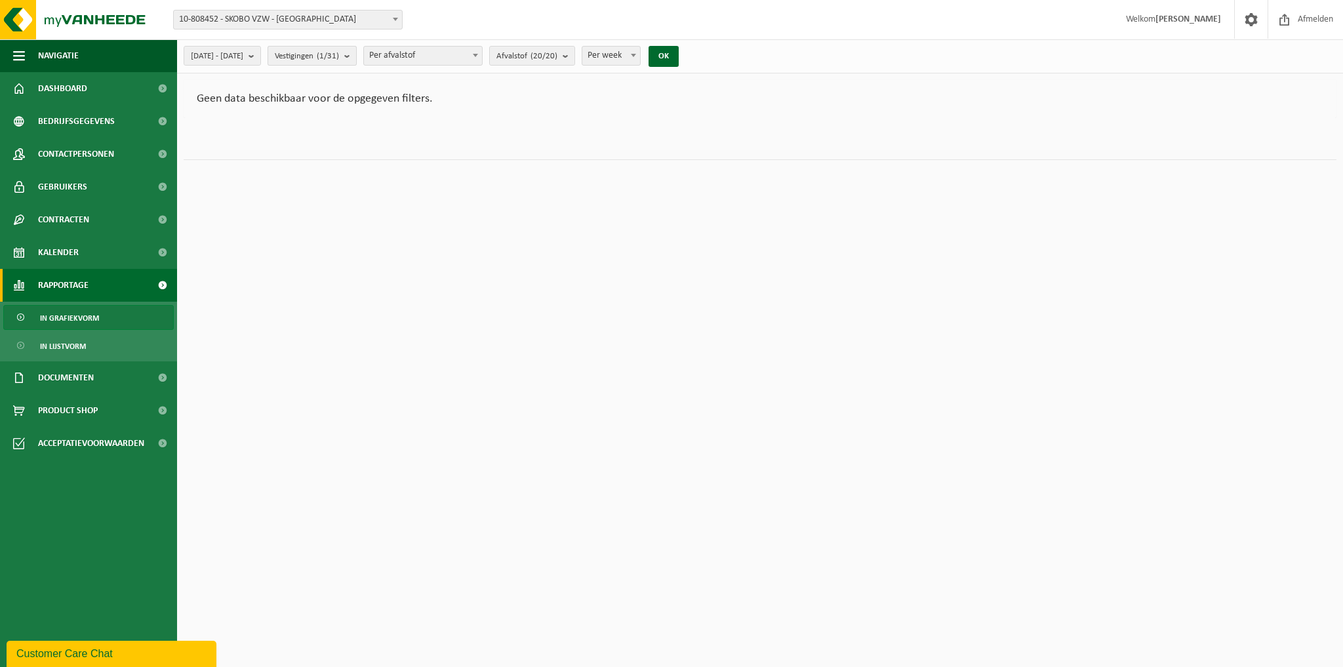
click at [356, 58] on b "submit" at bounding box center [350, 56] width 12 height 18
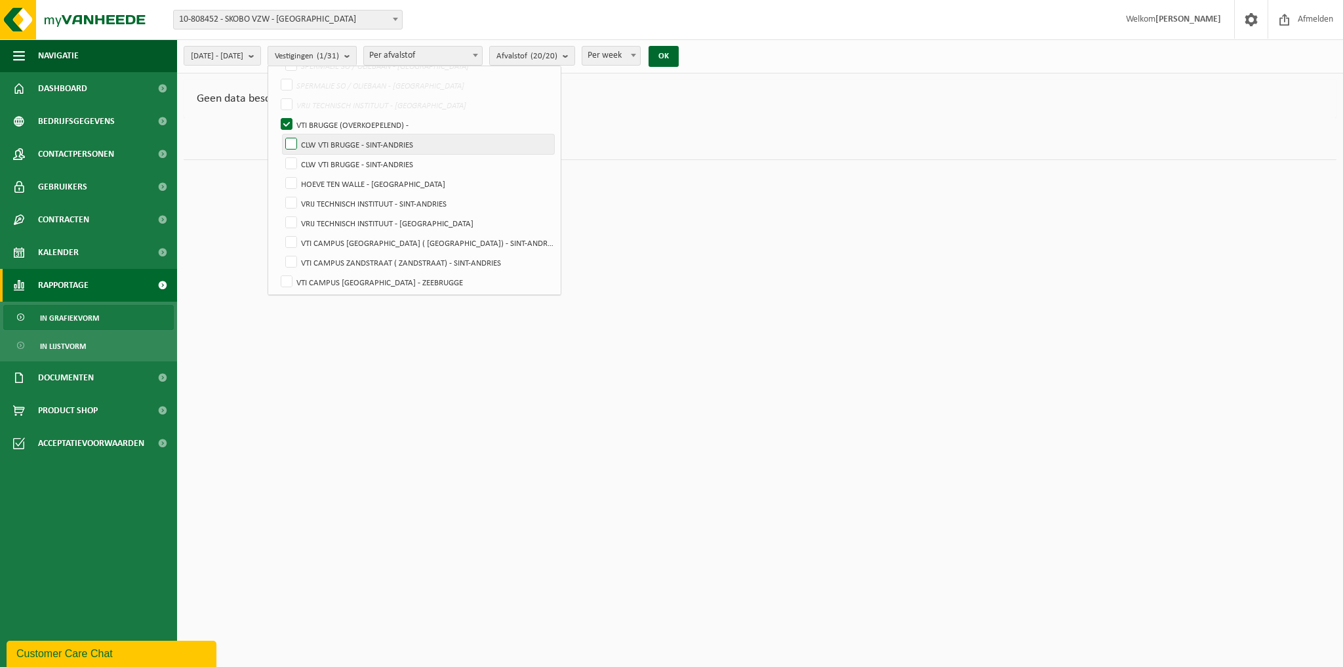
click at [324, 143] on label "CLW VTI BRUGGE - SINT-ANDRIES" at bounding box center [418, 144] width 271 height 20
click at [281, 134] on input "CLW VTI BRUGGE - SINT-ANDRIES" at bounding box center [280, 134] width 1 height 1
checkbox input "true"
click at [321, 159] on label "CLW VTI BRUGGE - SINT-ANDRIES" at bounding box center [418, 164] width 271 height 20
click at [281, 154] on input "CLW VTI BRUGGE - SINT-ANDRIES" at bounding box center [280, 153] width 1 height 1
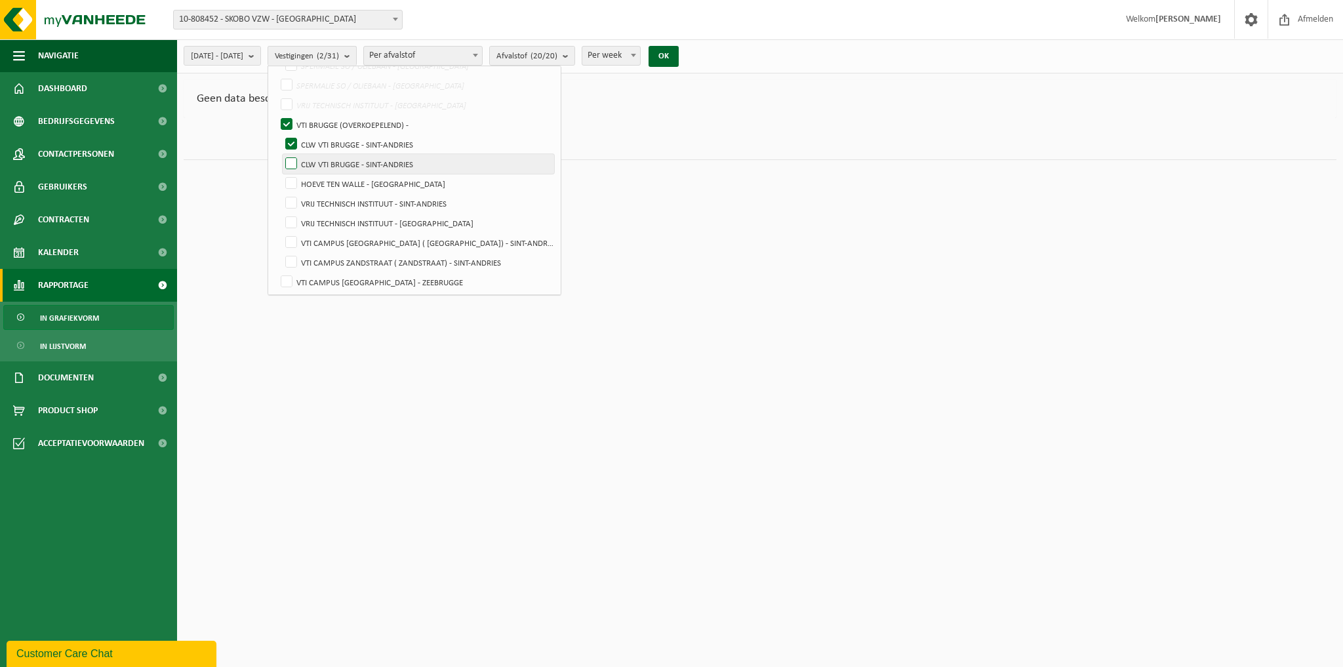
checkbox input "true"
click at [323, 180] on label "HOEVE TEN WALLE - BRUGGE" at bounding box center [418, 184] width 271 height 20
click at [281, 174] on input "HOEVE TEN WALLE - BRUGGE" at bounding box center [280, 173] width 1 height 1
checkbox input "true"
click at [322, 199] on label "VRIJ TECHNISCH INSTITUUT - SINT-ANDRIES" at bounding box center [418, 203] width 271 height 20
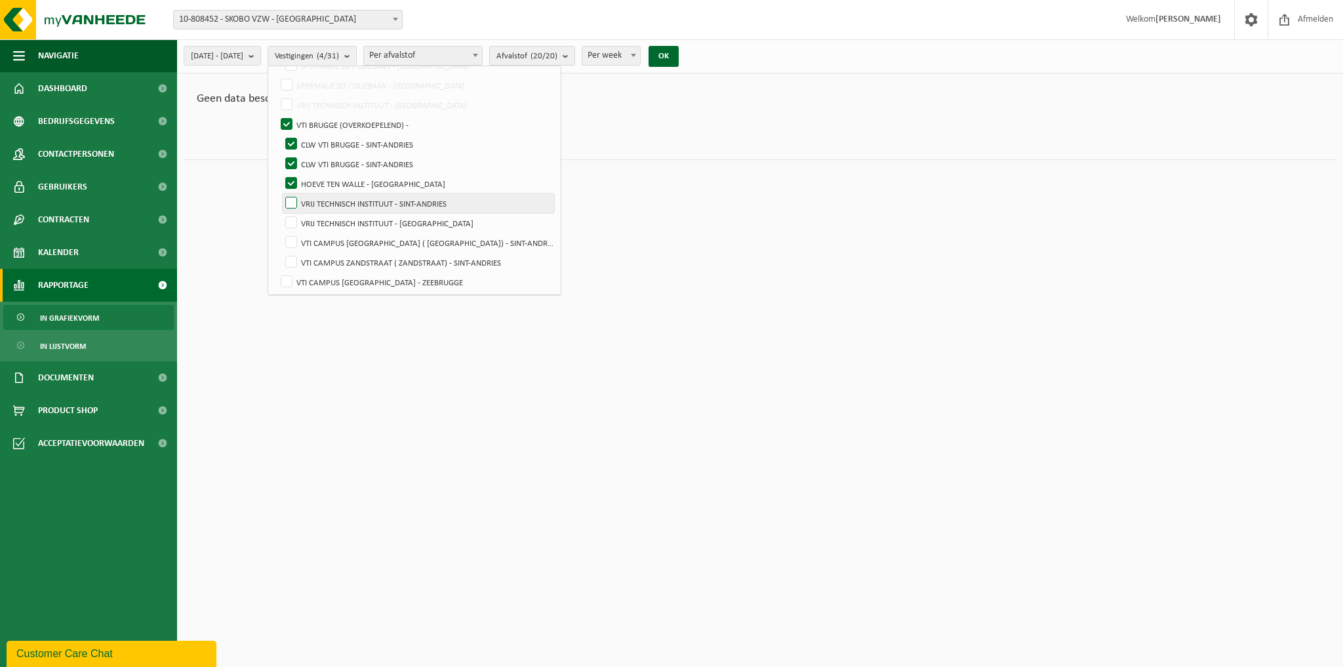
click at [281, 193] on input "VRIJ TECHNISCH INSTITUUT - SINT-ANDRIES" at bounding box center [280, 193] width 1 height 1
checkbox input "true"
click at [322, 218] on label "VRIJ TECHNISCH INSTITUUT - BRUGGE" at bounding box center [418, 223] width 271 height 20
click at [281, 213] on input "VRIJ TECHNISCH INSTITUUT - BRUGGE" at bounding box center [280, 212] width 1 height 1
checkbox input "true"
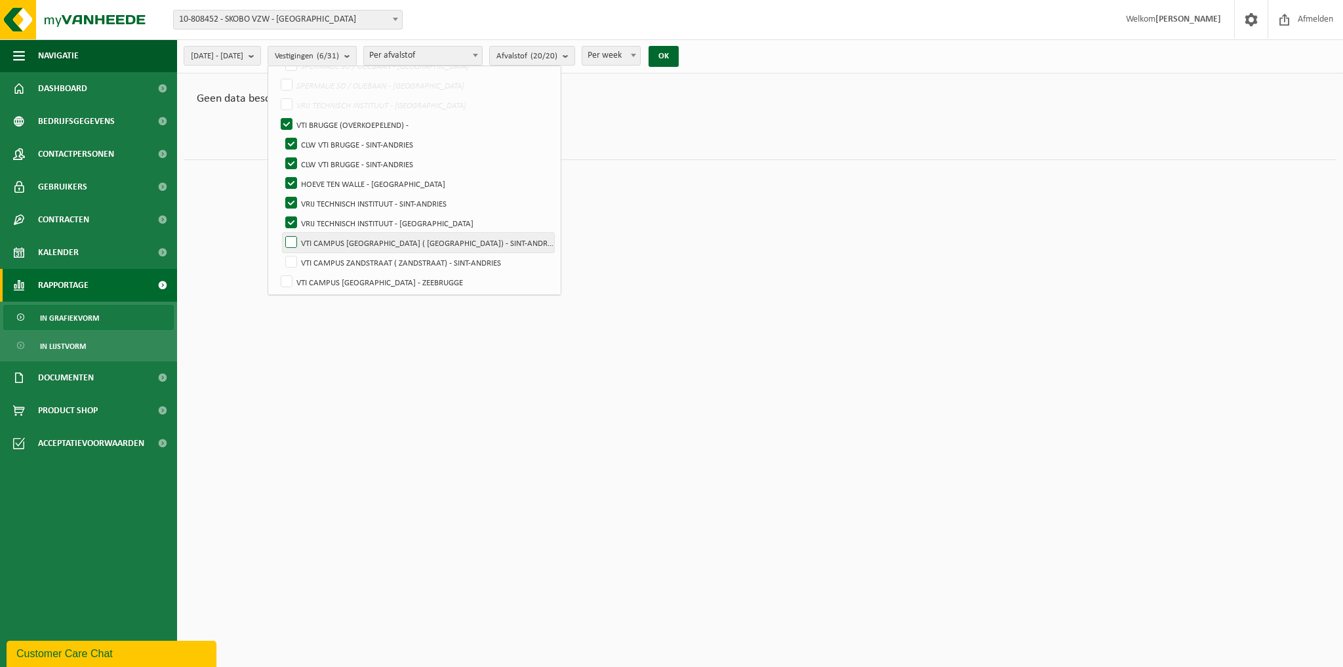
click at [323, 240] on label "VTI CAMPUS ZANDSTRAAT ( PAUWSTRAAT) - SINT-ANDRIES" at bounding box center [418, 243] width 271 height 20
click at [281, 233] on input "VTI CAMPUS ZANDSTRAAT ( PAUWSTRAAT) - SINT-ANDRIES" at bounding box center [280, 232] width 1 height 1
checkbox input "true"
click at [325, 256] on label "VTI CAMPUS ZANDSTRAAT ( ZANDSTRAAT) - SINT-ANDRIES" at bounding box center [418, 262] width 271 height 20
click at [281, 252] on input "VTI CAMPUS ZANDSTRAAT ( ZANDSTRAAT) - SINT-ANDRIES" at bounding box center [280, 252] width 1 height 1
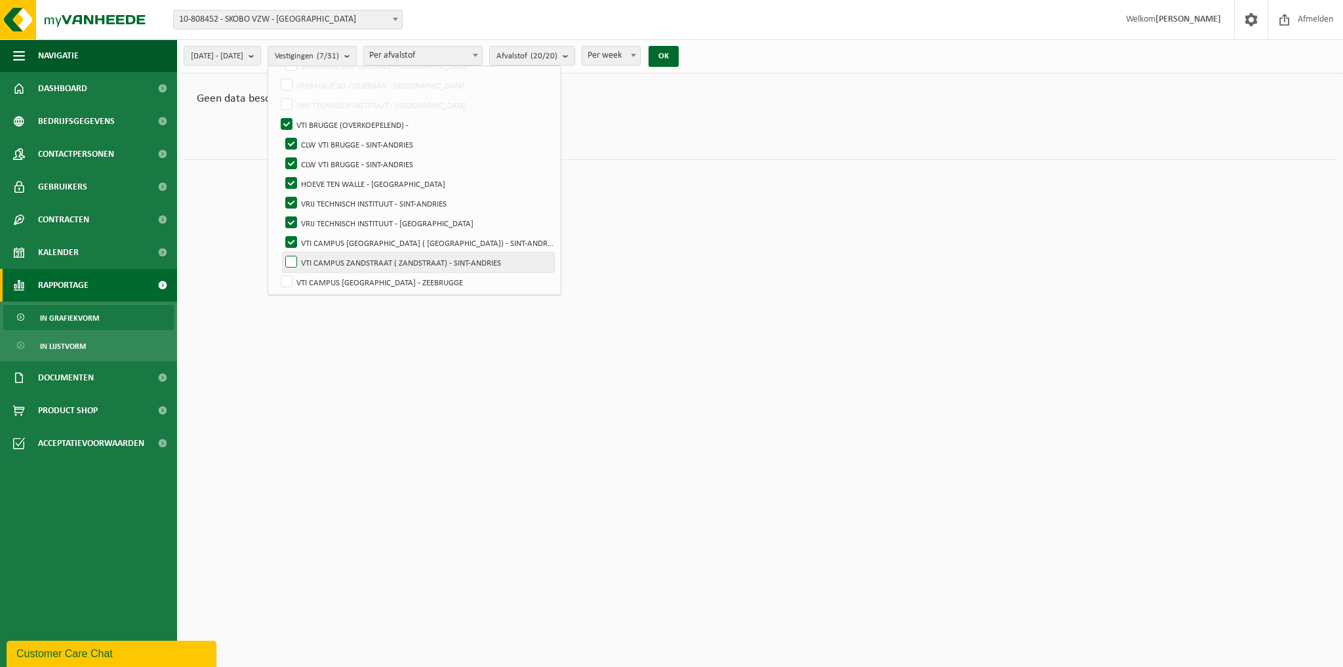
checkbox input "true"
click at [326, 277] on label "VTI CAMPUS ZEEBRUGGE - ZEEBRUGGE" at bounding box center [415, 282] width 275 height 20
click at [276, 272] on input "VTI CAMPUS ZEEBRUGGE - ZEEBRUGGE" at bounding box center [275, 271] width 1 height 1
click at [323, 275] on label "VTI CAMPUS ZEEBRUGGE - ZEEBRUGGE" at bounding box center [415, 282] width 275 height 20
click at [276, 272] on input "VTI CAMPUS ZEEBRUGGE - ZEEBRUGGE" at bounding box center [275, 271] width 1 height 1
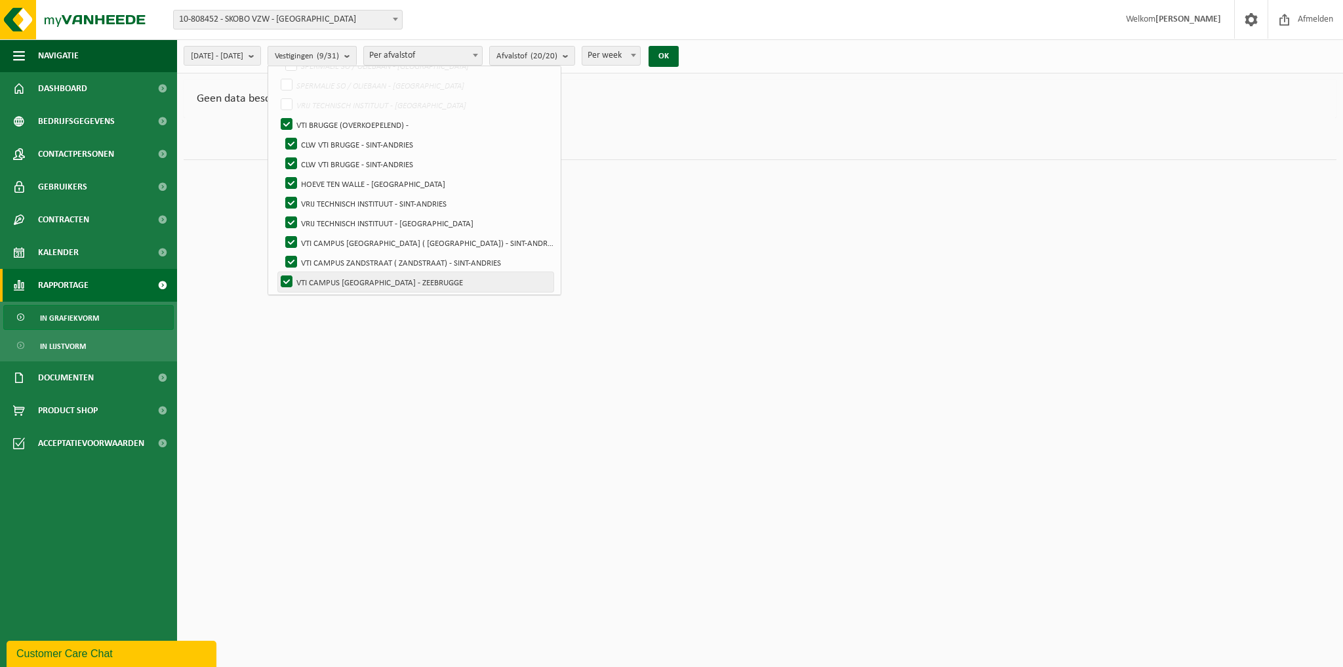
checkbox input "false"
click at [678, 58] on button "OK" at bounding box center [663, 56] width 30 height 21
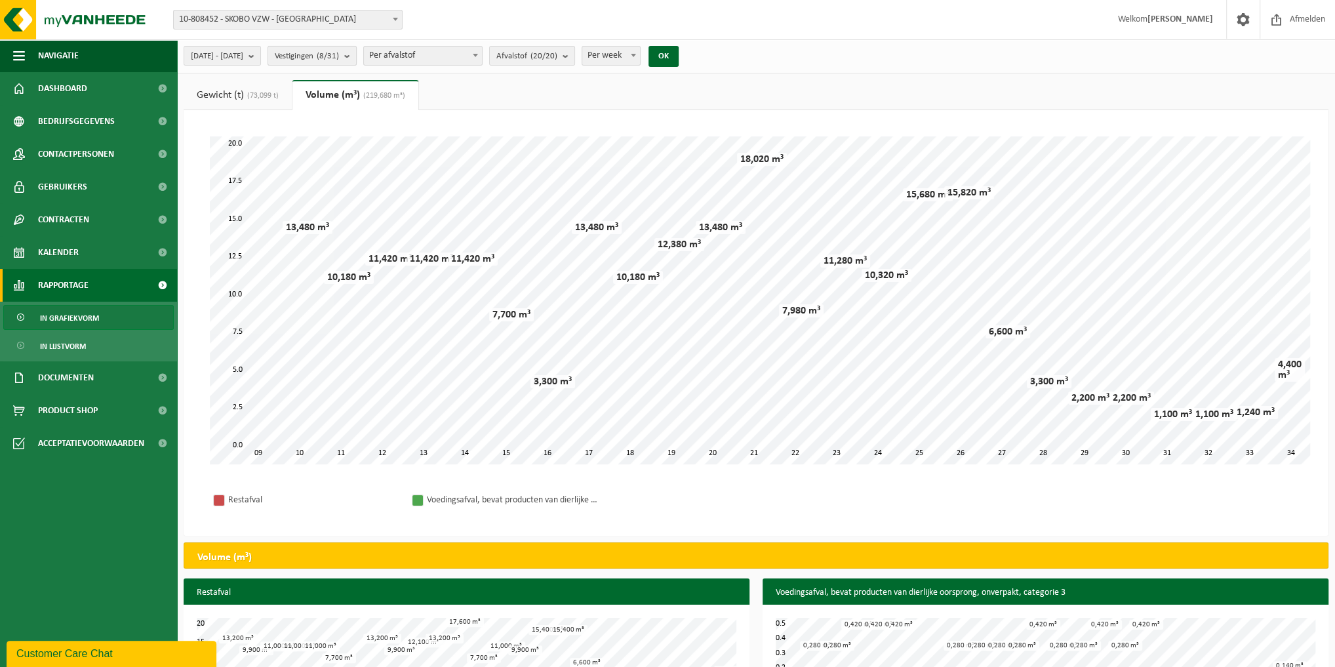
click at [356, 56] on b "submit" at bounding box center [350, 56] width 12 height 18
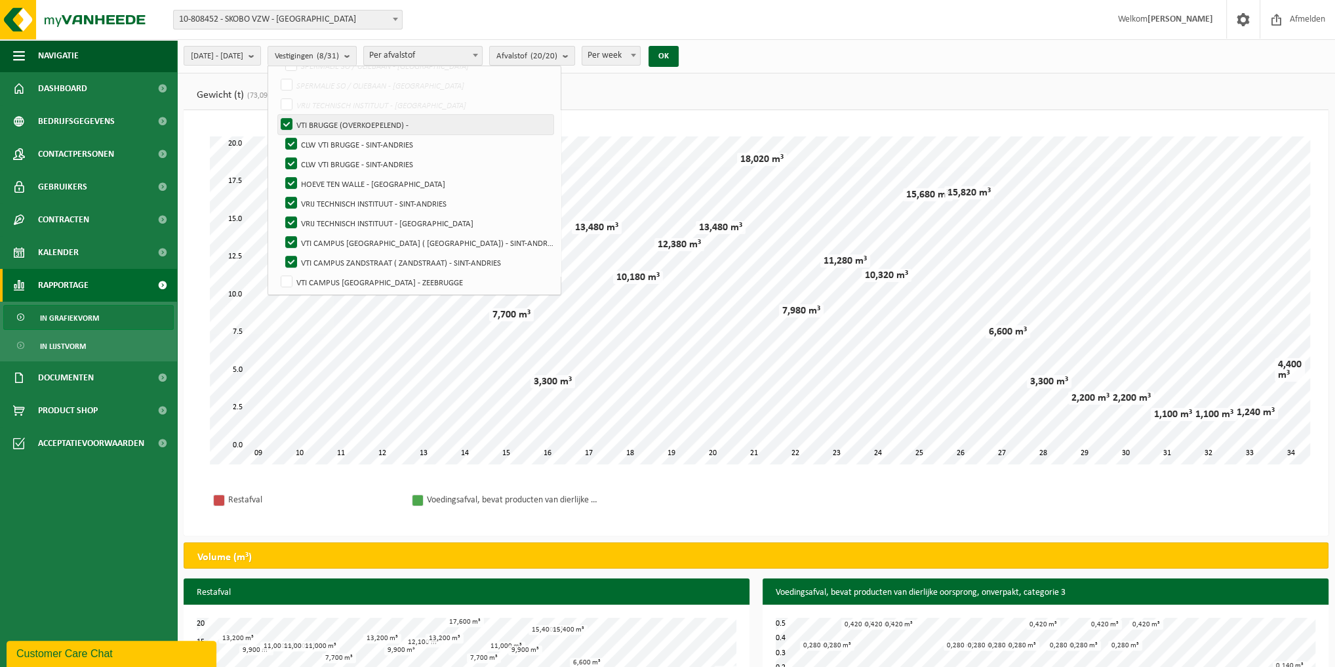
click at [317, 118] on label "VTI BRUGGE (OVERKOEPELEND) -" at bounding box center [415, 125] width 275 height 20
click at [276, 115] on input "VTI BRUGGE (OVERKOEPELEND) -" at bounding box center [275, 114] width 1 height 1
checkbox input "false"
click at [323, 176] on label "HOEVE TEN WALLE - BRUGGE" at bounding box center [418, 184] width 271 height 20
click at [281, 174] on input "HOEVE TEN WALLE - BRUGGE" at bounding box center [280, 173] width 1 height 1
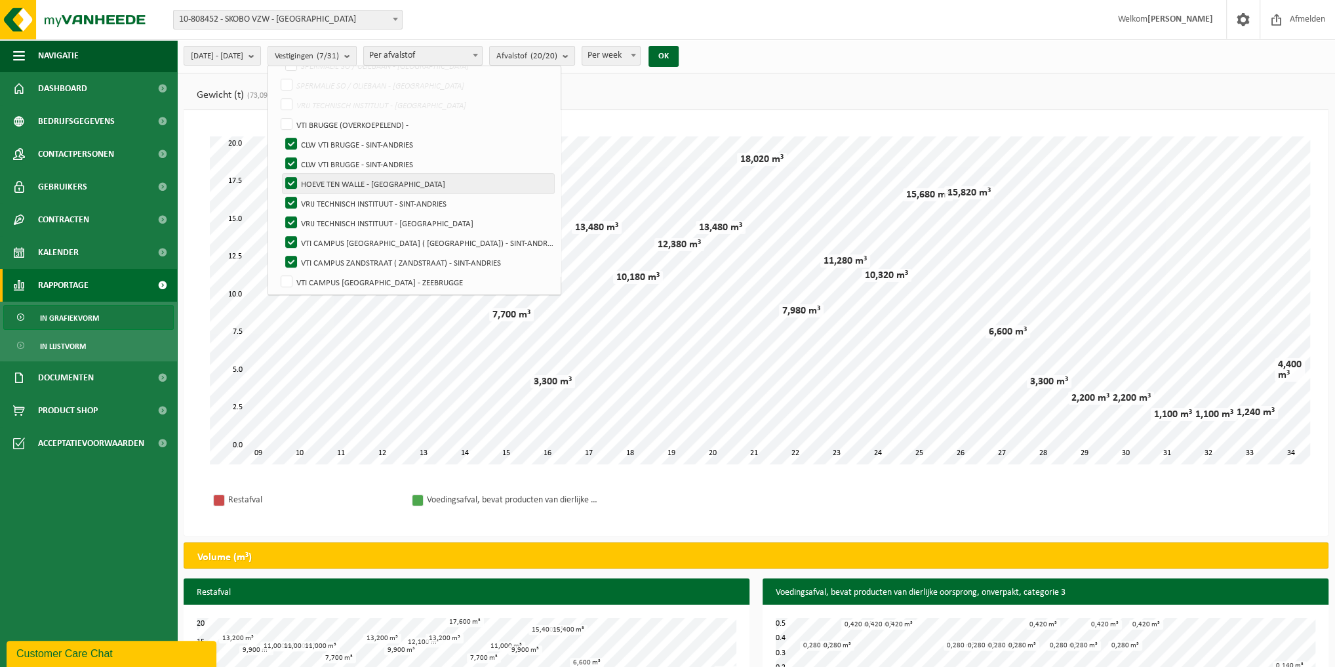
checkbox input "false"
click at [326, 197] on label "VRIJ TECHNISCH INSTITUUT - SINT-ANDRIES" at bounding box center [418, 203] width 271 height 20
click at [281, 193] on input "VRIJ TECHNISCH INSTITUUT - SINT-ANDRIES" at bounding box center [280, 193] width 1 height 1
checkbox input "false"
click at [327, 216] on label "VRIJ TECHNISCH INSTITUUT - BRUGGE" at bounding box center [418, 223] width 271 height 20
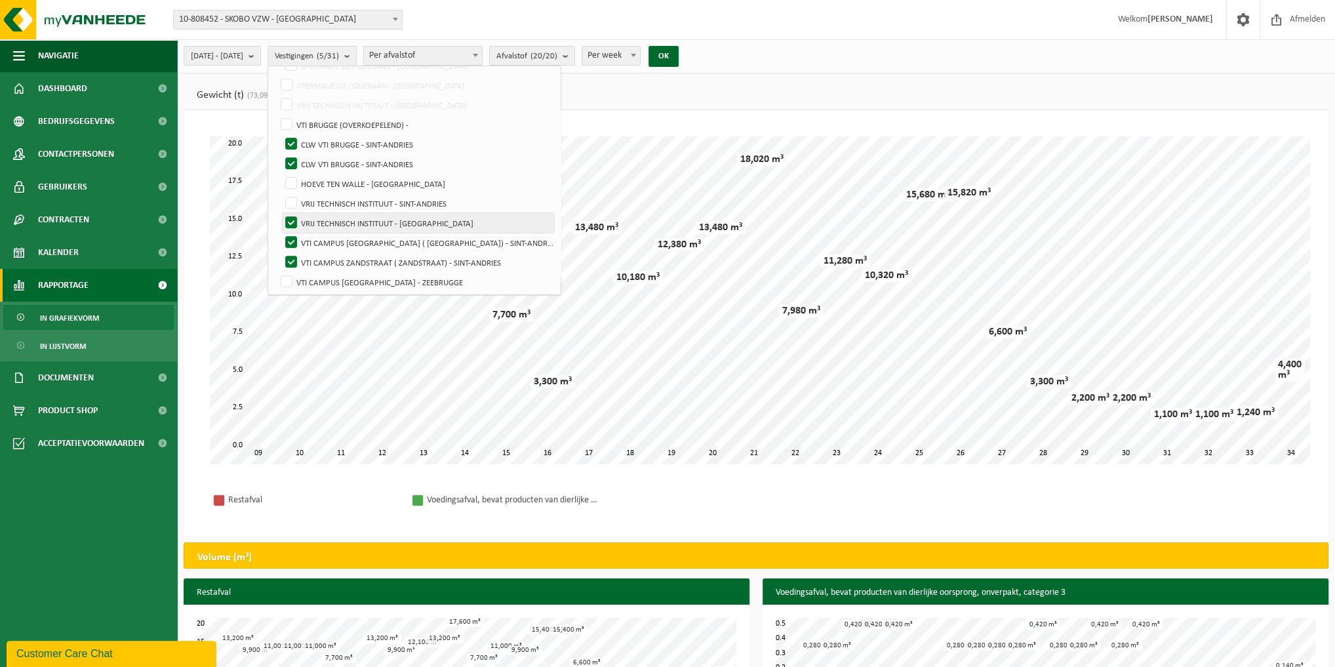
click at [281, 213] on input "VRIJ TECHNISCH INSTITUUT - BRUGGE" at bounding box center [280, 212] width 1 height 1
checkbox input "false"
click at [318, 237] on label "VTI CAMPUS ZANDSTRAAT ( PAUWSTRAAT) - SINT-ANDRIES" at bounding box center [418, 243] width 271 height 20
click at [281, 233] on input "VTI CAMPUS ZANDSTRAAT ( PAUWSTRAAT) - SINT-ANDRIES" at bounding box center [280, 232] width 1 height 1
checkbox input "false"
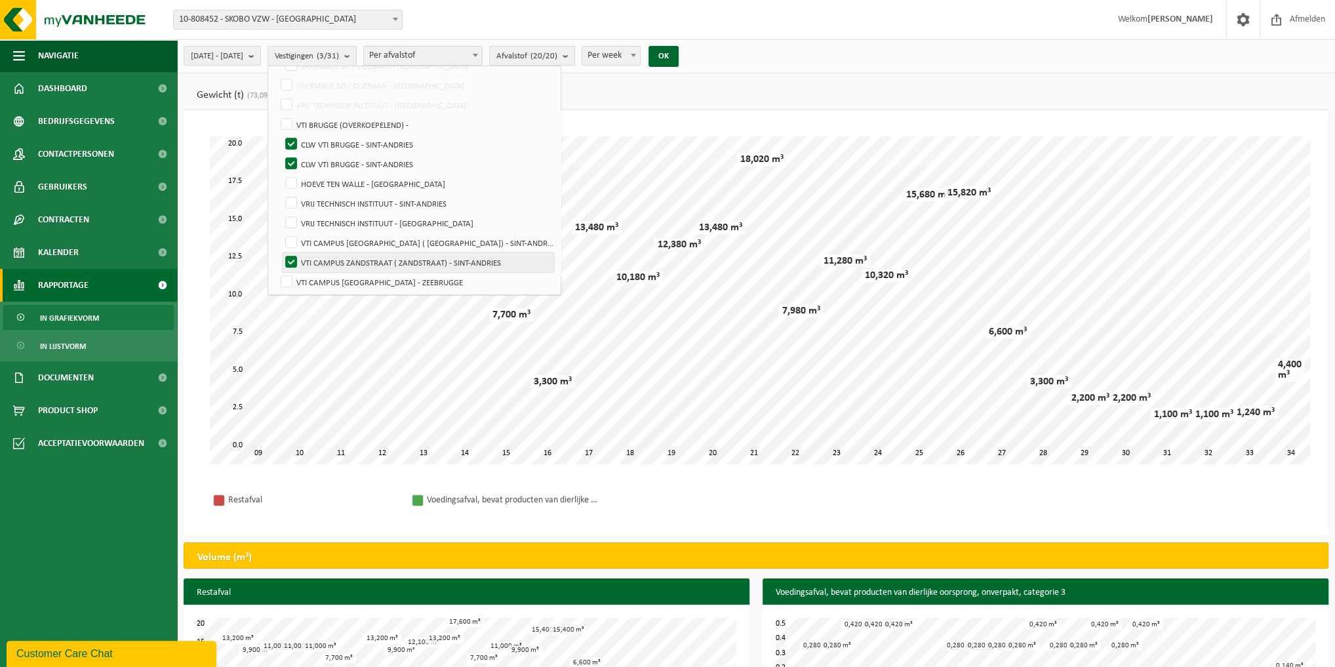
click at [320, 255] on label "VTI CAMPUS ZANDSTRAAT ( ZANDSTRAAT) - SINT-ANDRIES" at bounding box center [418, 262] width 271 height 20
click at [281, 252] on input "VTI CAMPUS ZANDSTRAAT ( ZANDSTRAAT) - SINT-ANDRIES" at bounding box center [280, 252] width 1 height 1
checkbox input "false"
click at [678, 52] on button "OK" at bounding box center [663, 56] width 30 height 21
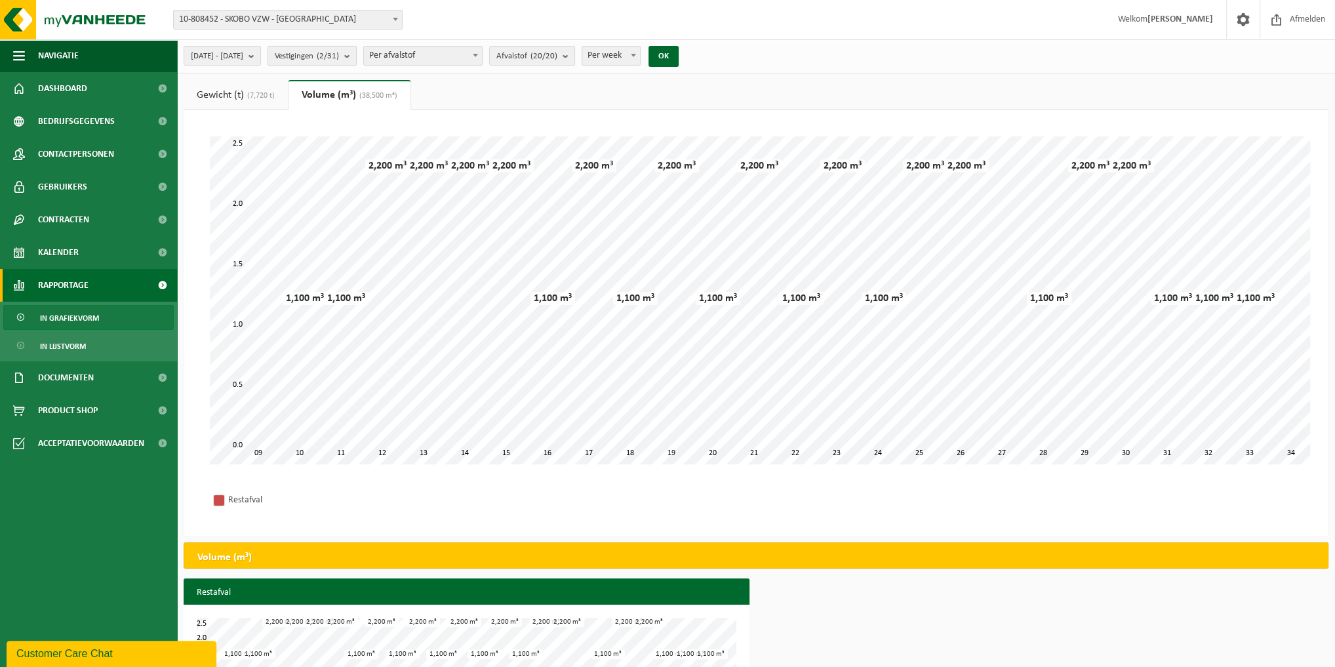
click at [356, 55] on b "submit" at bounding box center [350, 56] width 12 height 18
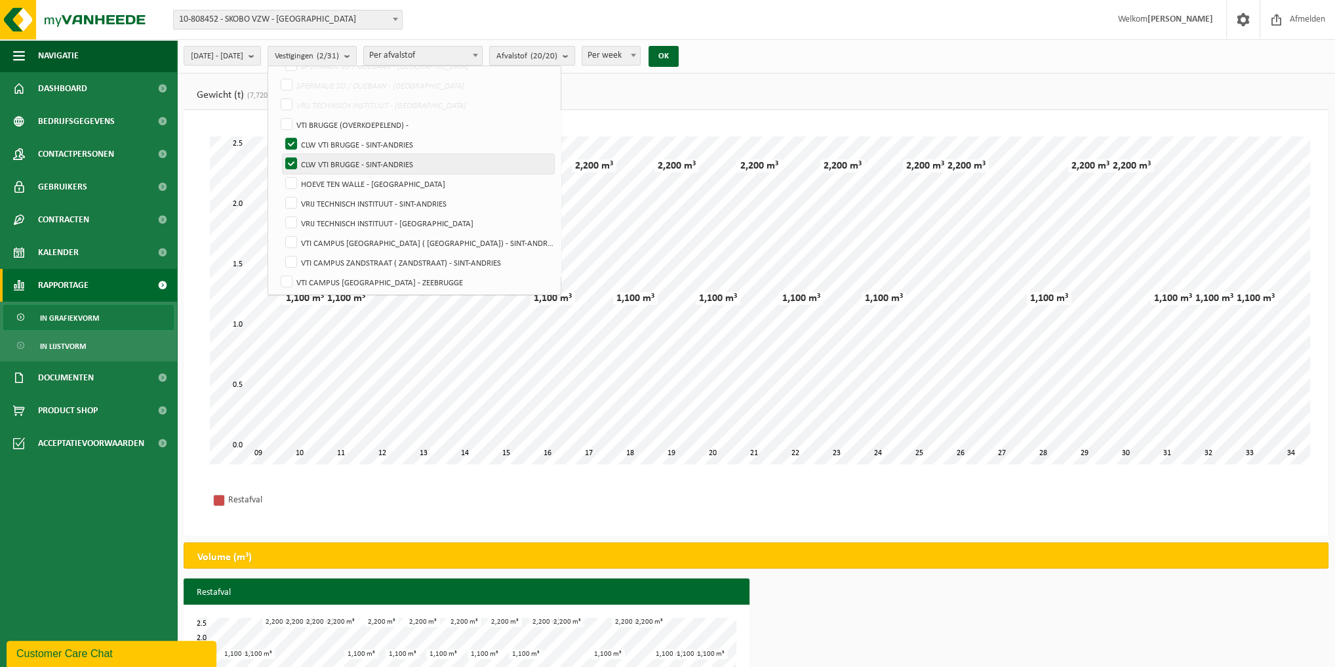
click at [323, 160] on label "CLW VTI BRUGGE - SINT-ANDRIES" at bounding box center [418, 164] width 271 height 20
click at [281, 154] on input "CLW VTI BRUGGE - SINT-ANDRIES" at bounding box center [280, 153] width 1 height 1
click at [678, 56] on button "OK" at bounding box center [663, 56] width 30 height 21
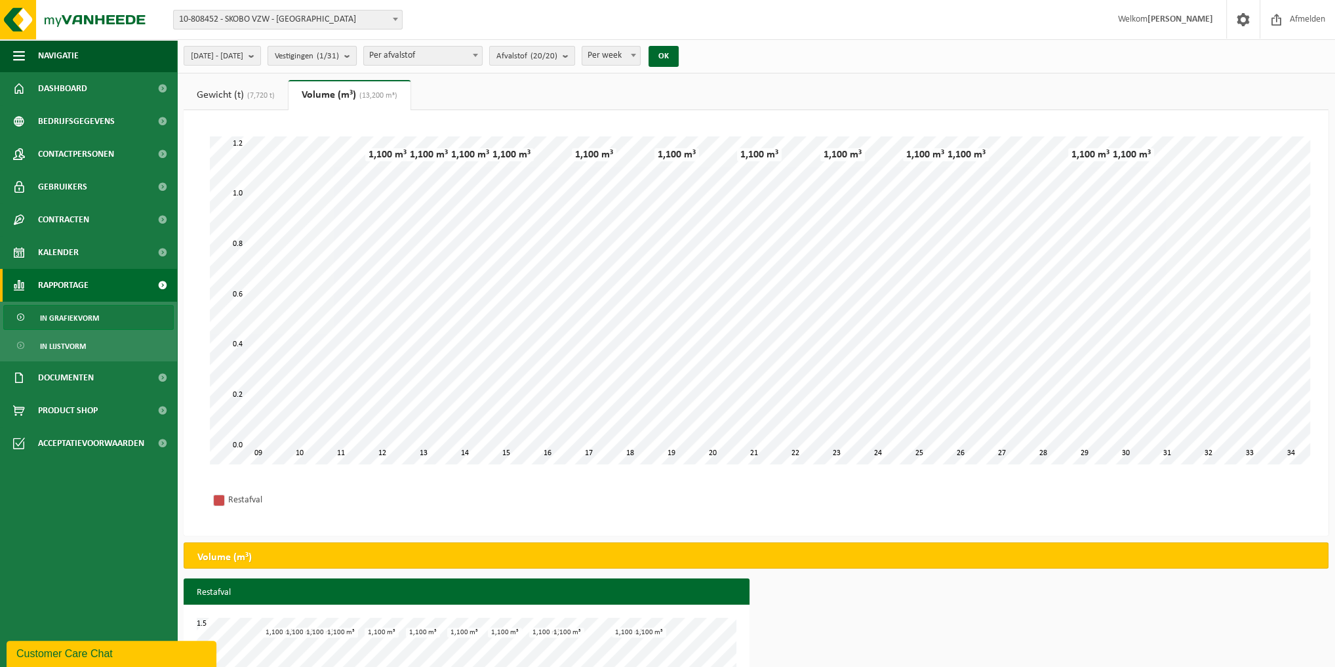
click at [356, 54] on b "submit" at bounding box center [350, 56] width 12 height 18
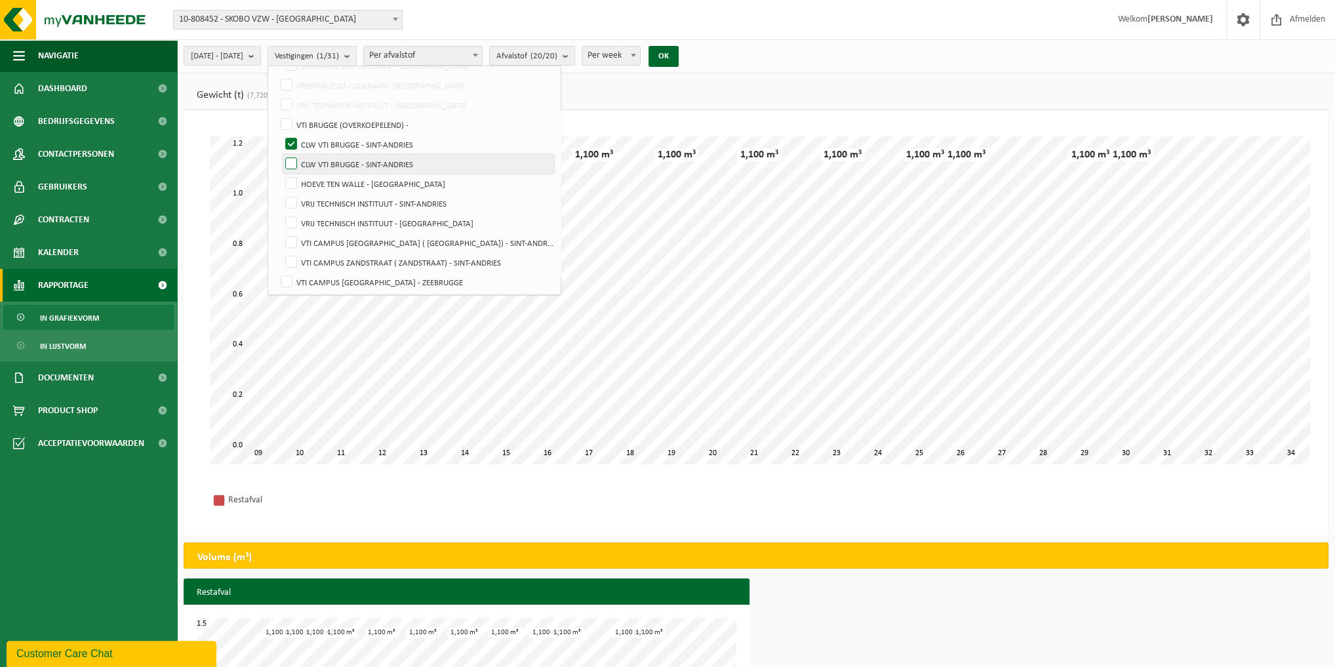
click at [319, 157] on label "CLW VTI BRUGGE - SINT-ANDRIES" at bounding box center [418, 164] width 271 height 20
click at [281, 154] on input "CLW VTI BRUGGE - SINT-ANDRIES" at bounding box center [280, 153] width 1 height 1
checkbox input "true"
click at [678, 56] on button "OK" at bounding box center [663, 56] width 30 height 21
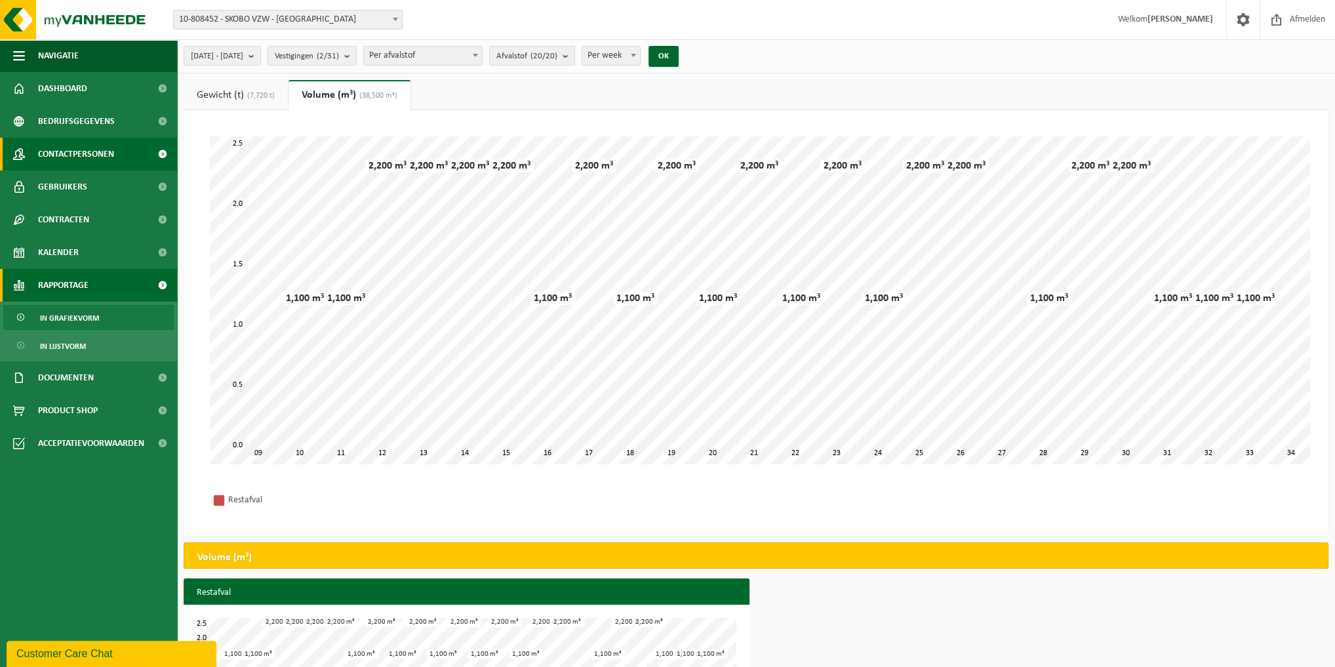
click at [87, 161] on span "Contactpersonen" at bounding box center [76, 154] width 76 height 33
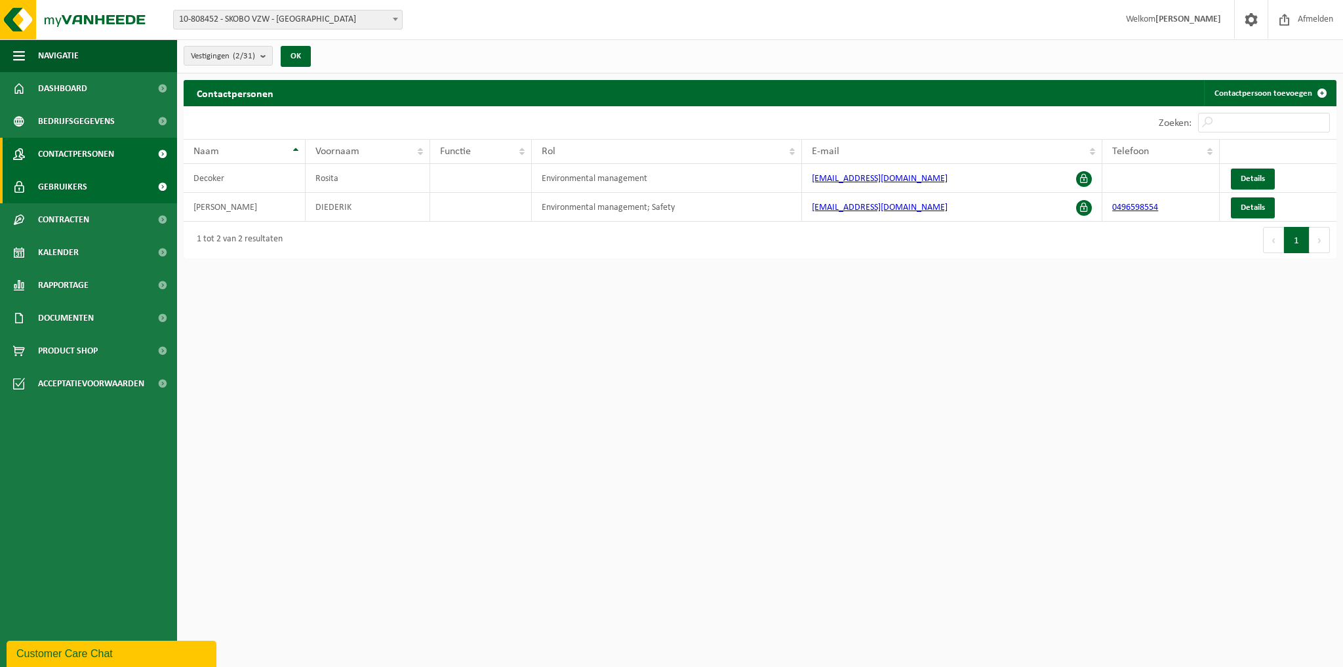
click at [107, 188] on link "Gebruikers" at bounding box center [88, 186] width 177 height 33
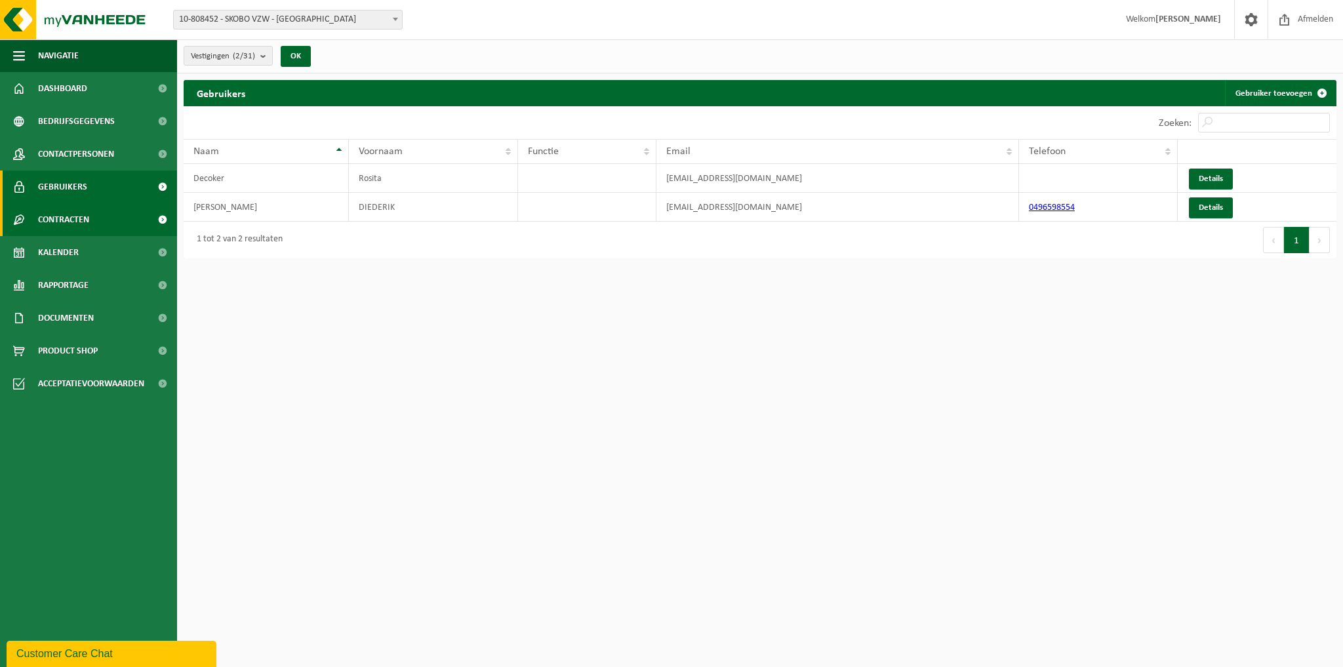
click at [99, 214] on link "Contracten" at bounding box center [88, 219] width 177 height 33
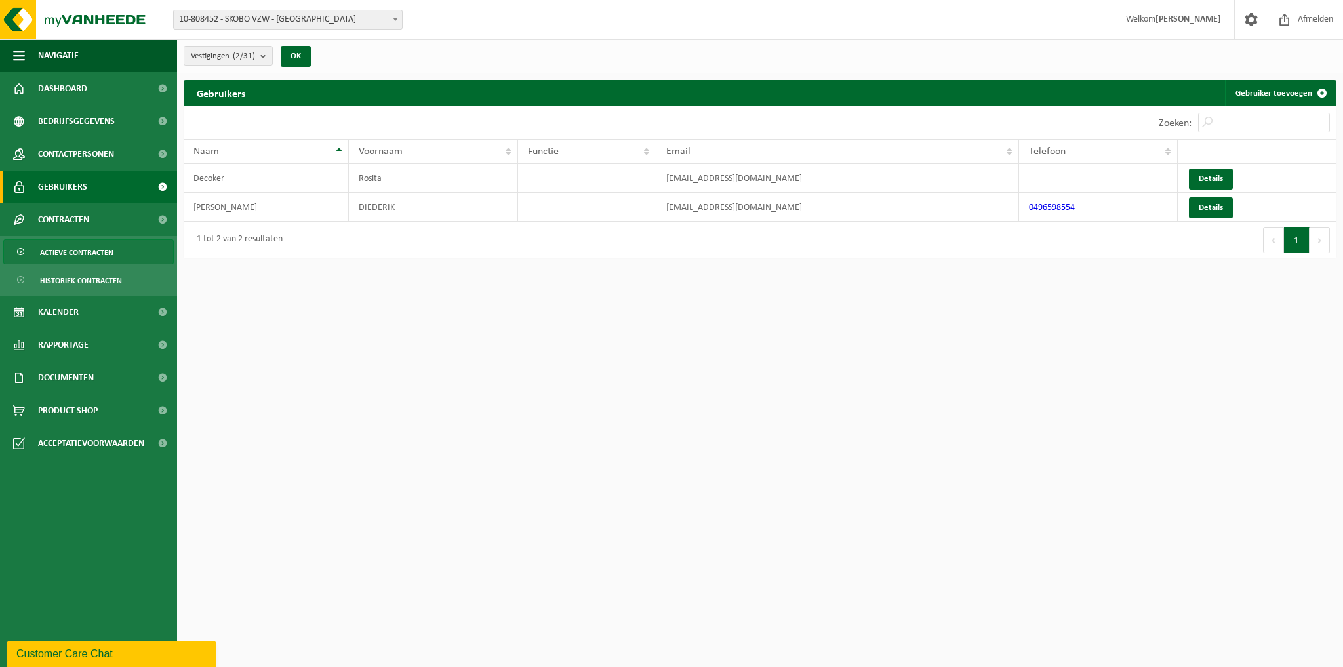
click at [95, 250] on span "Actieve contracten" at bounding box center [76, 252] width 73 height 25
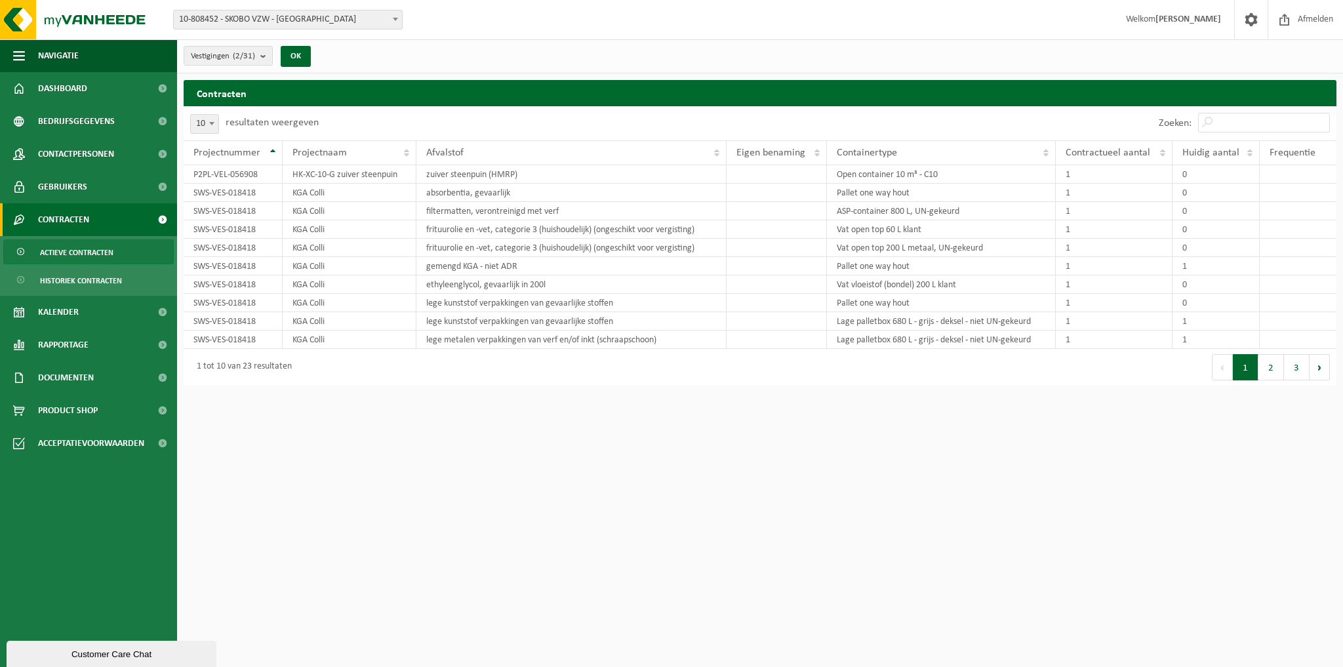
click at [92, 218] on link "Contracten" at bounding box center [88, 219] width 177 height 33
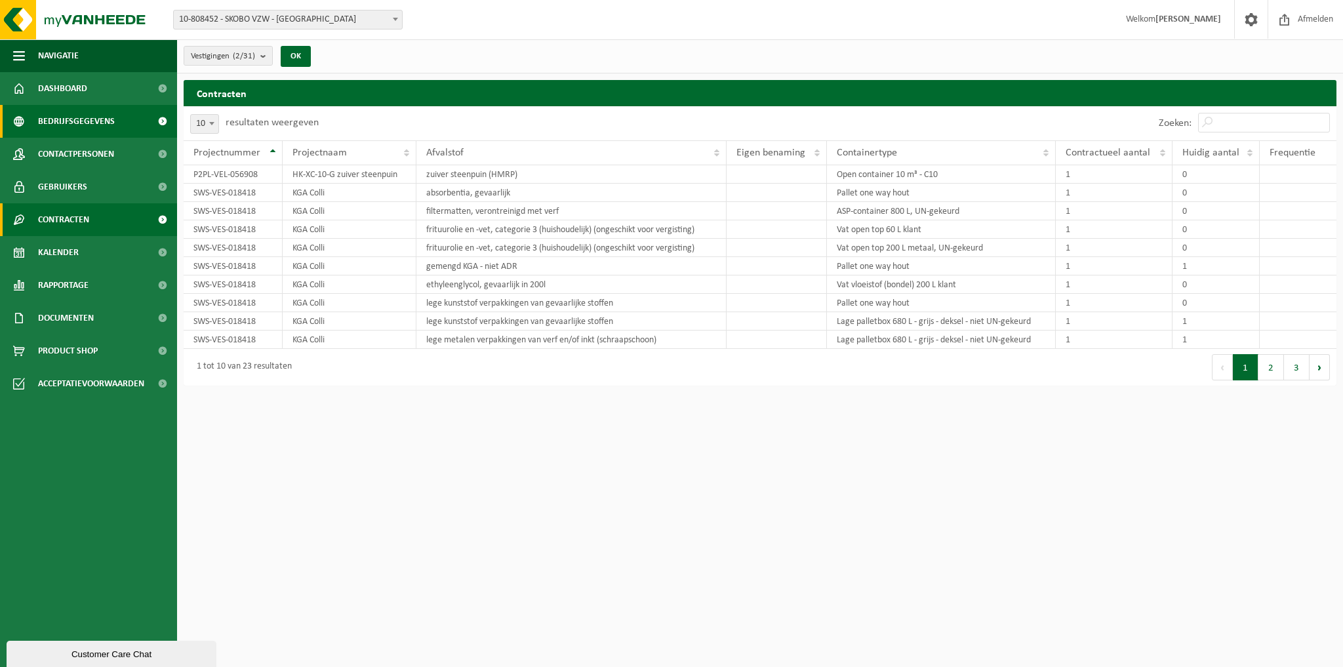
click at [47, 113] on span "Bedrijfsgegevens" at bounding box center [76, 121] width 77 height 33
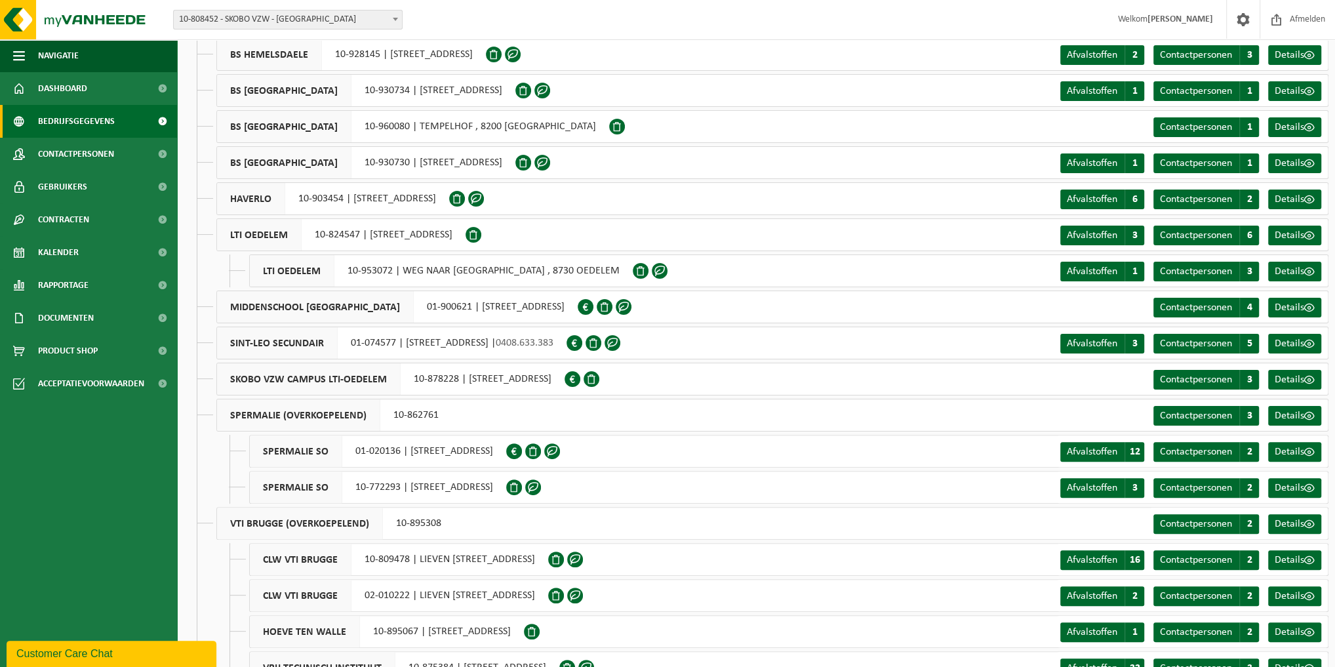
scroll to position [372, 0]
